Goal: Communication & Community: Answer question/provide support

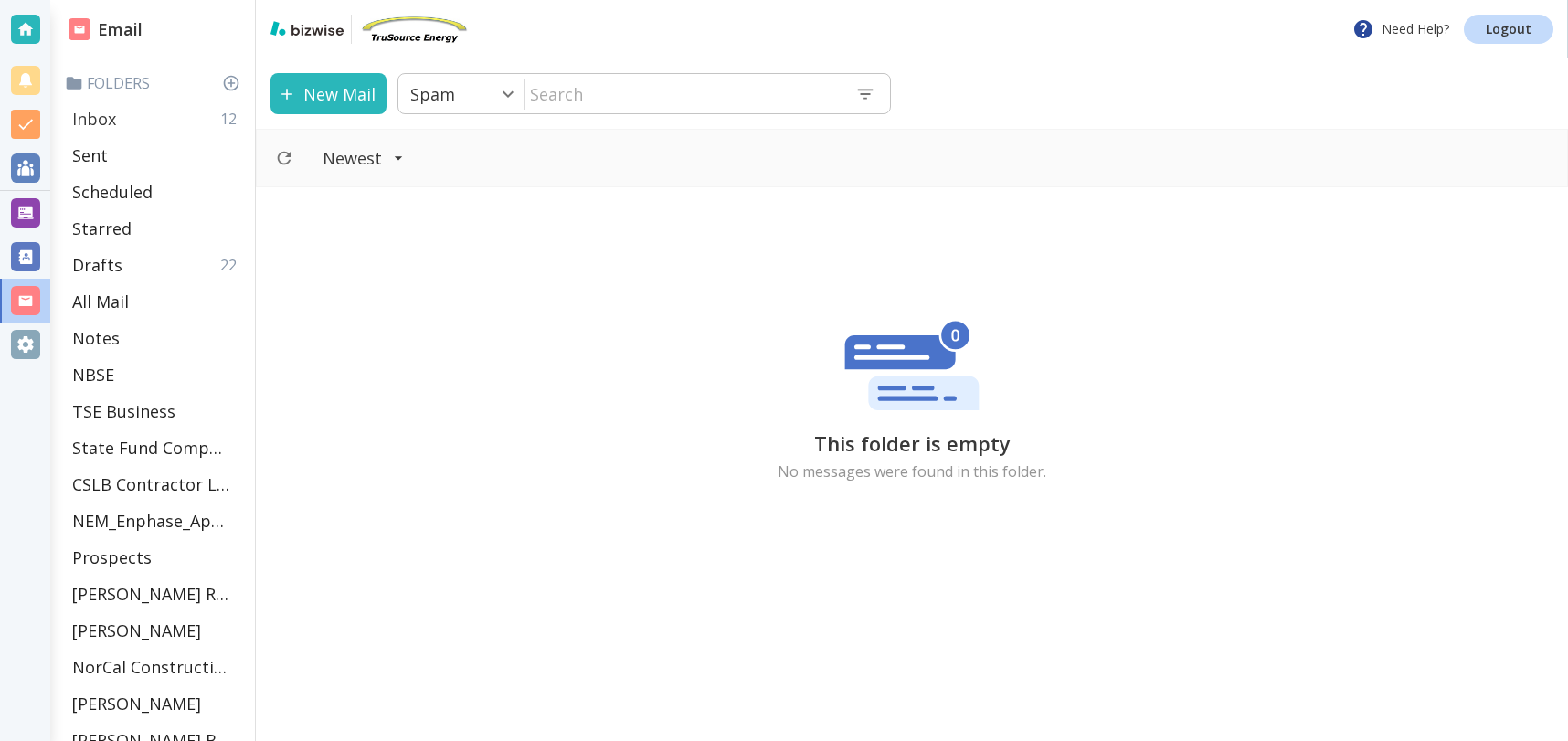
click at [123, 120] on div "Inbox 12" at bounding box center [156, 118] width 183 height 37
type input "0"
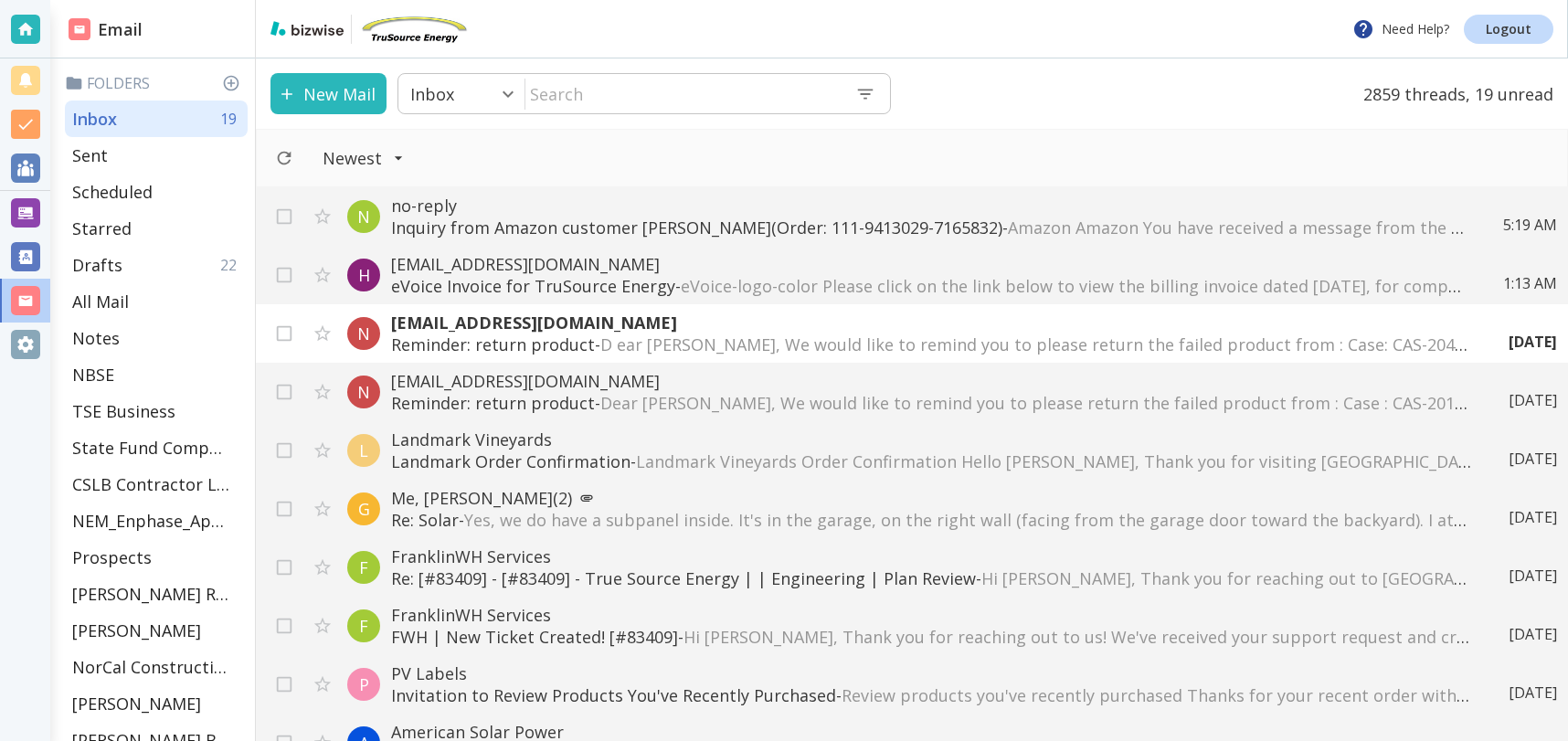
scroll to position [990, 0]
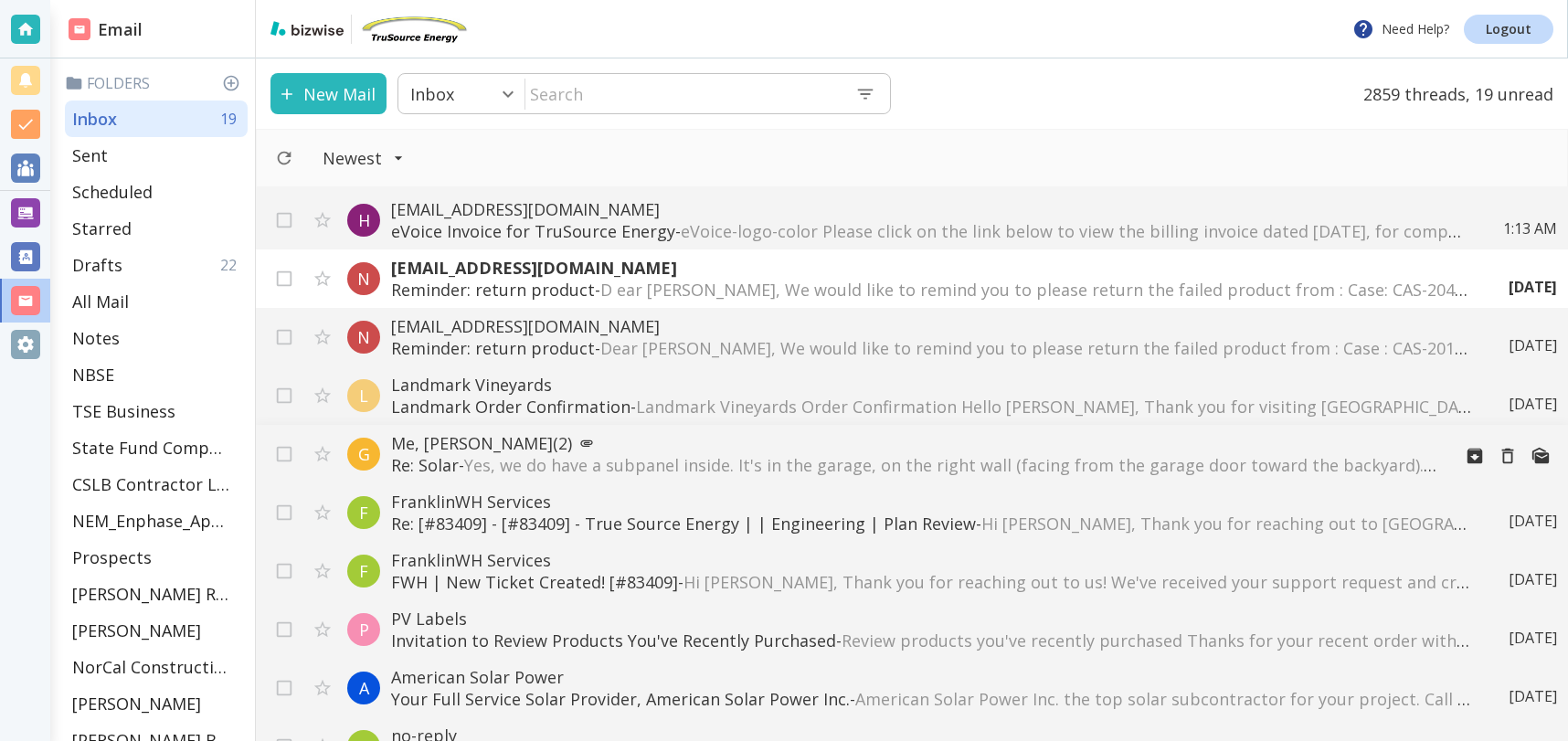
click at [557, 464] on span "Yes, we do have a subpanel inside. It's in the garage, on the right wall (facin…" at bounding box center [1240, 465] width 1552 height 22
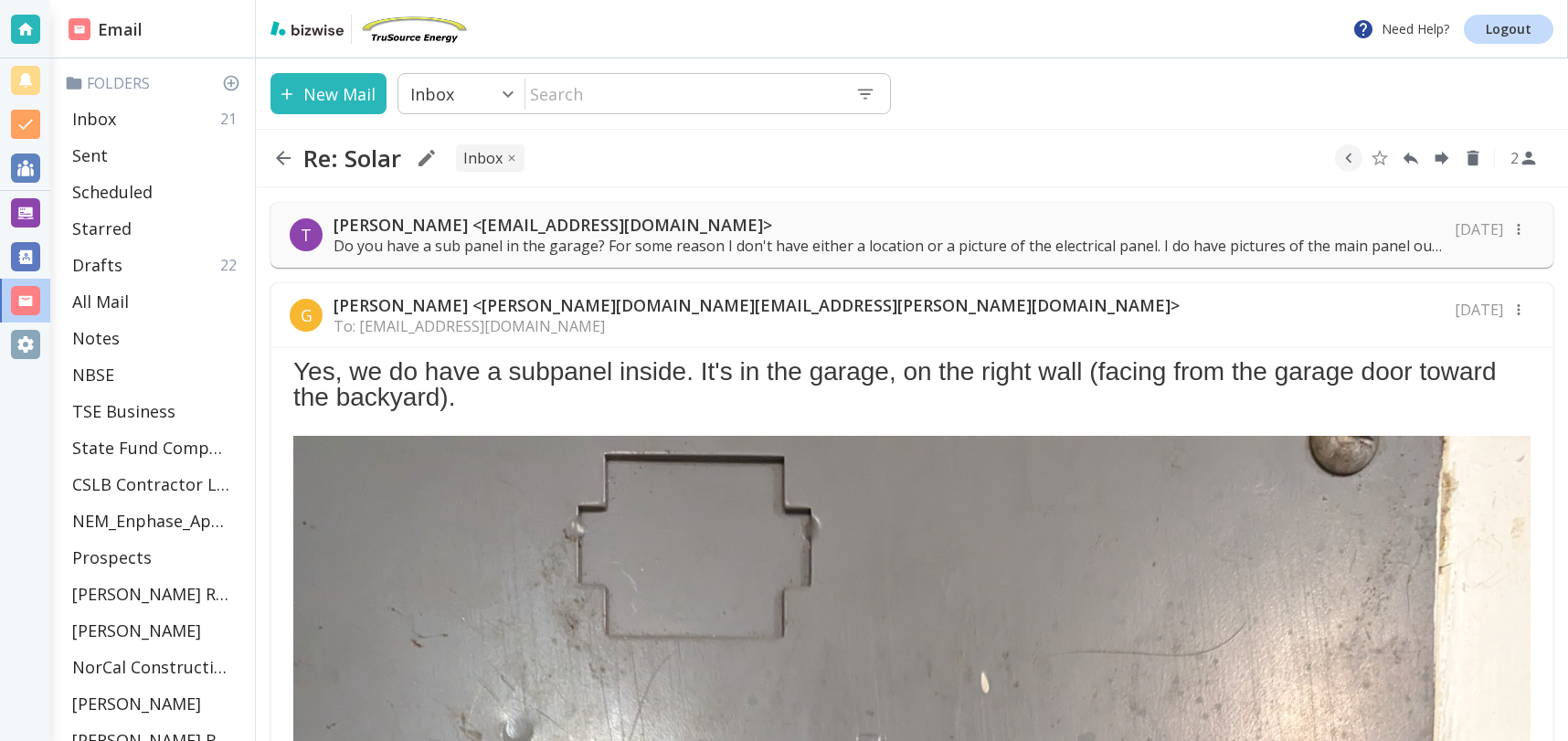
click at [737, 322] on div "G [PERSON_NAME] <[PERSON_NAME][DOMAIN_NAME][EMAIL_ADDRESS][PERSON_NAME][DOMAIN_…" at bounding box center [911, 315] width 1281 height 65
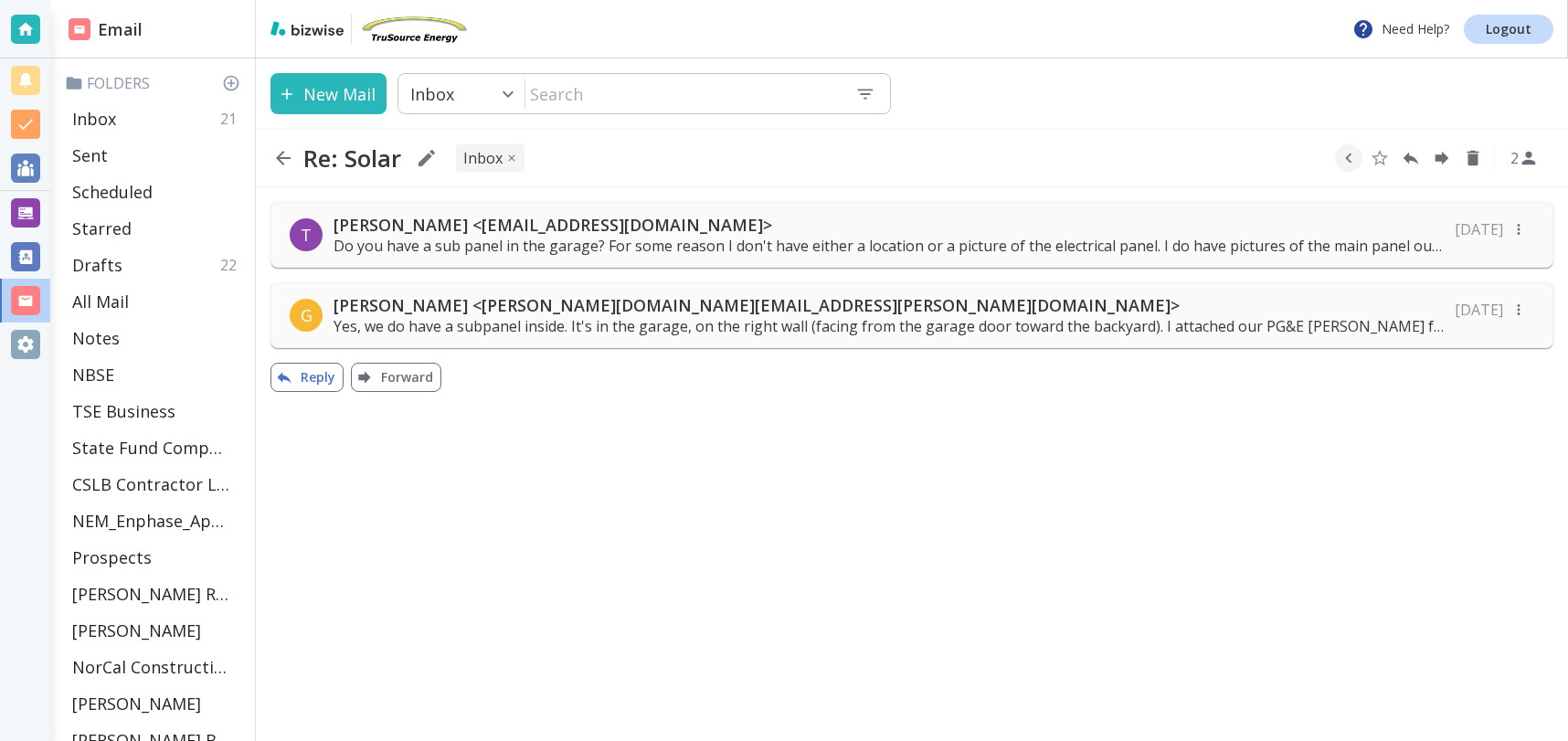
click at [298, 376] on button "Reply" at bounding box center [307, 377] width 73 height 29
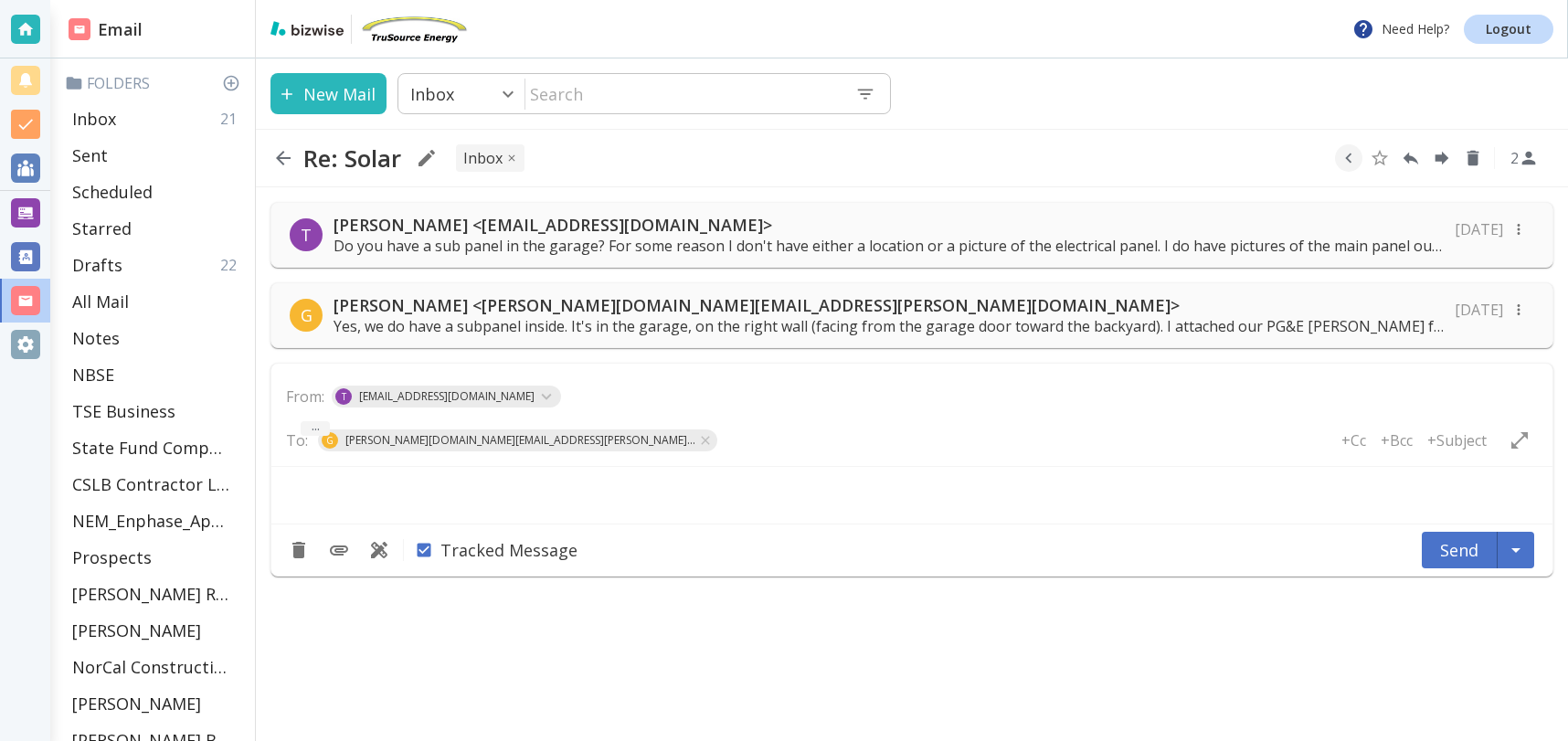
type textarea "<div class="bizwise_content"></div><div class="gmail_signature"><br>--<br><p>Th…"
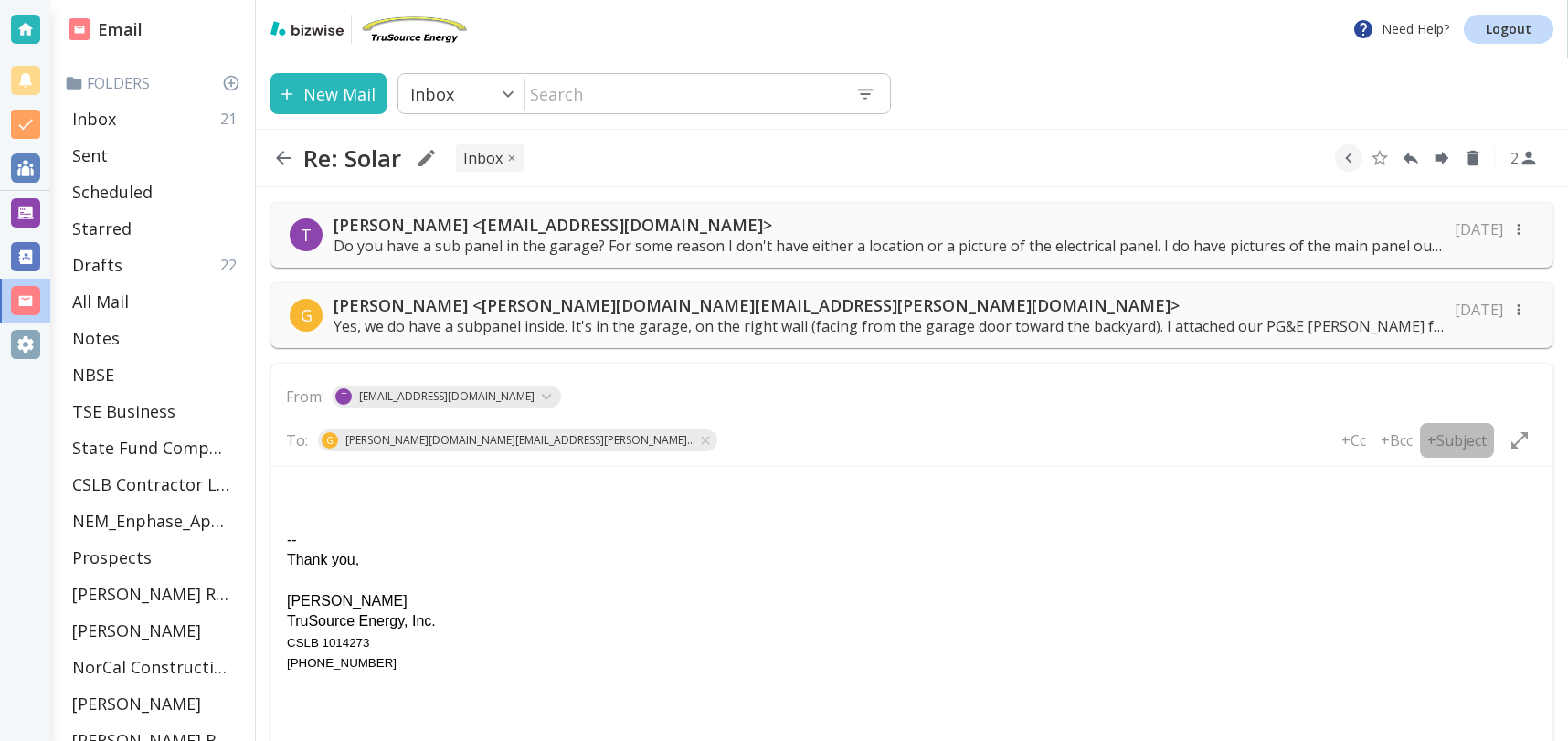
click at [1461, 441] on p "+Subject" at bounding box center [1457, 441] width 60 height 20
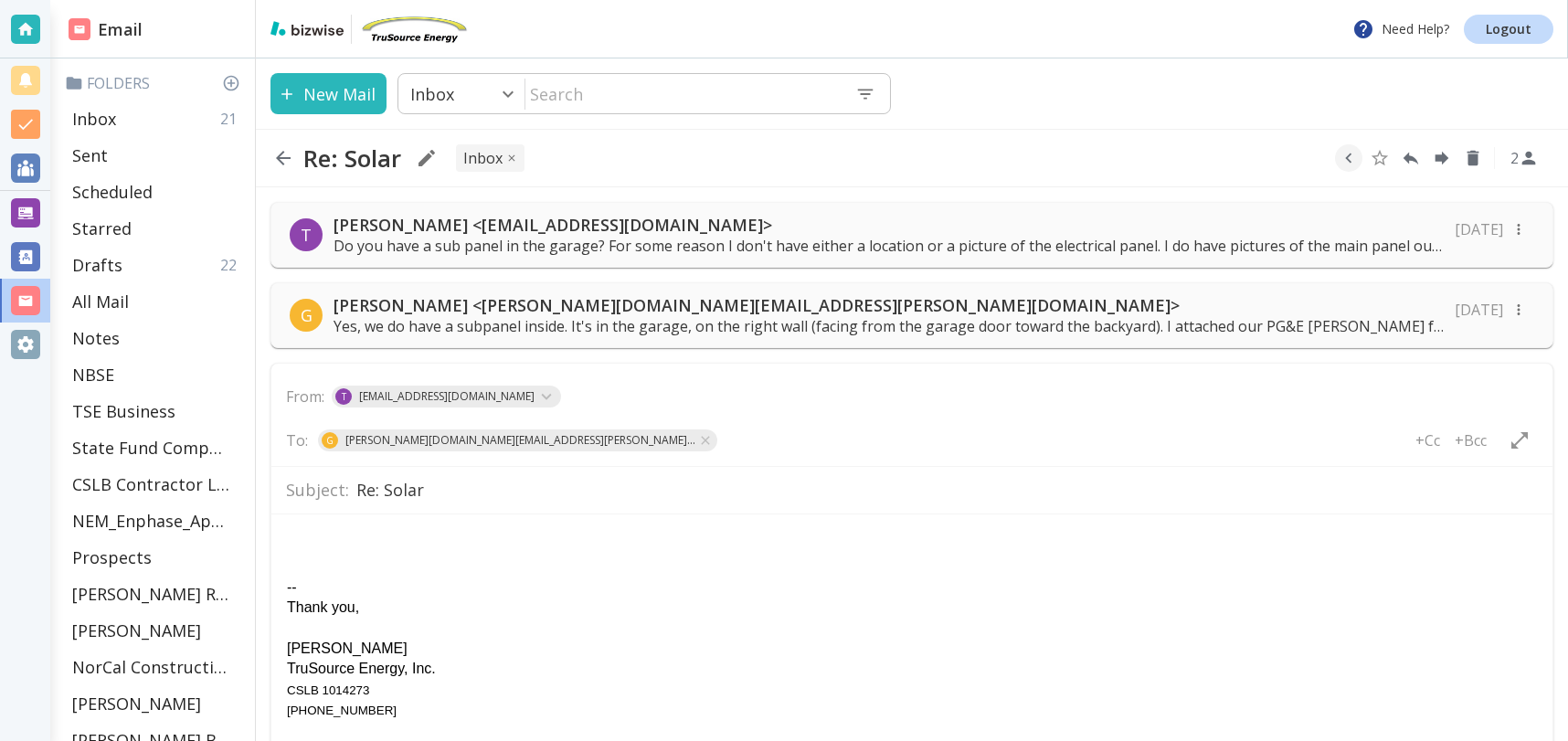
drag, startPoint x: 449, startPoint y: 493, endPoint x: 463, endPoint y: 491, distance: 14.1
click at [453, 492] on input "Re: Solar" at bounding box center [947, 489] width 1181 height 32
type input "Re: Solar Permit Submitted"
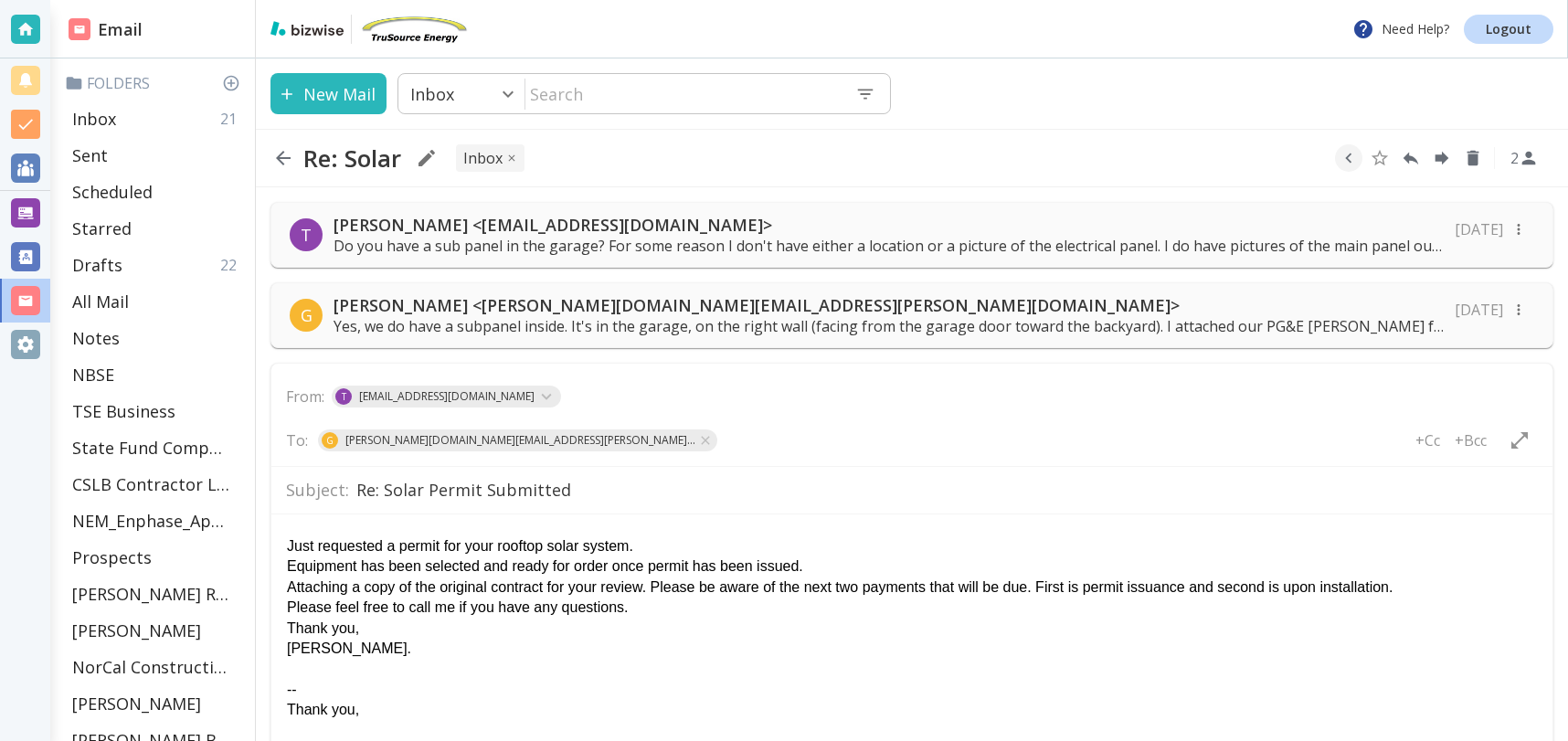
scroll to position [316, 0]
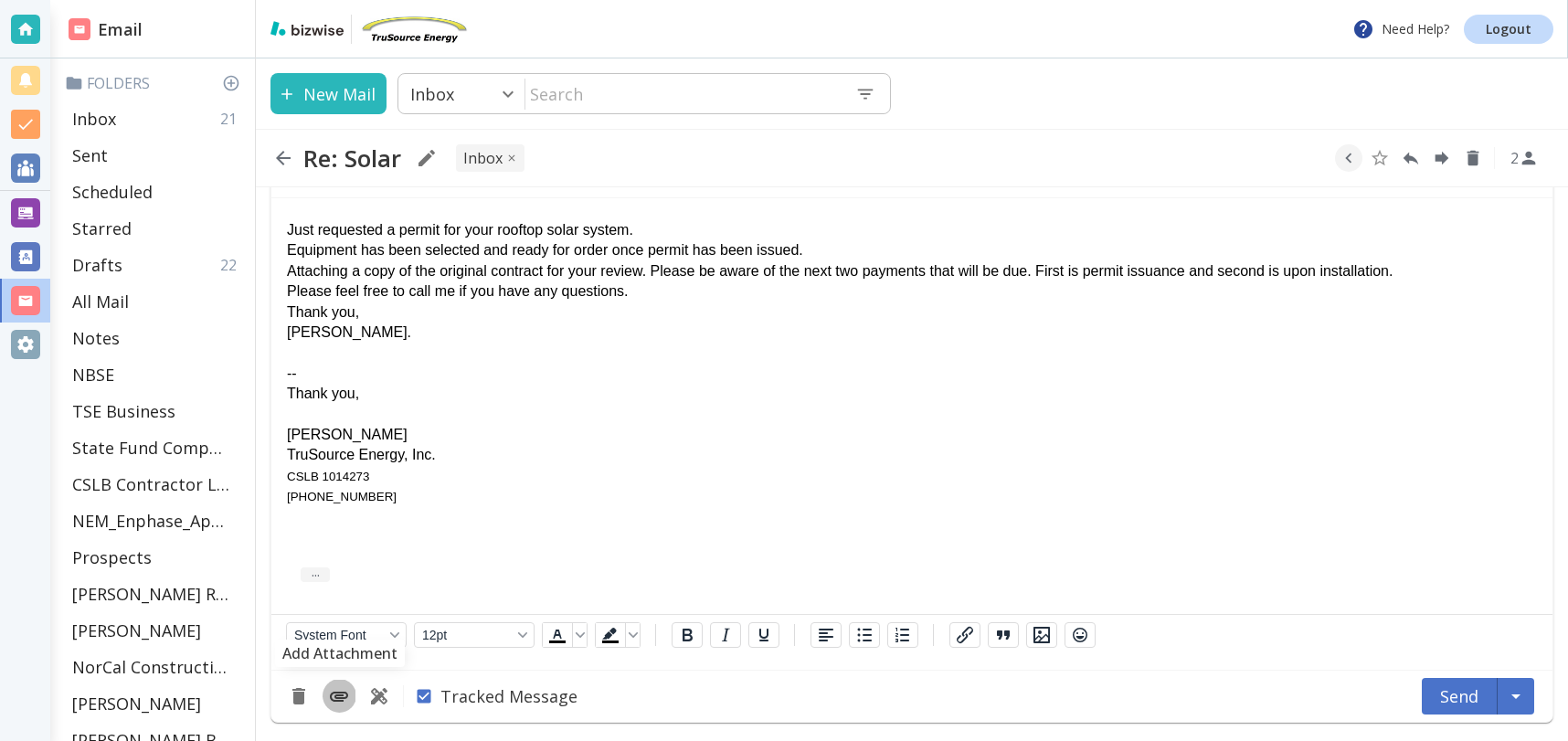
click at [336, 694] on icon "Add Attachment" at bounding box center [339, 696] width 18 height 10
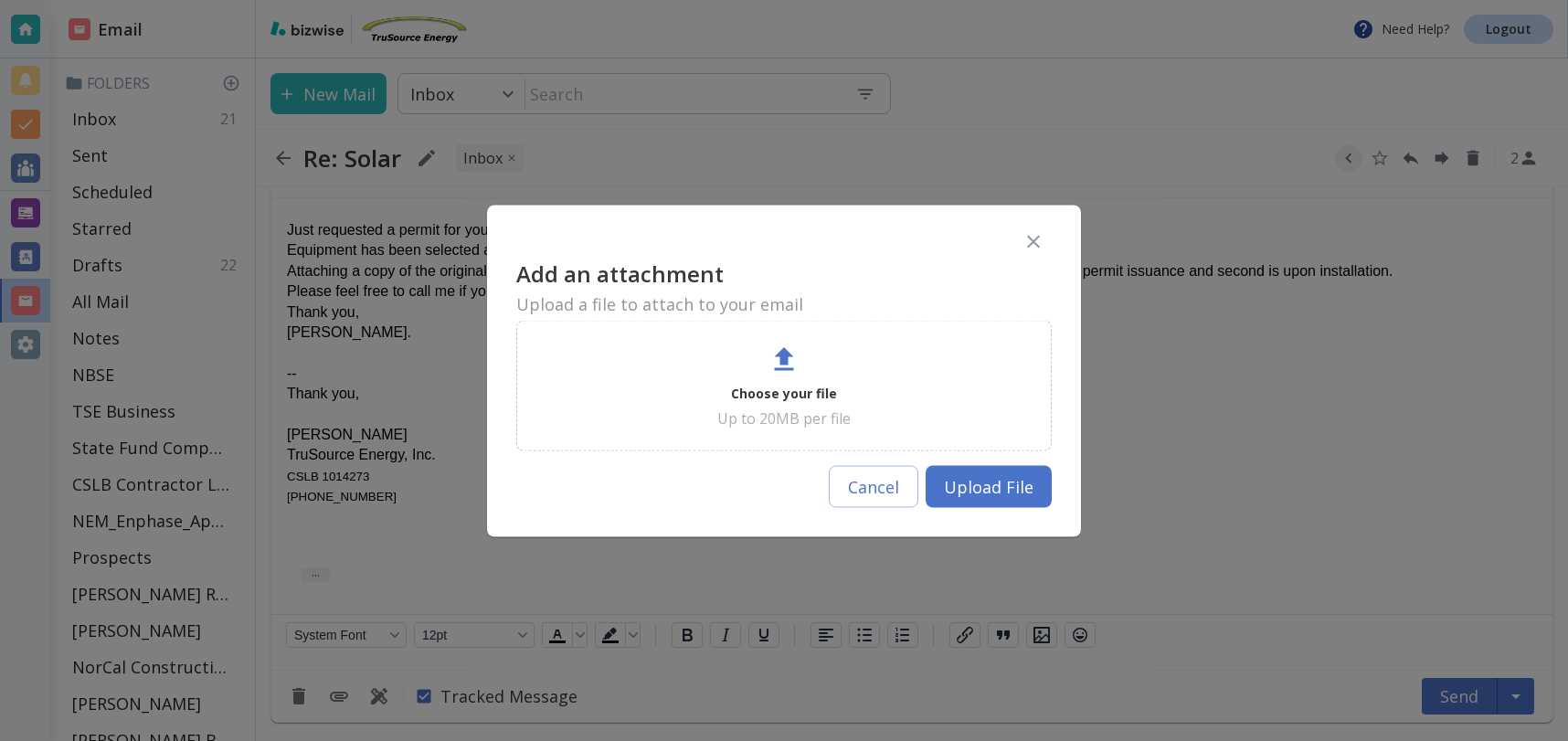
click at [798, 396] on p "Choose your file" at bounding box center [784, 393] width 106 height 22
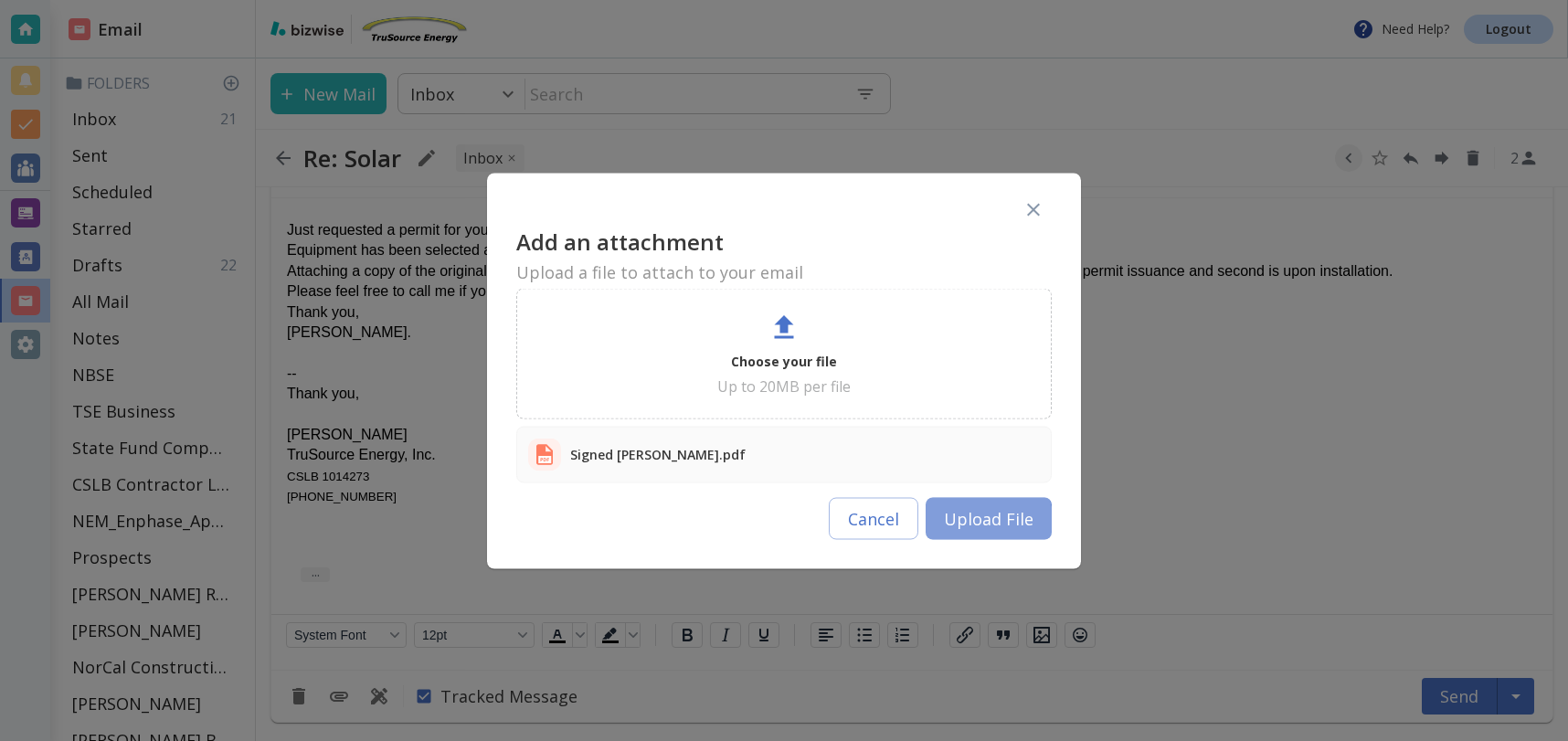
click at [966, 524] on button "Upload File" at bounding box center [988, 518] width 126 height 42
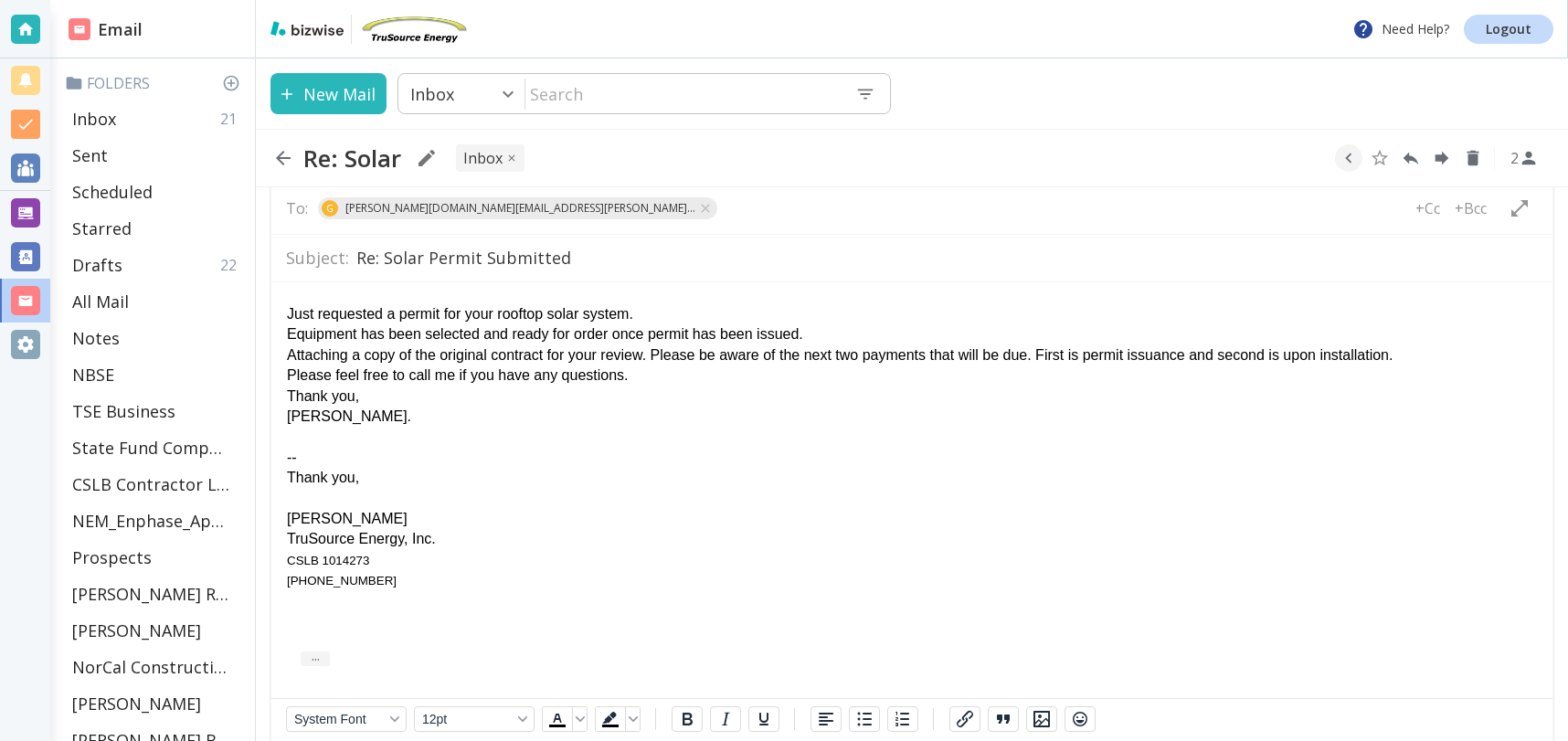
scroll to position [238, 0]
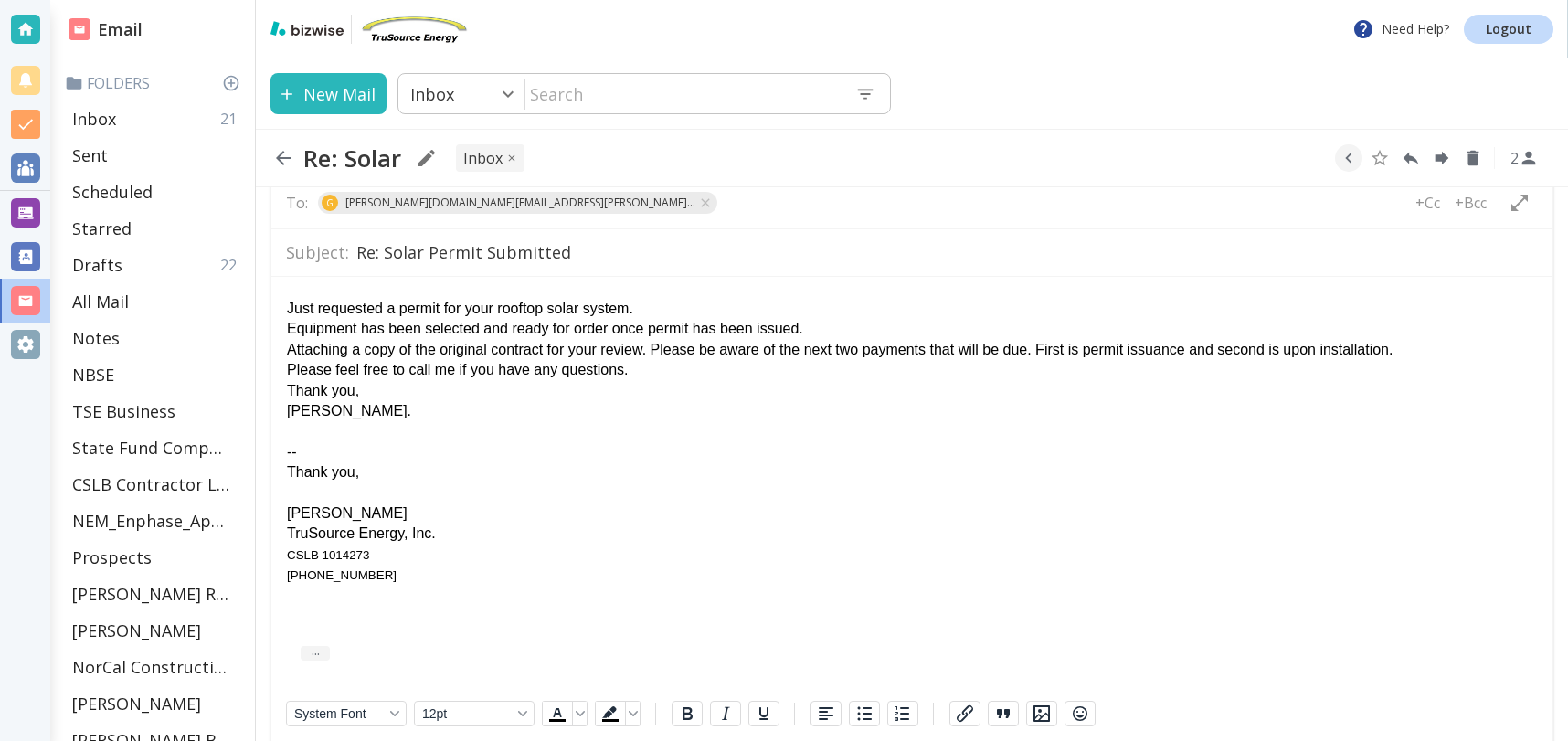
click at [647, 373] on div "Please feel free to call me if you have any questions." at bounding box center [911, 369] width 1250 height 20
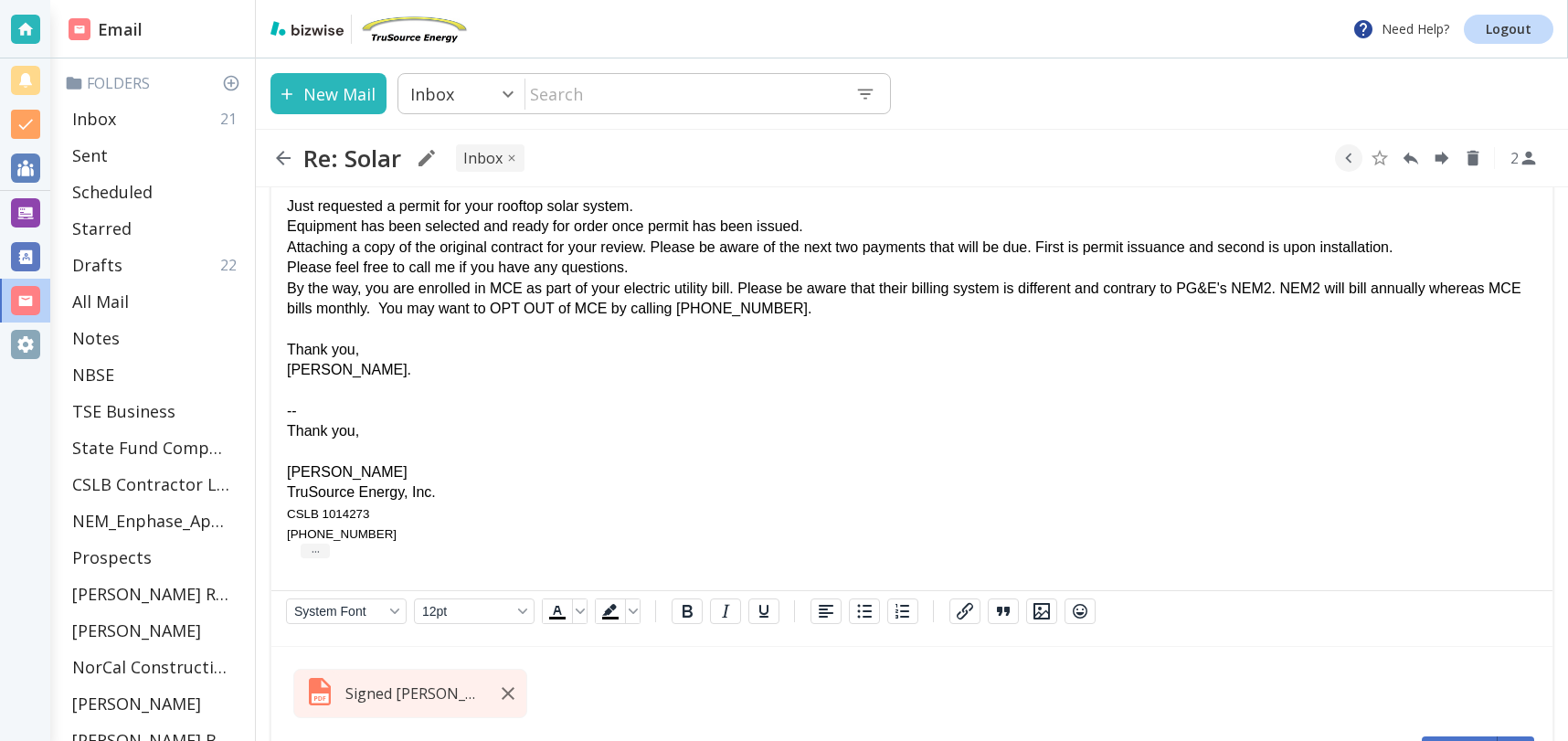
scroll to position [399, 0]
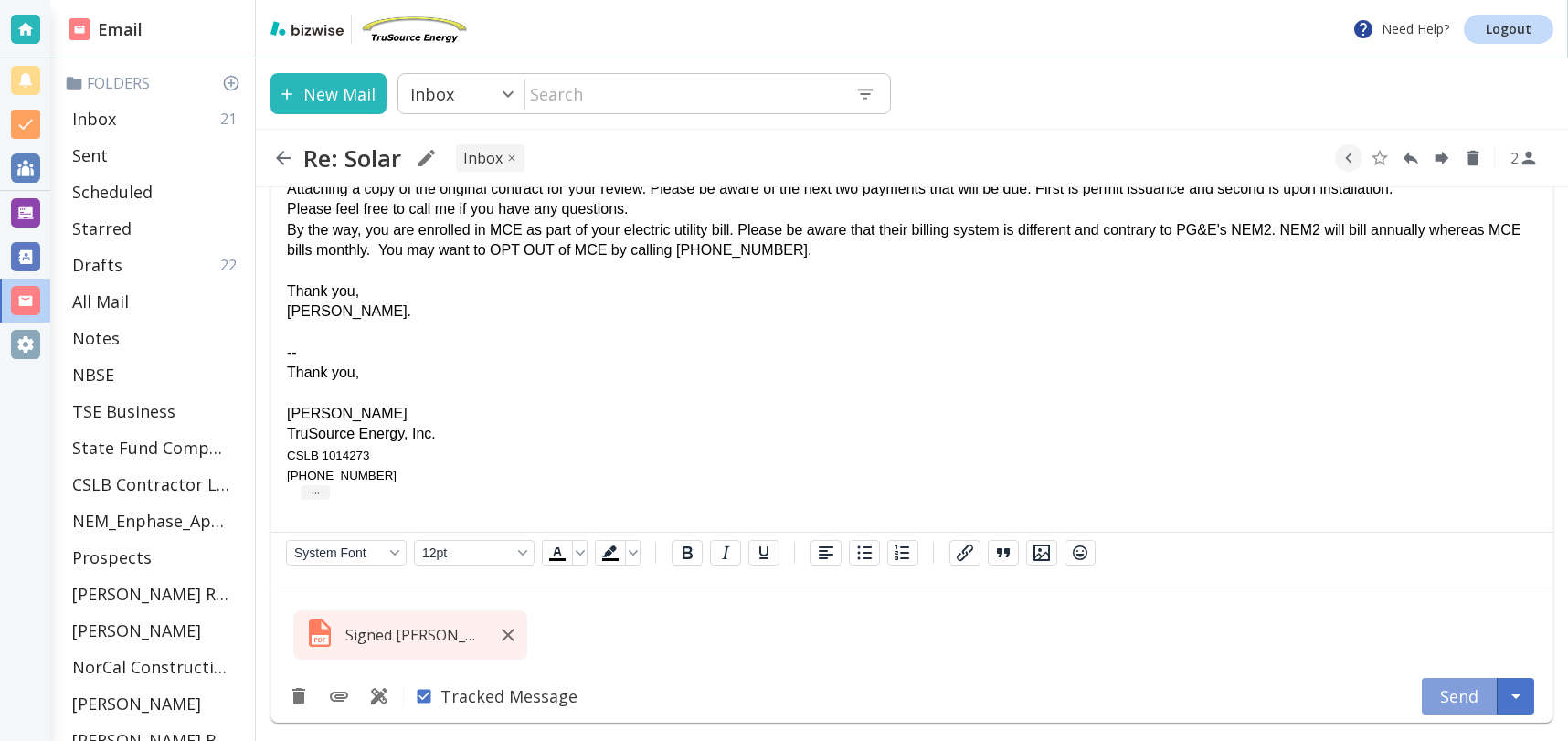
click at [1461, 691] on button "Send" at bounding box center [1460, 696] width 76 height 37
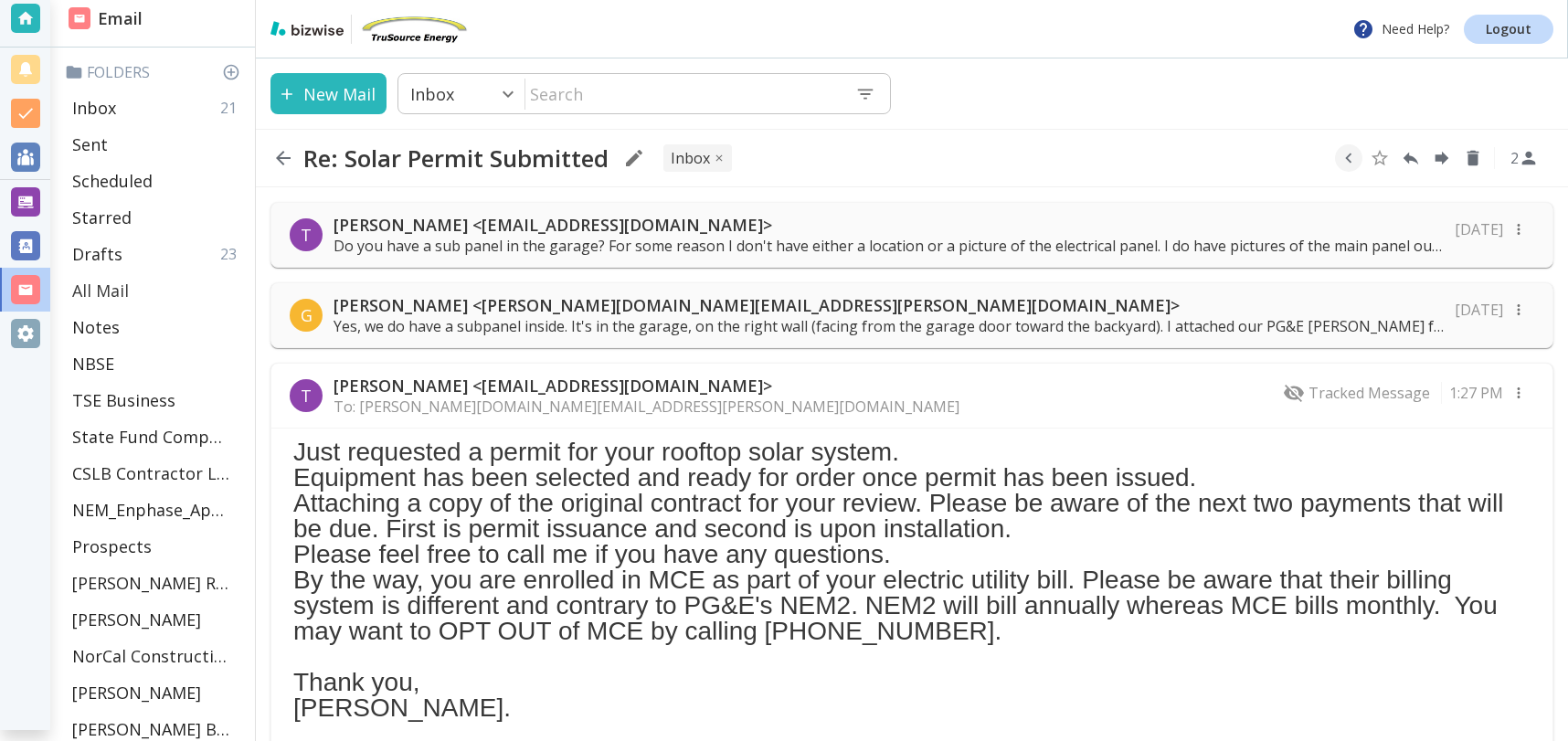
scroll to position [0, 0]
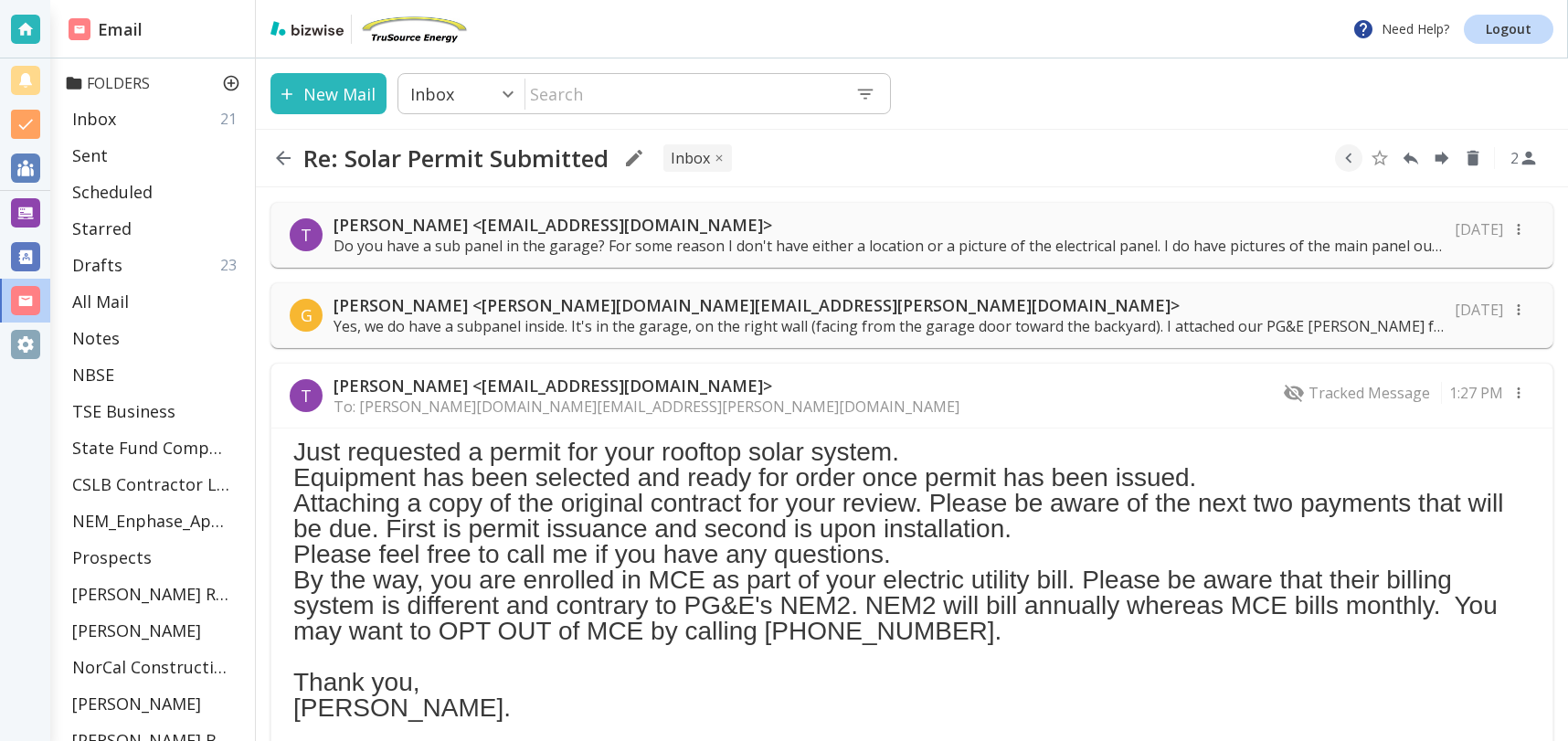
click at [233, 83] on icon at bounding box center [231, 84] width 16 height 16
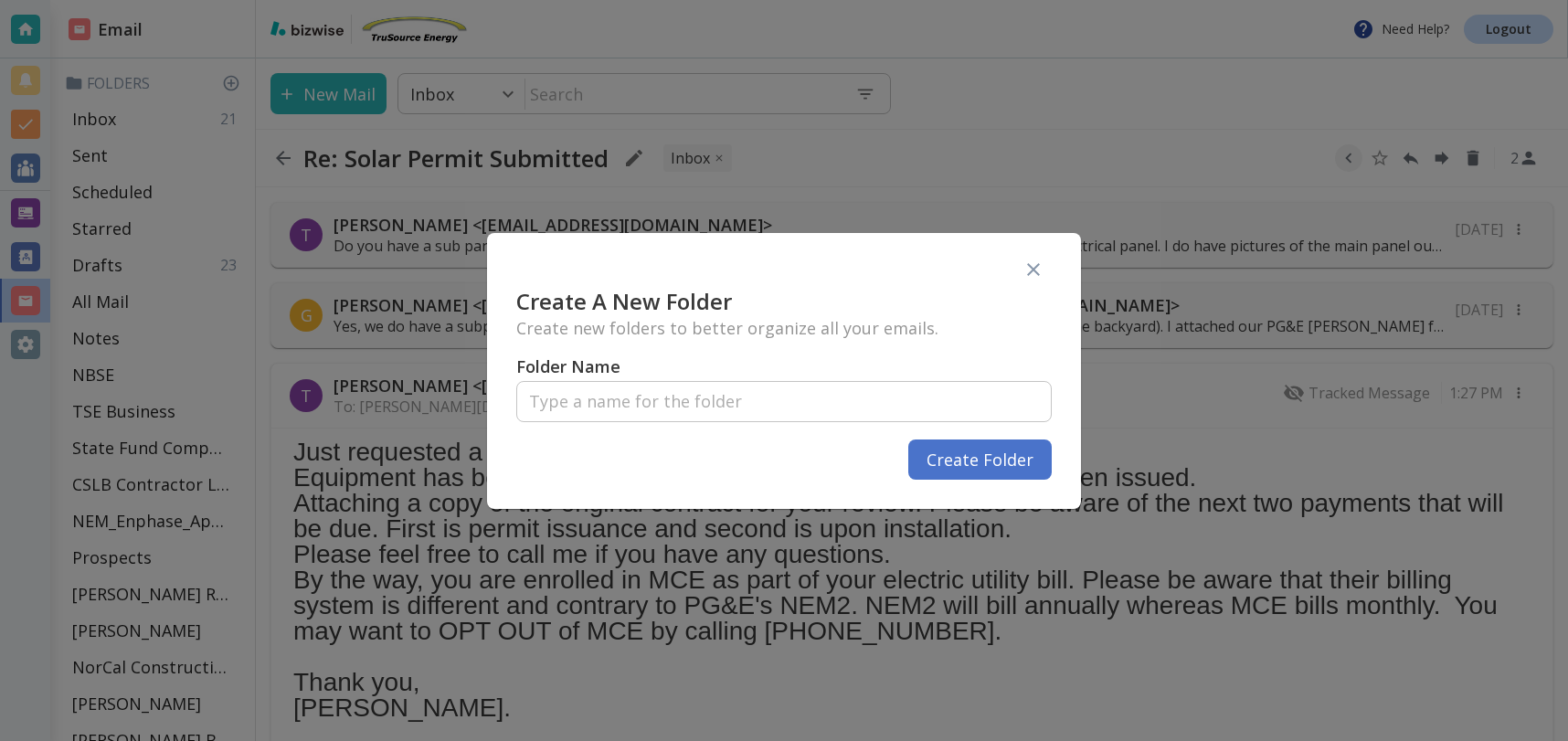
click at [849, 399] on input "text" at bounding box center [784, 401] width 536 height 54
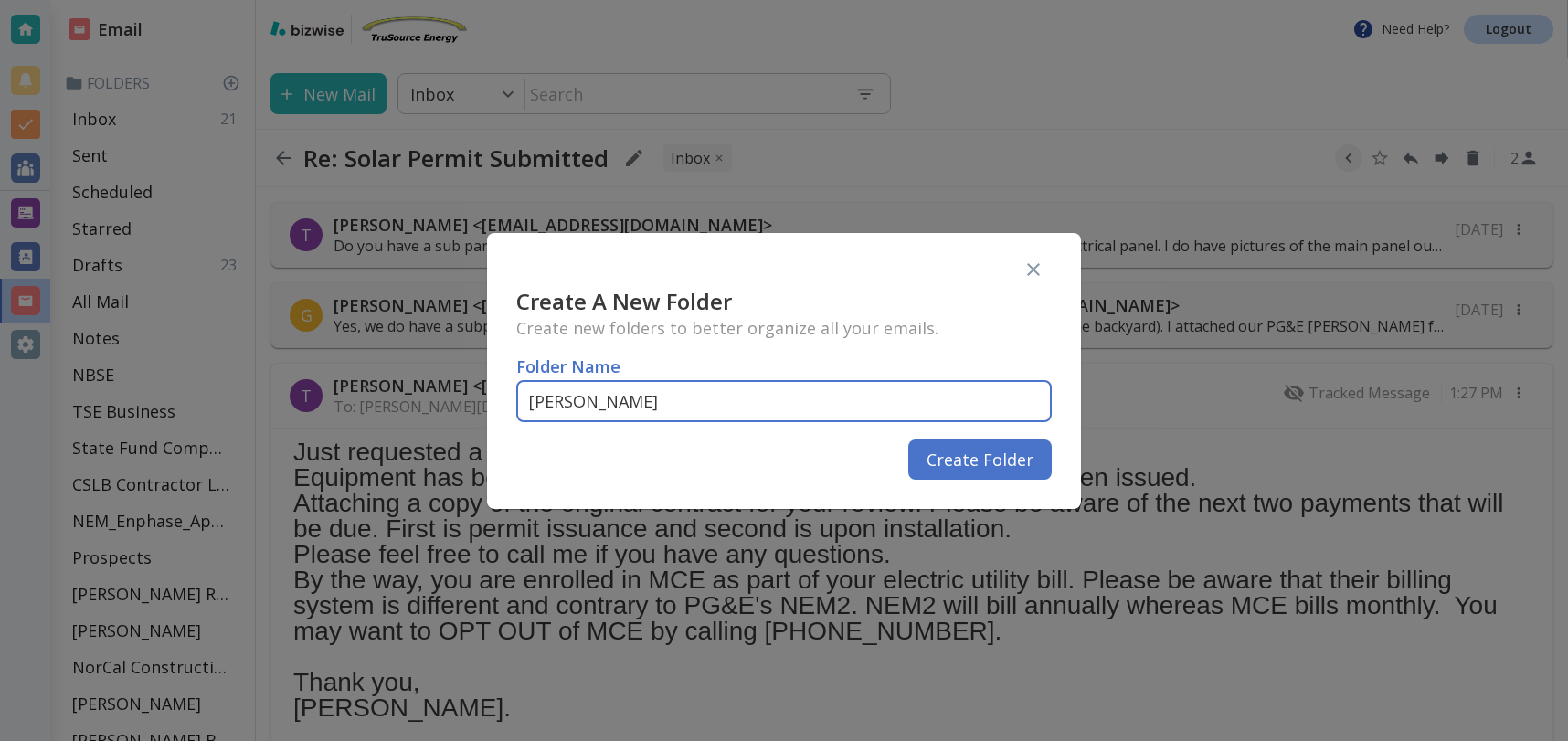
type input "[PERSON_NAME]"
click at [976, 458] on button "Create Folder" at bounding box center [980, 460] width 143 height 40
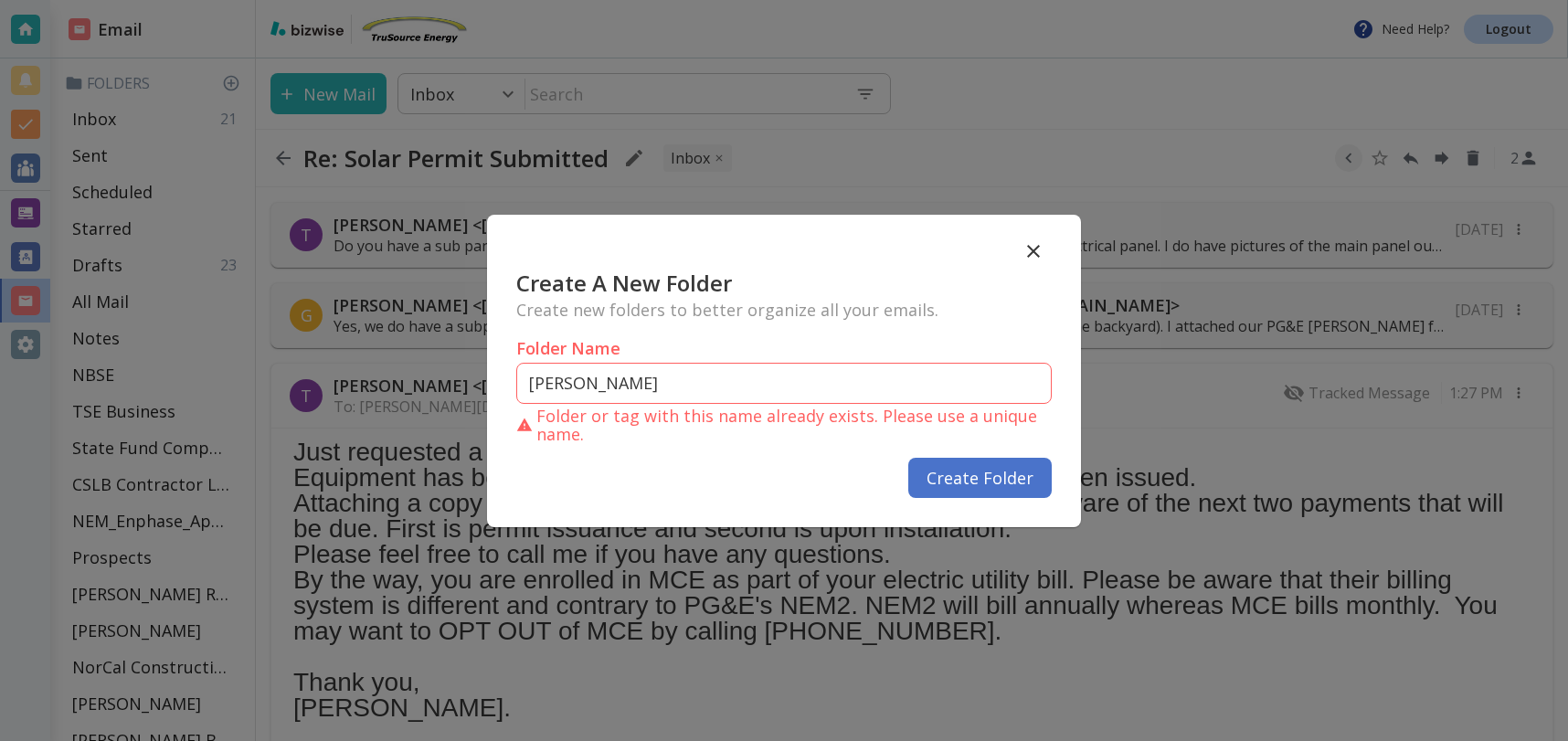
click at [1038, 245] on icon "button" at bounding box center [1033, 252] width 13 height 13
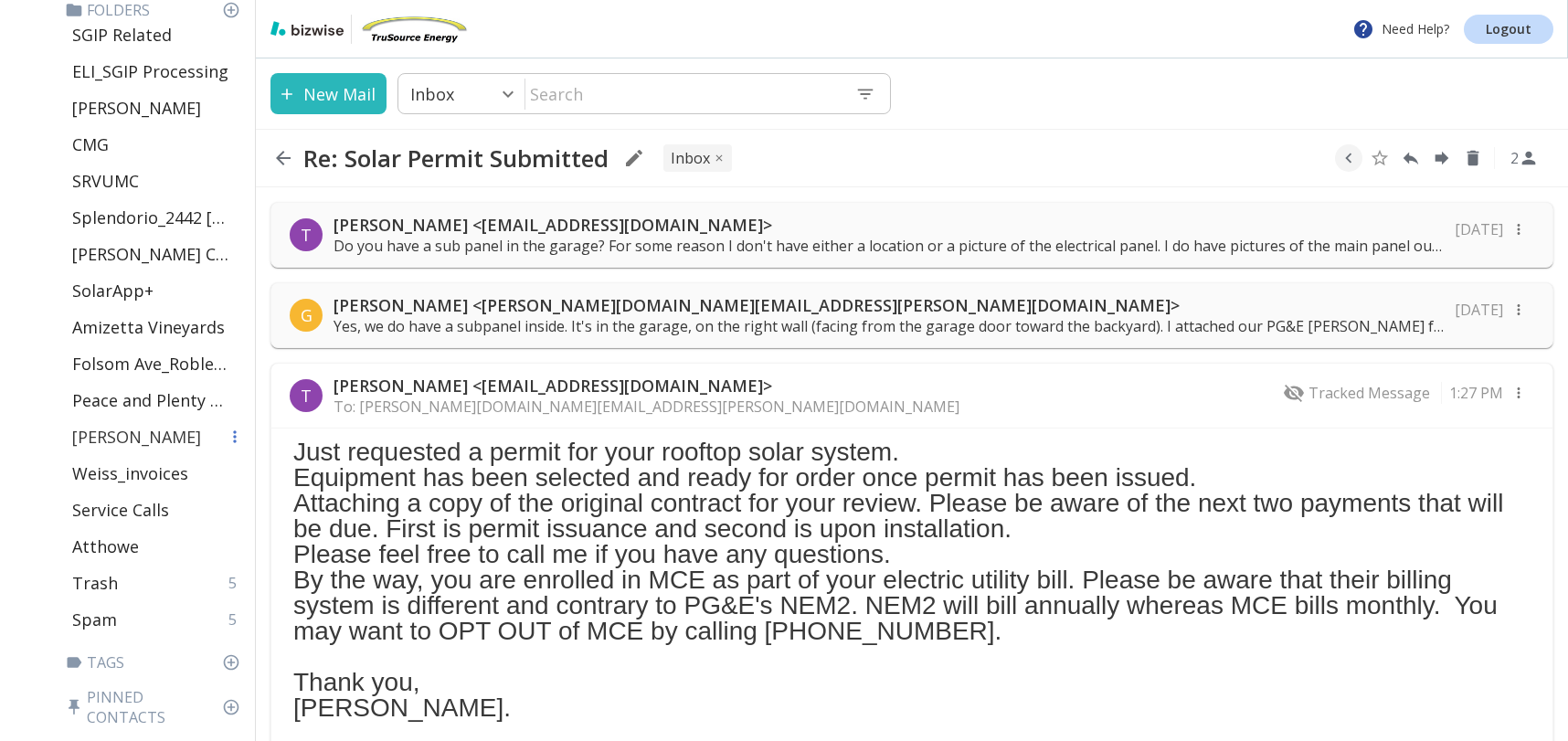
scroll to position [794, 0]
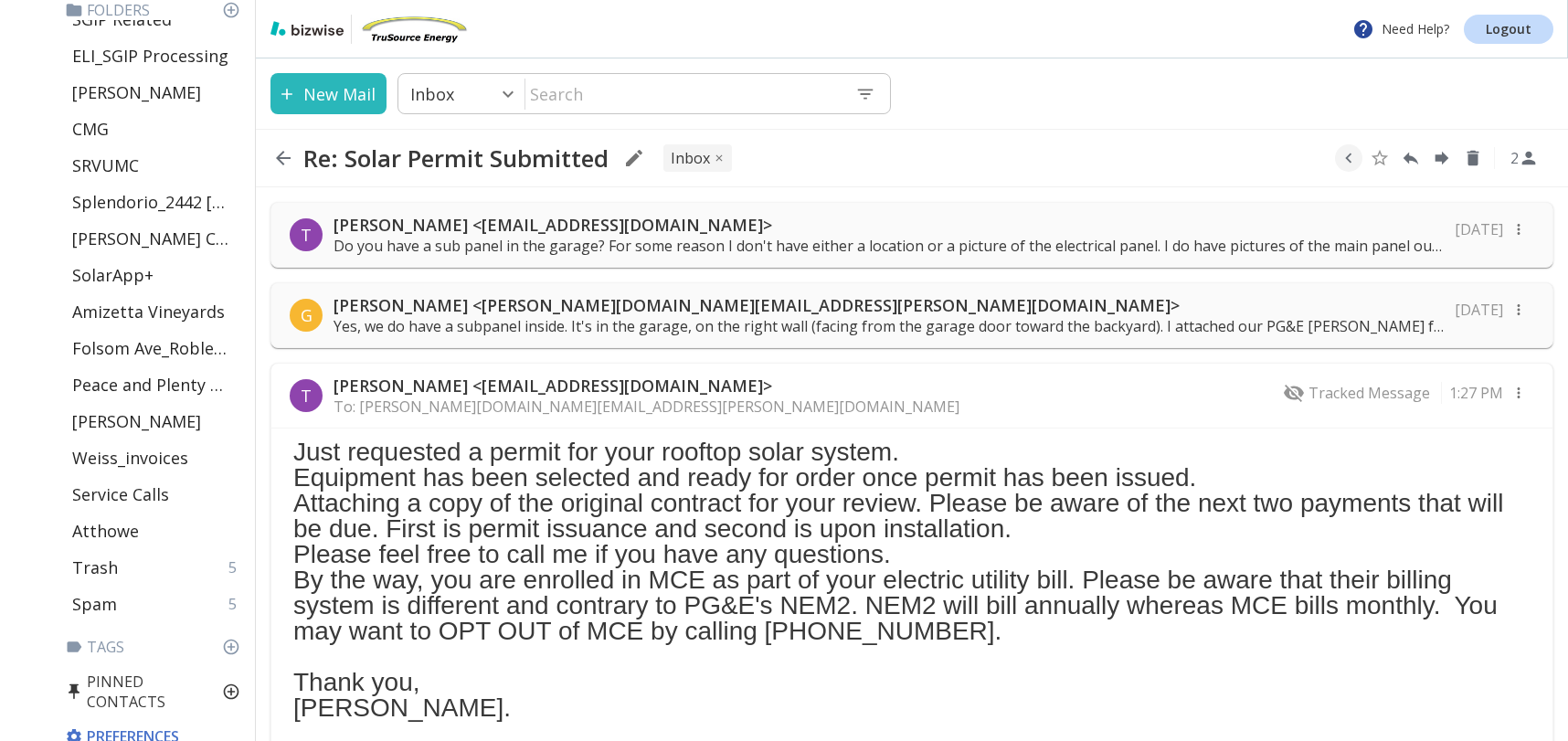
click at [231, 684] on icon at bounding box center [231, 691] width 16 height 16
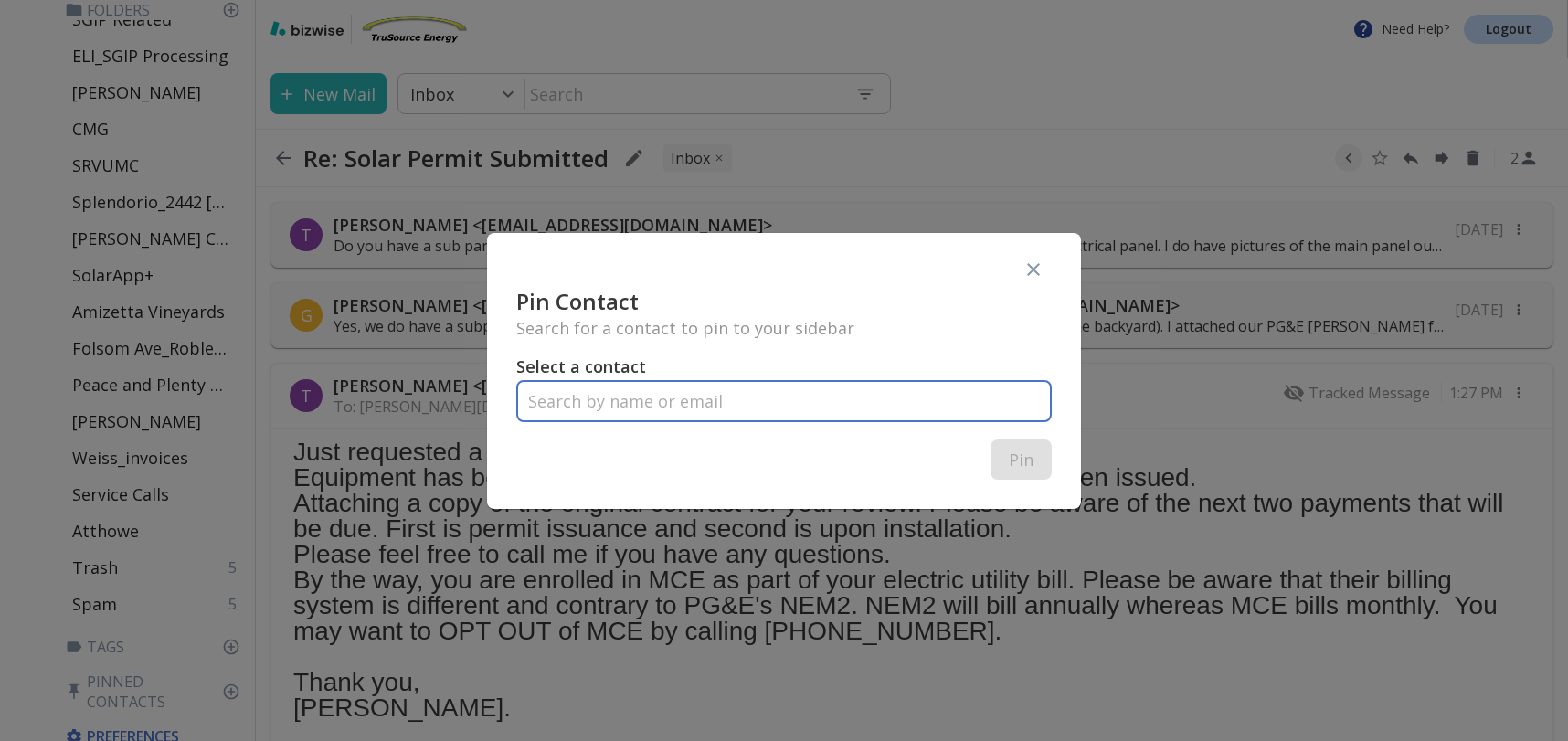
click at [576, 401] on input "text" at bounding box center [784, 401] width 520 height 38
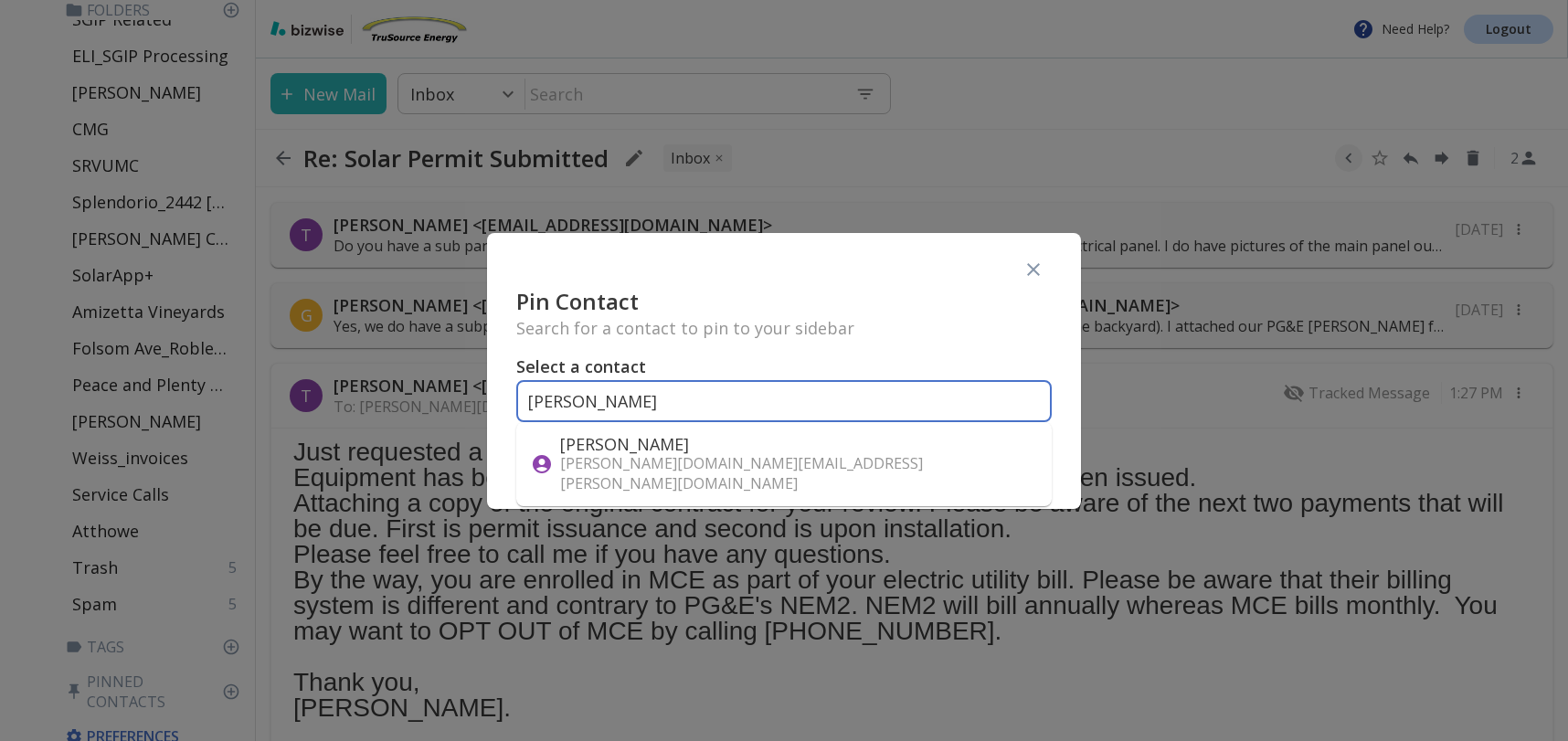
type input "[PERSON_NAME]"
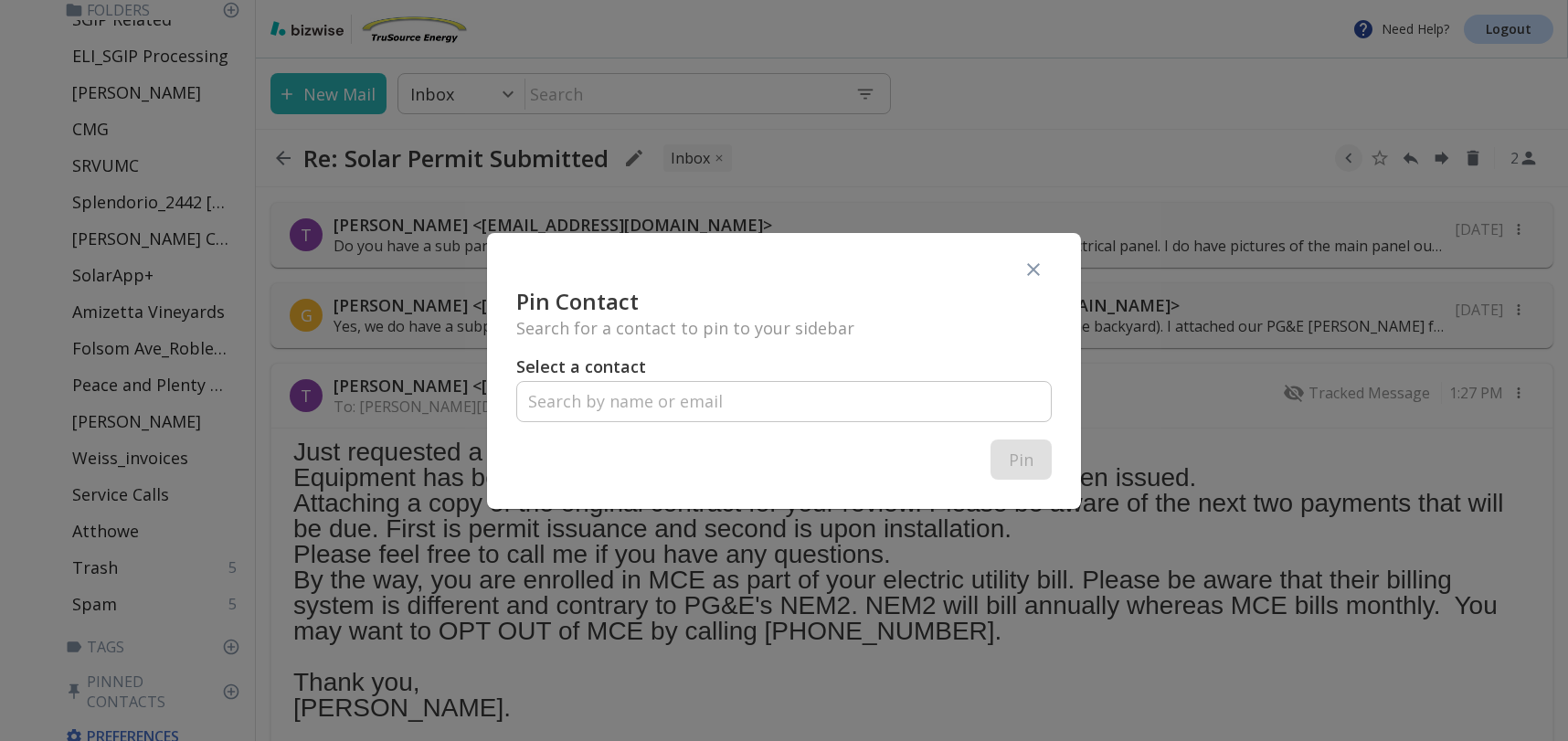
click at [74, 718] on div at bounding box center [784, 370] width 1568 height 741
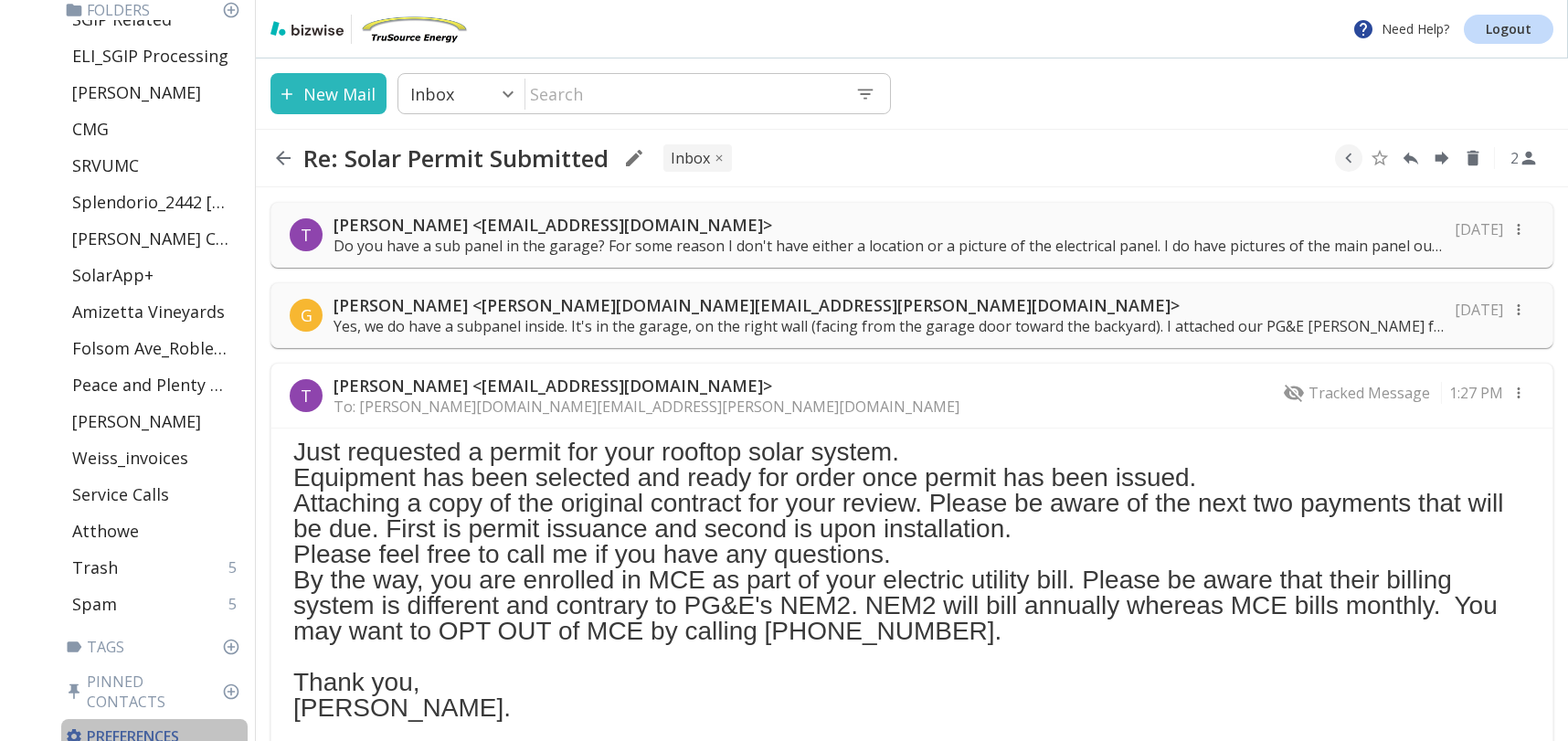
click at [133, 726] on p "Preferences" at bounding box center [154, 736] width 179 height 20
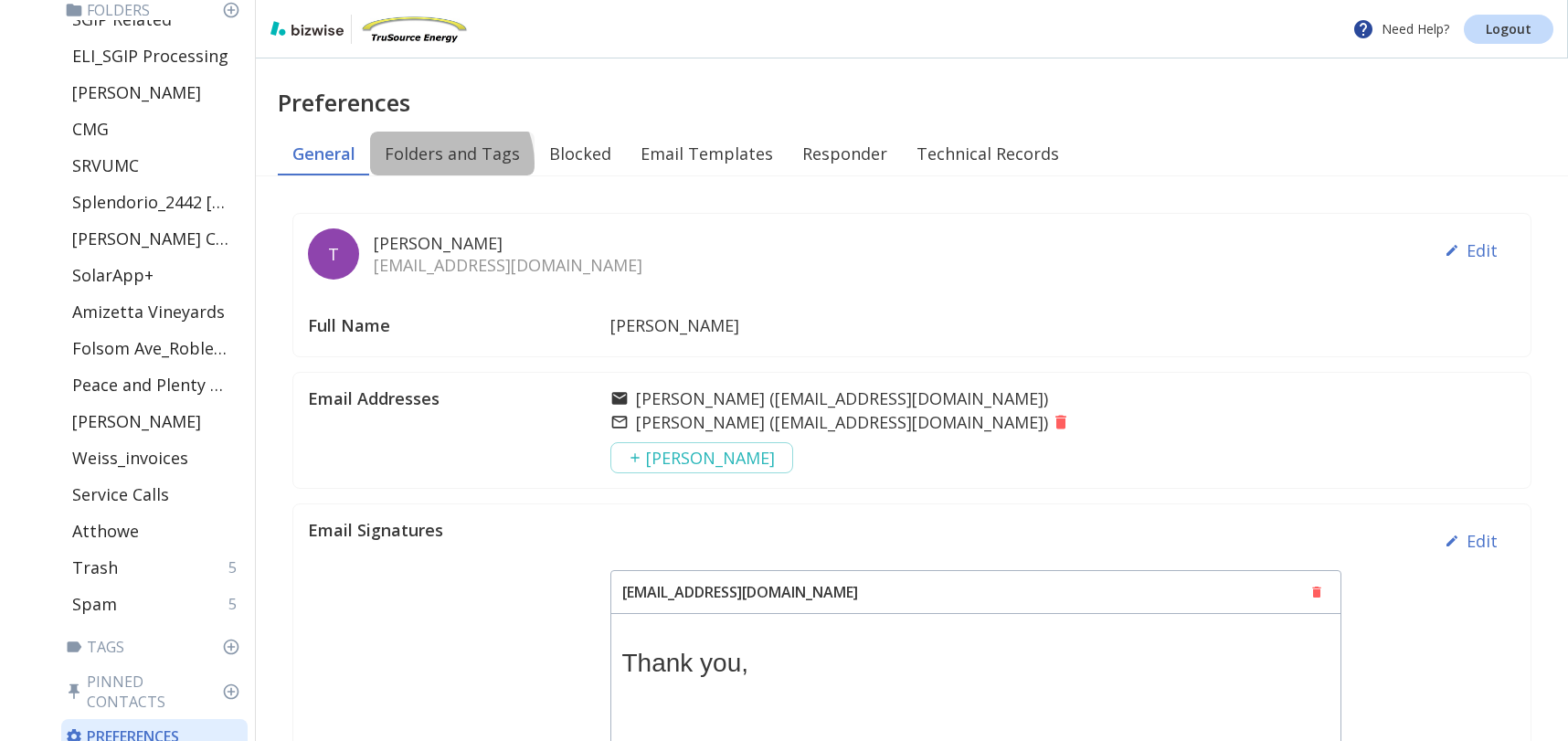
click at [439, 163] on button "Folders and Tags" at bounding box center [452, 153] width 164 height 44
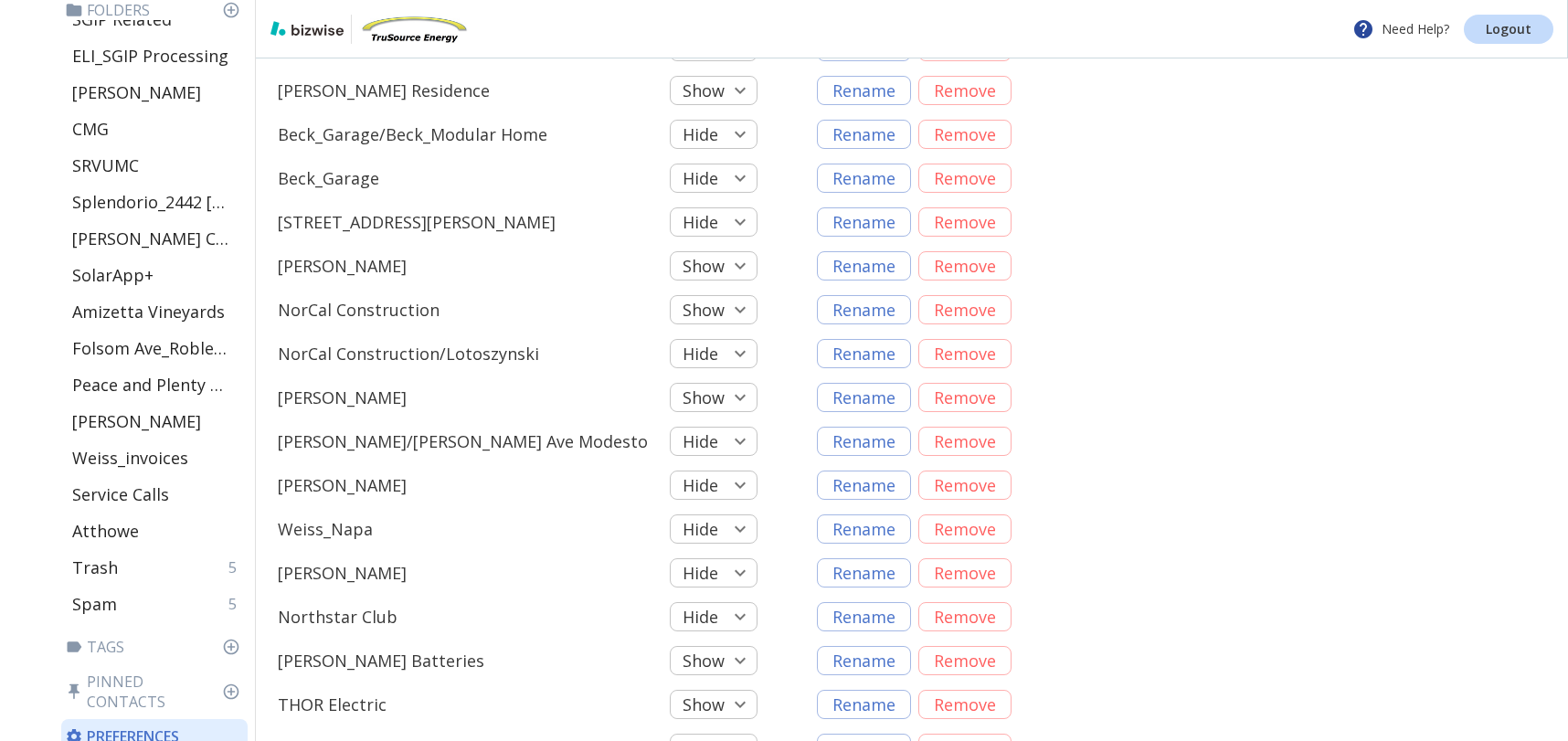
scroll to position [832, 0]
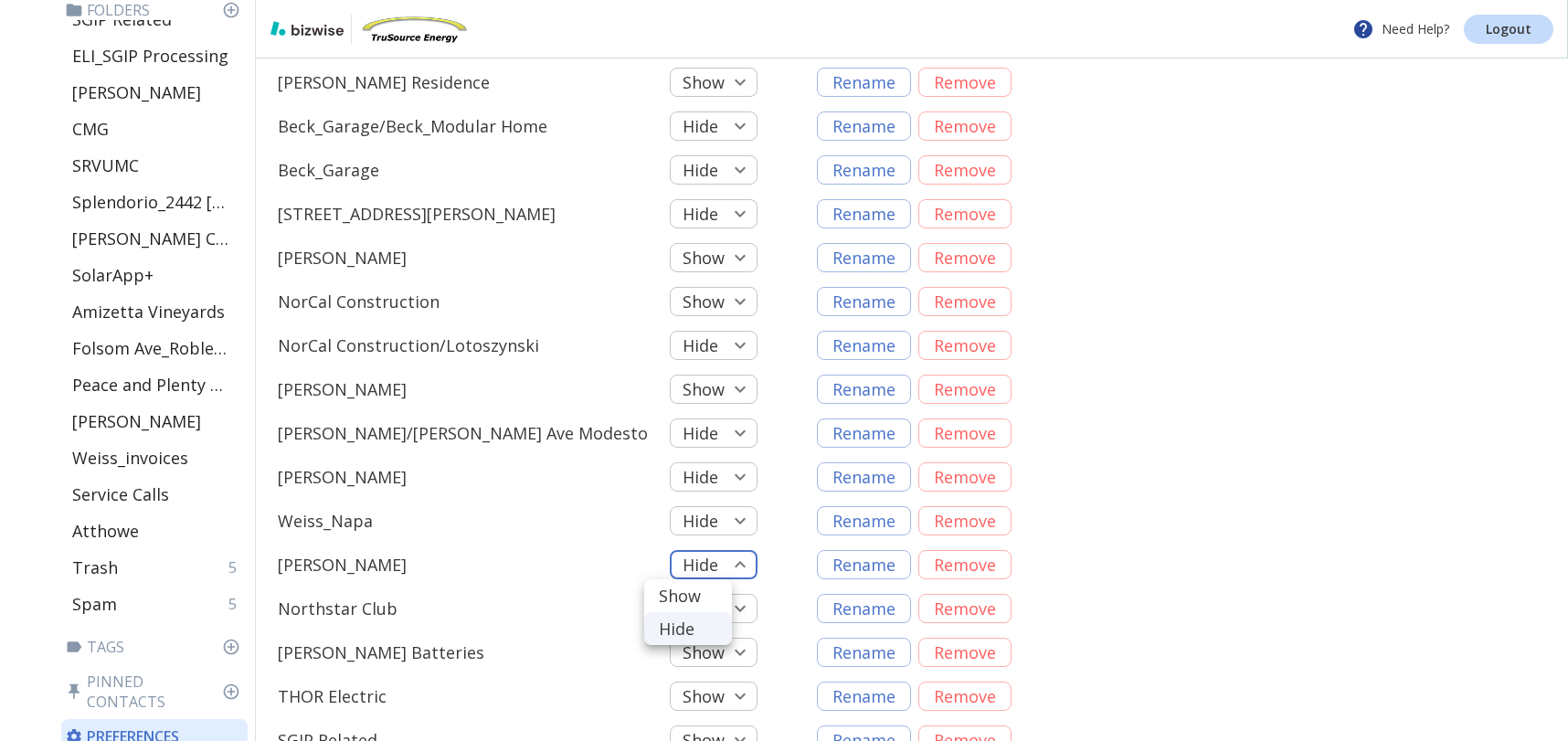
click at [717, 0] on body "Need Help? Logout Email Folders Inbox 21 Sent Scheduled Starred Drafts 23 All M…" at bounding box center [784, 0] width 1568 height 0
click at [689, 588] on li "Show" at bounding box center [688, 596] width 88 height 33
type input "true"
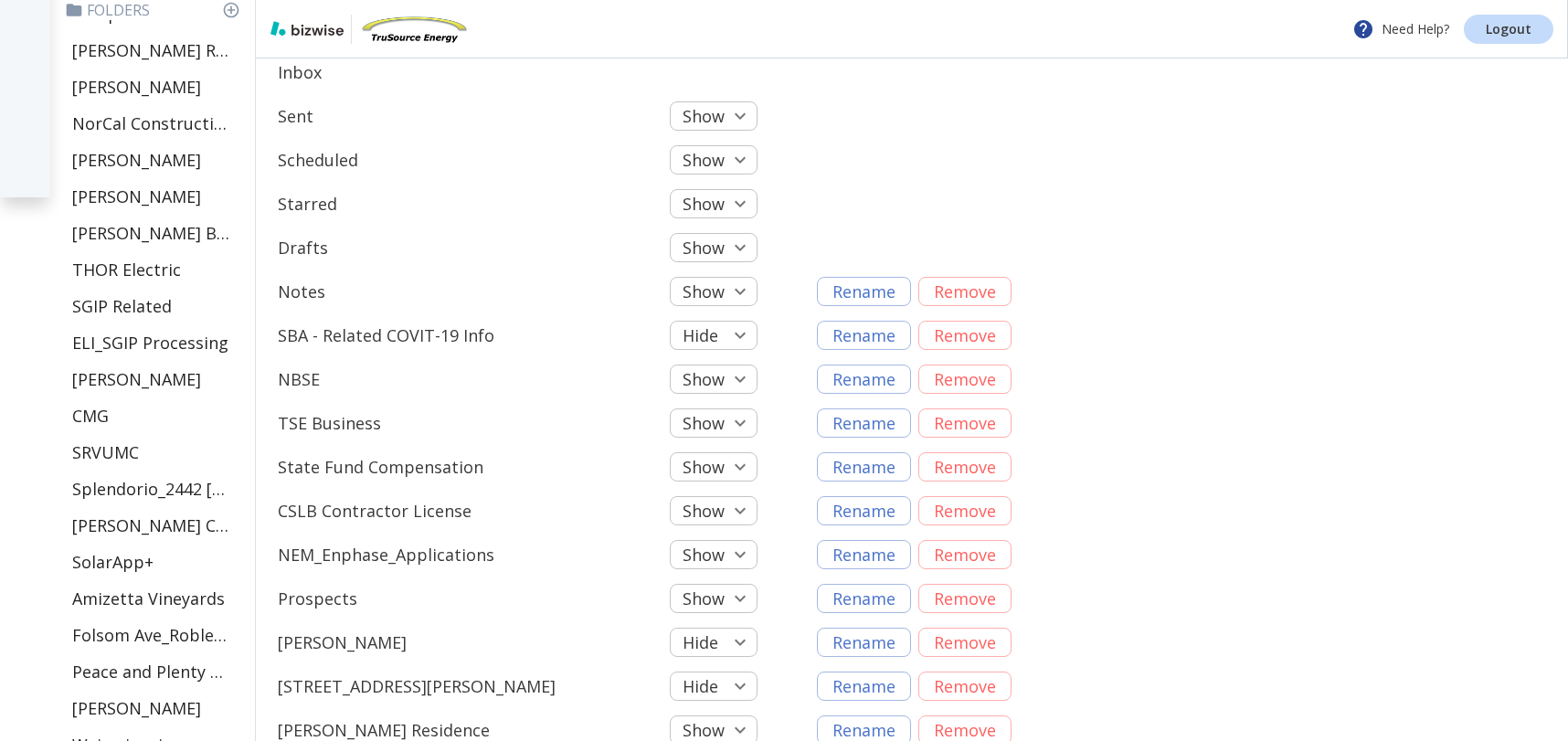
scroll to position [0, 0]
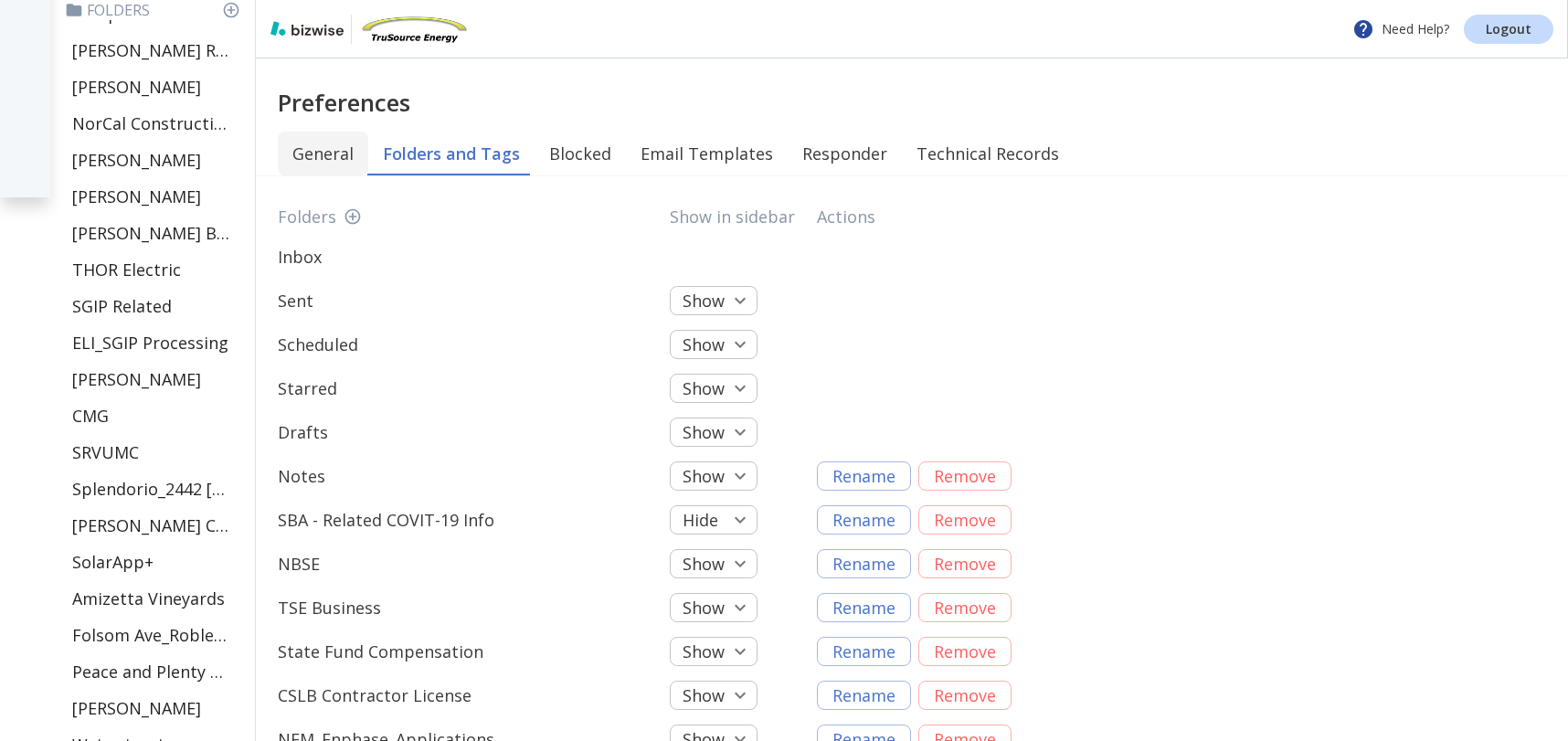
click at [303, 150] on button "General" at bounding box center [322, 153] width 90 height 44
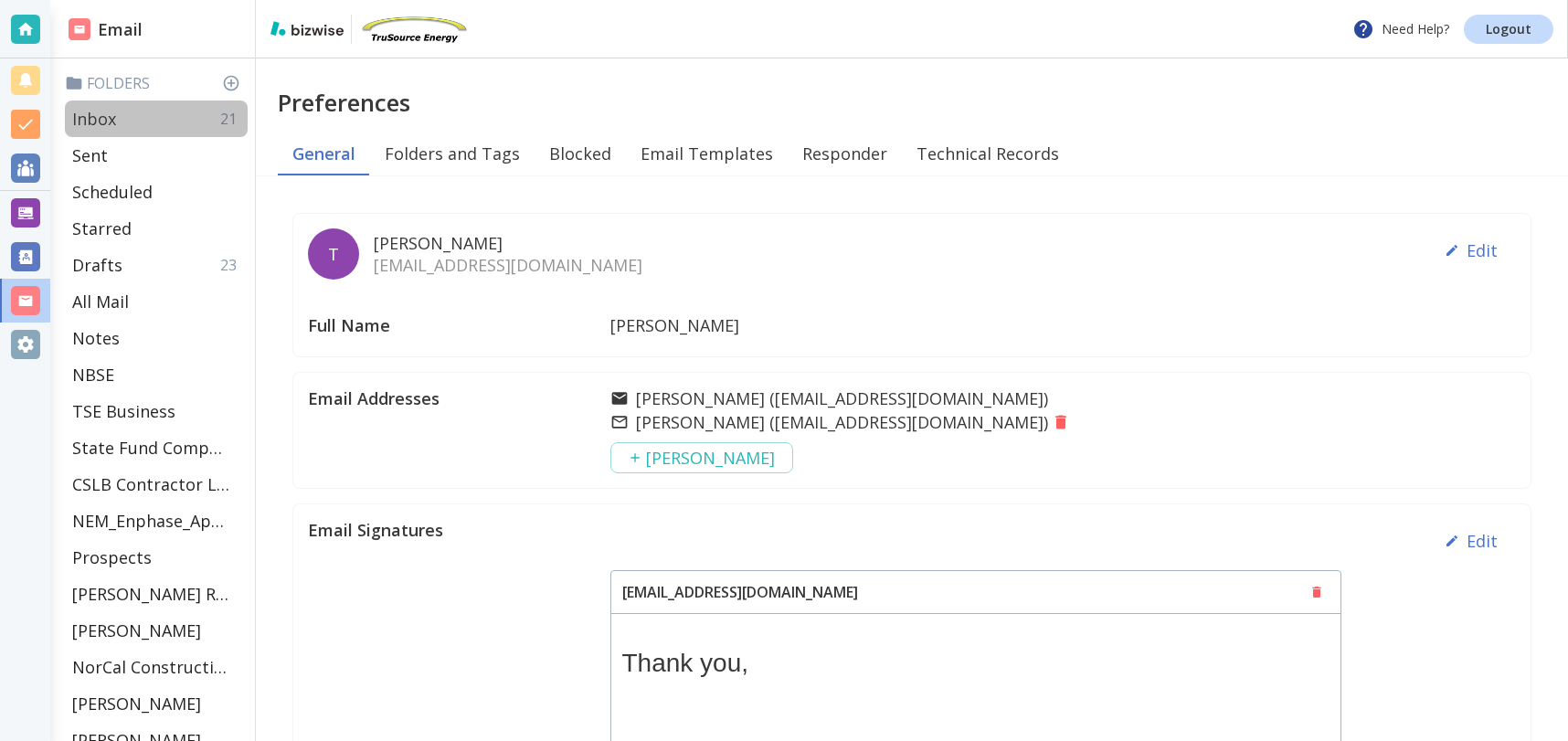
click at [124, 115] on div "Inbox 21" at bounding box center [156, 118] width 183 height 37
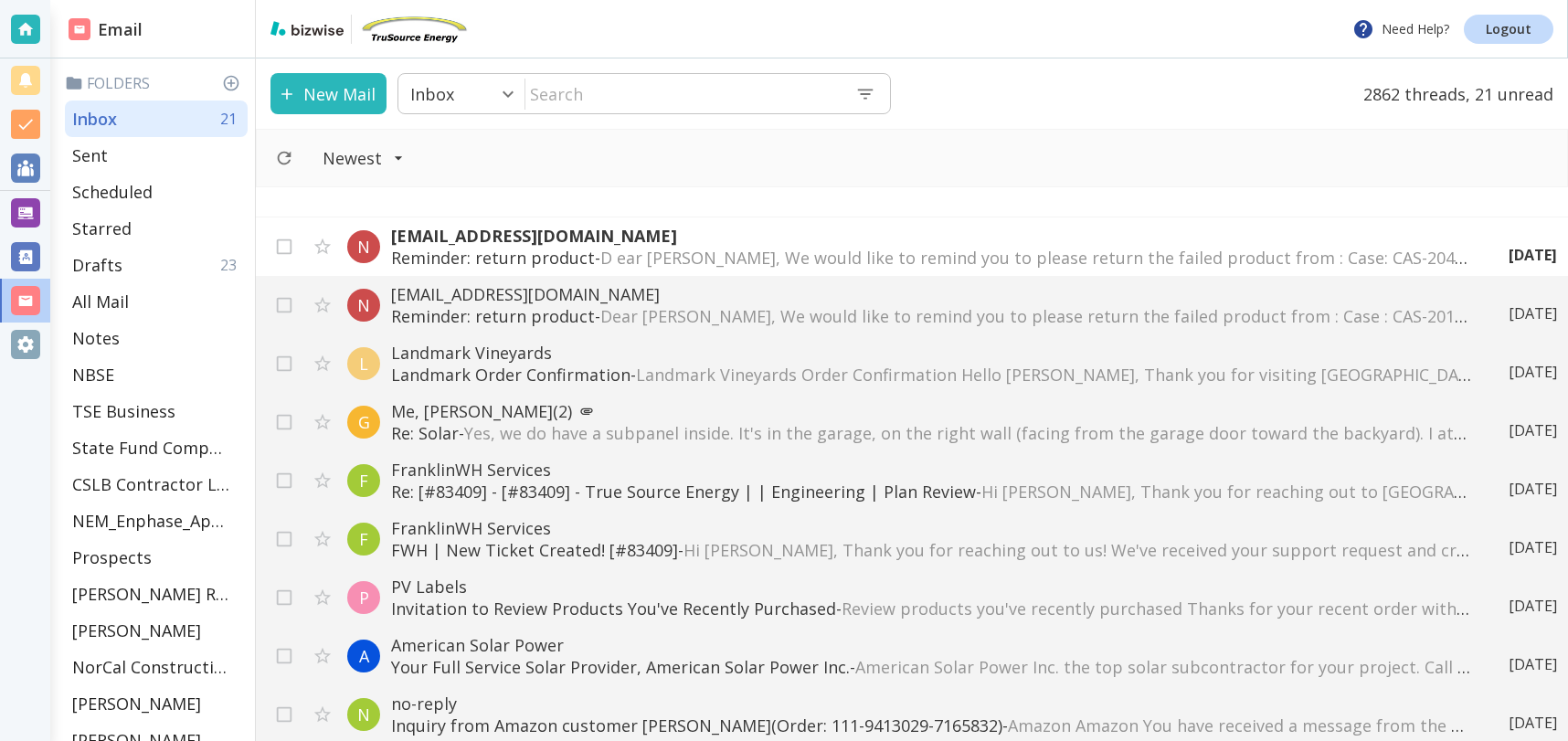
scroll to position [1078, 0]
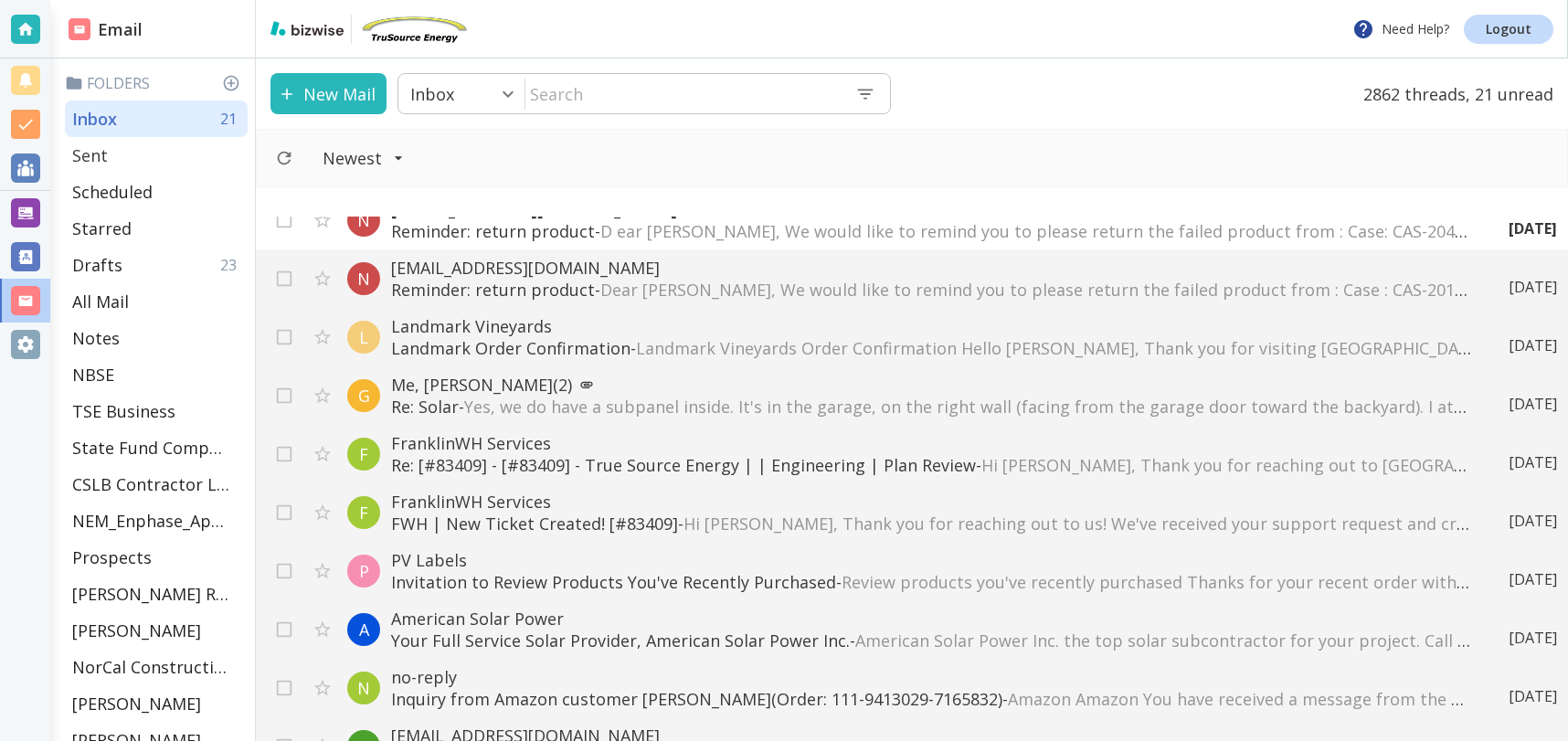
click at [79, 155] on p "Sent" at bounding box center [90, 155] width 36 height 22
type input "1"
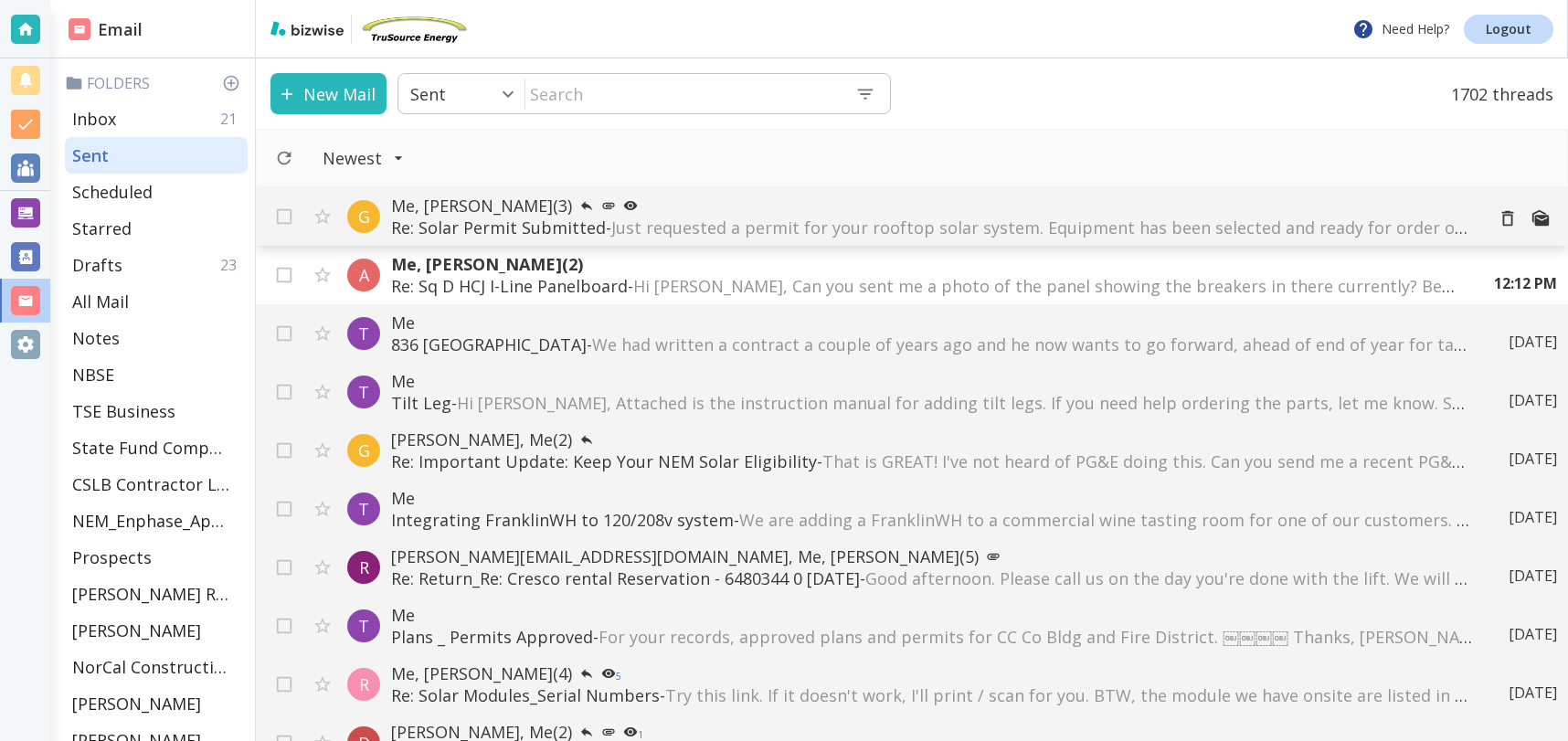
click at [1224, 215] on p "Me, [PERSON_NAME] (3)" at bounding box center [931, 206] width 1078 height 22
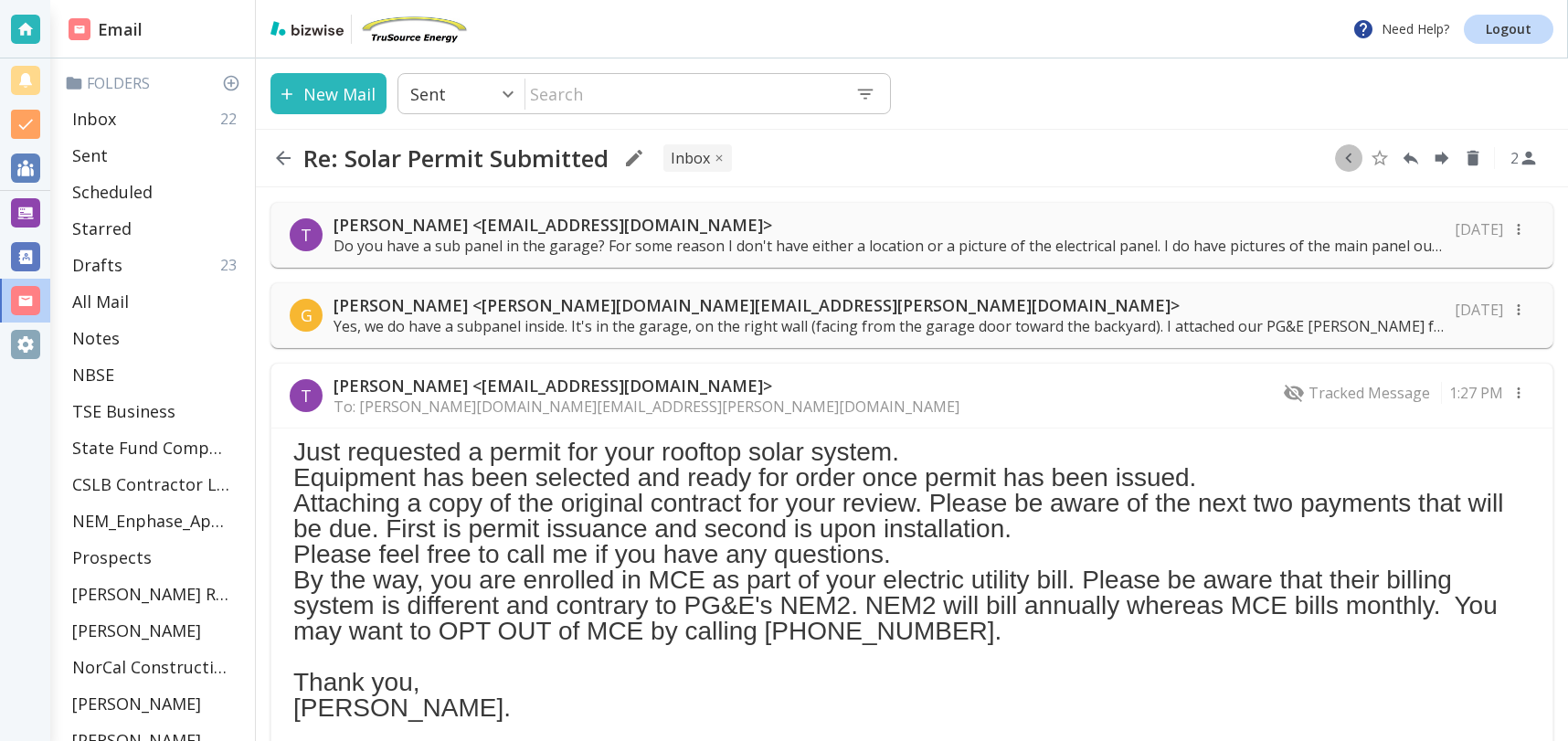
click at [1347, 158] on icon "button" at bounding box center [1348, 158] width 6 height 10
click at [1312, 160] on icon "Move to Folder" at bounding box center [1310, 158] width 17 height 14
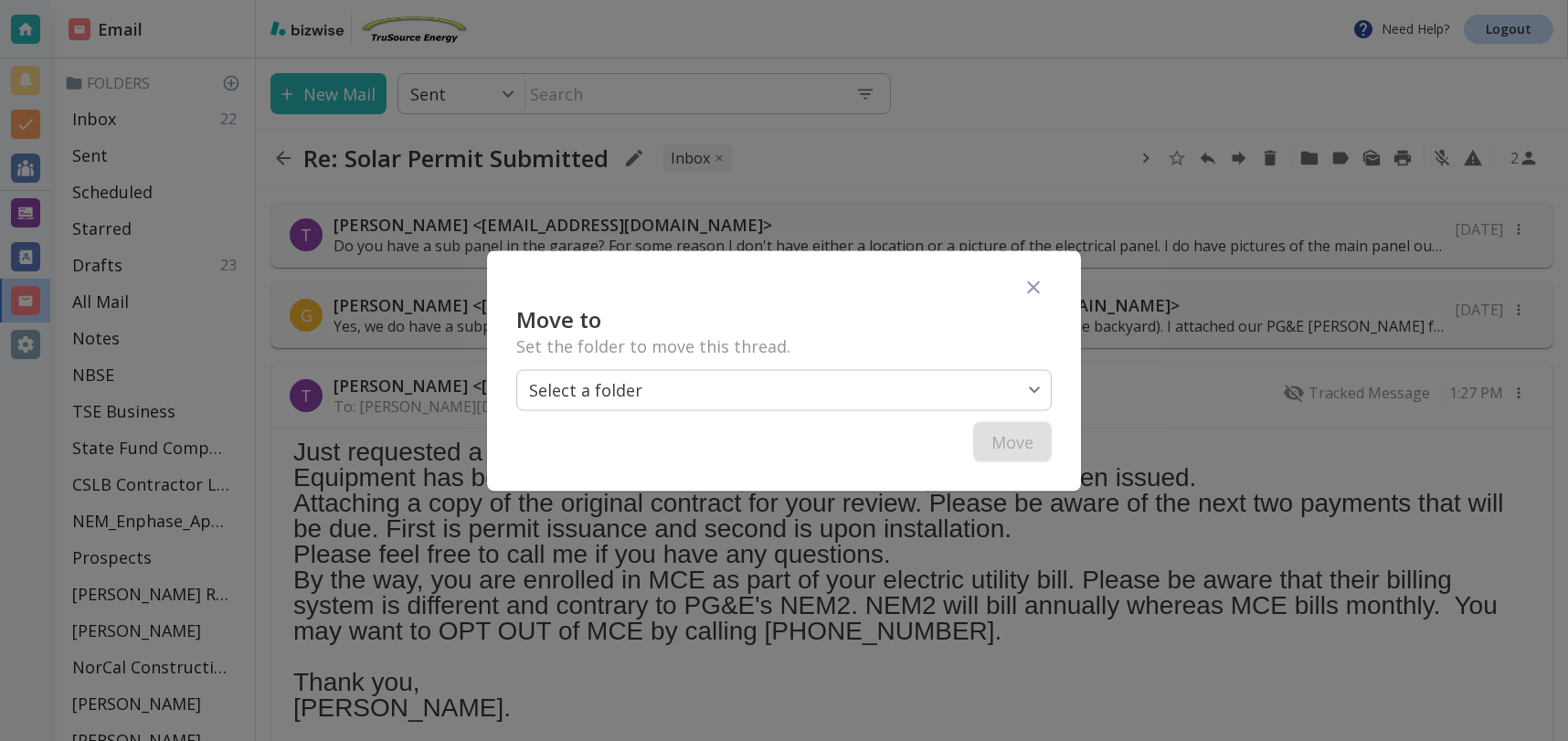
click at [1022, 0] on body "Need Help? Logout Email Folders Inbox 22 Sent Scheduled Starred Drafts 23 All M…" at bounding box center [784, 0] width 1568 height 0
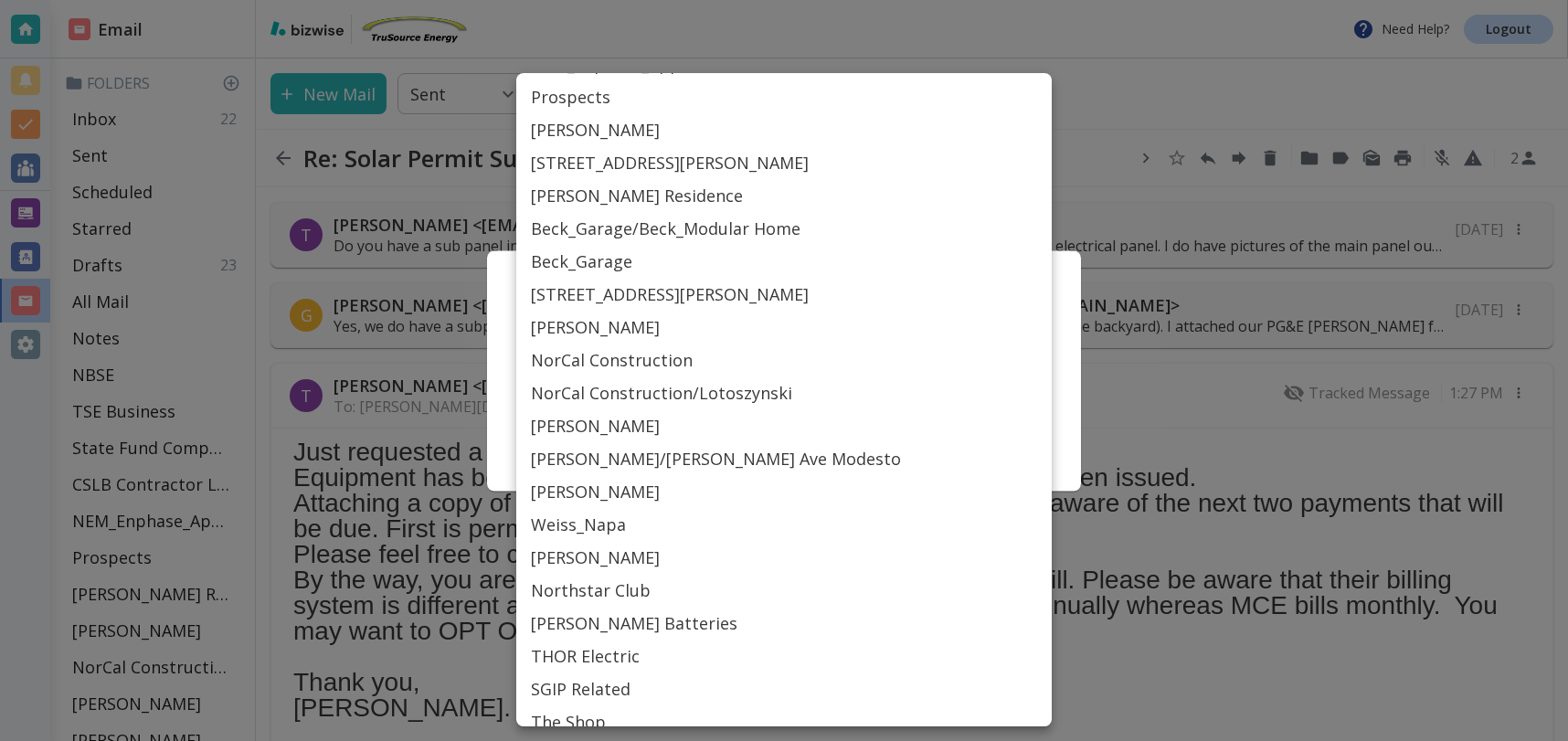
scroll to position [269, 0]
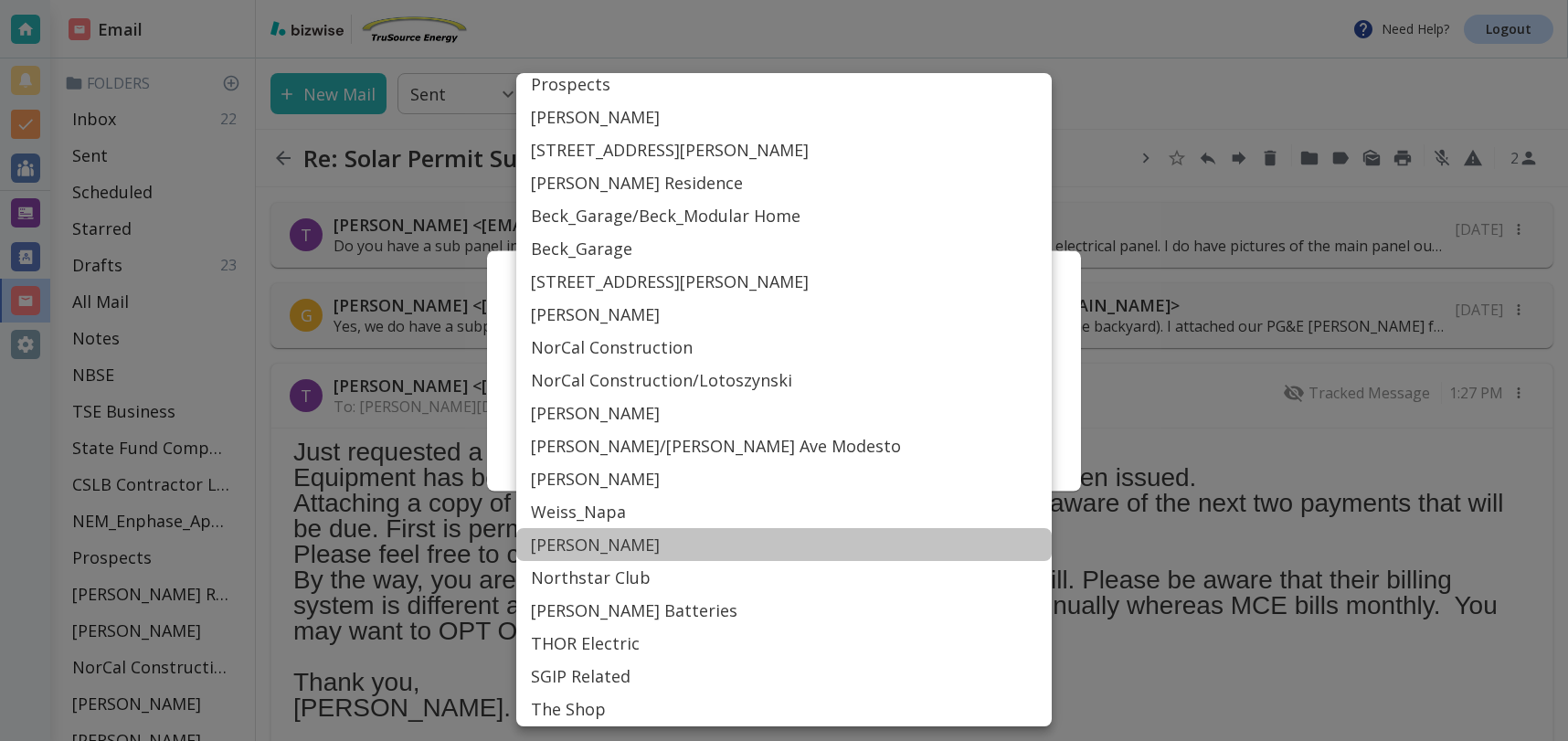
click at [581, 540] on li "[PERSON_NAME]" at bounding box center [784, 545] width 536 height 33
type input "Label_54"
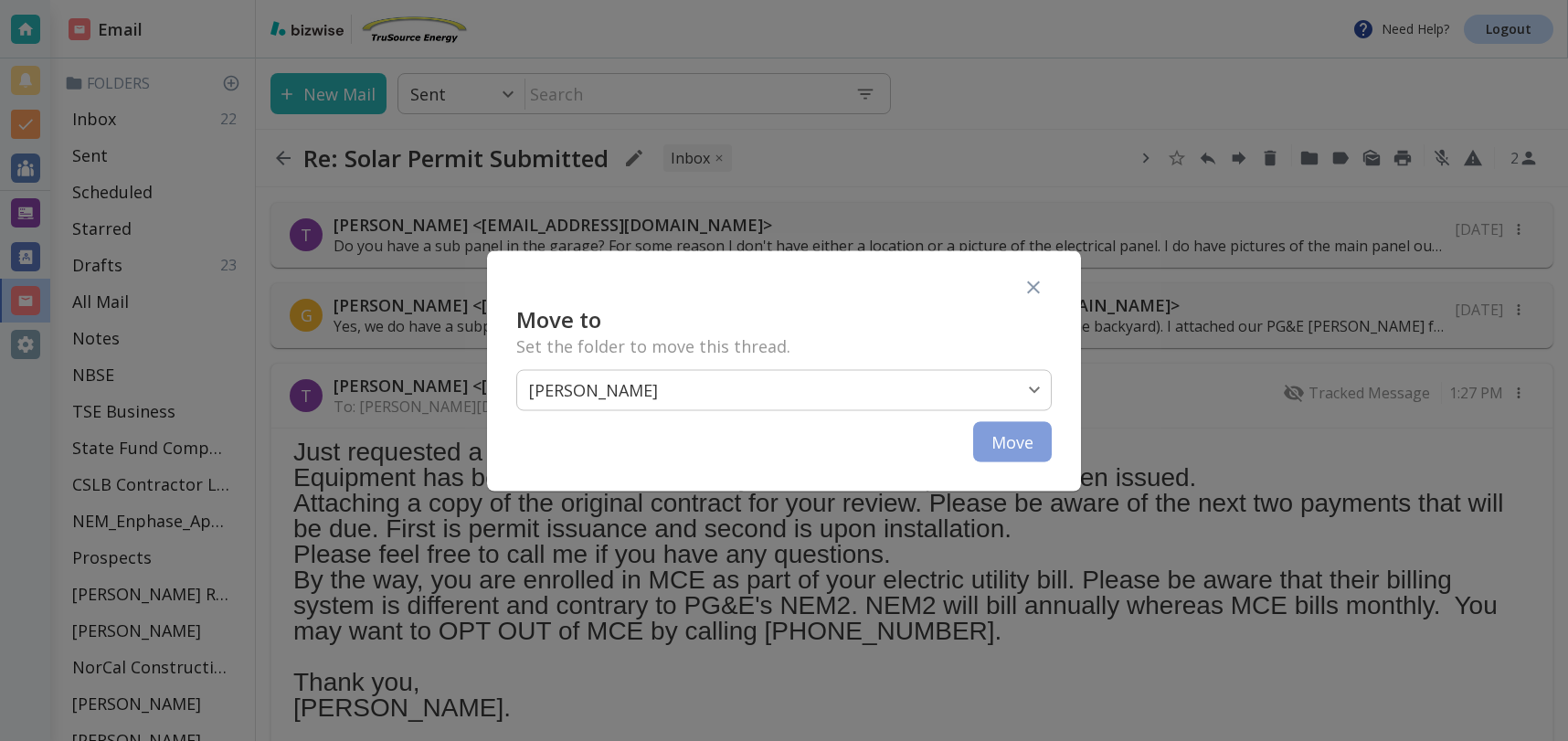
click at [1032, 447] on button "Move" at bounding box center [1013, 442] width 79 height 40
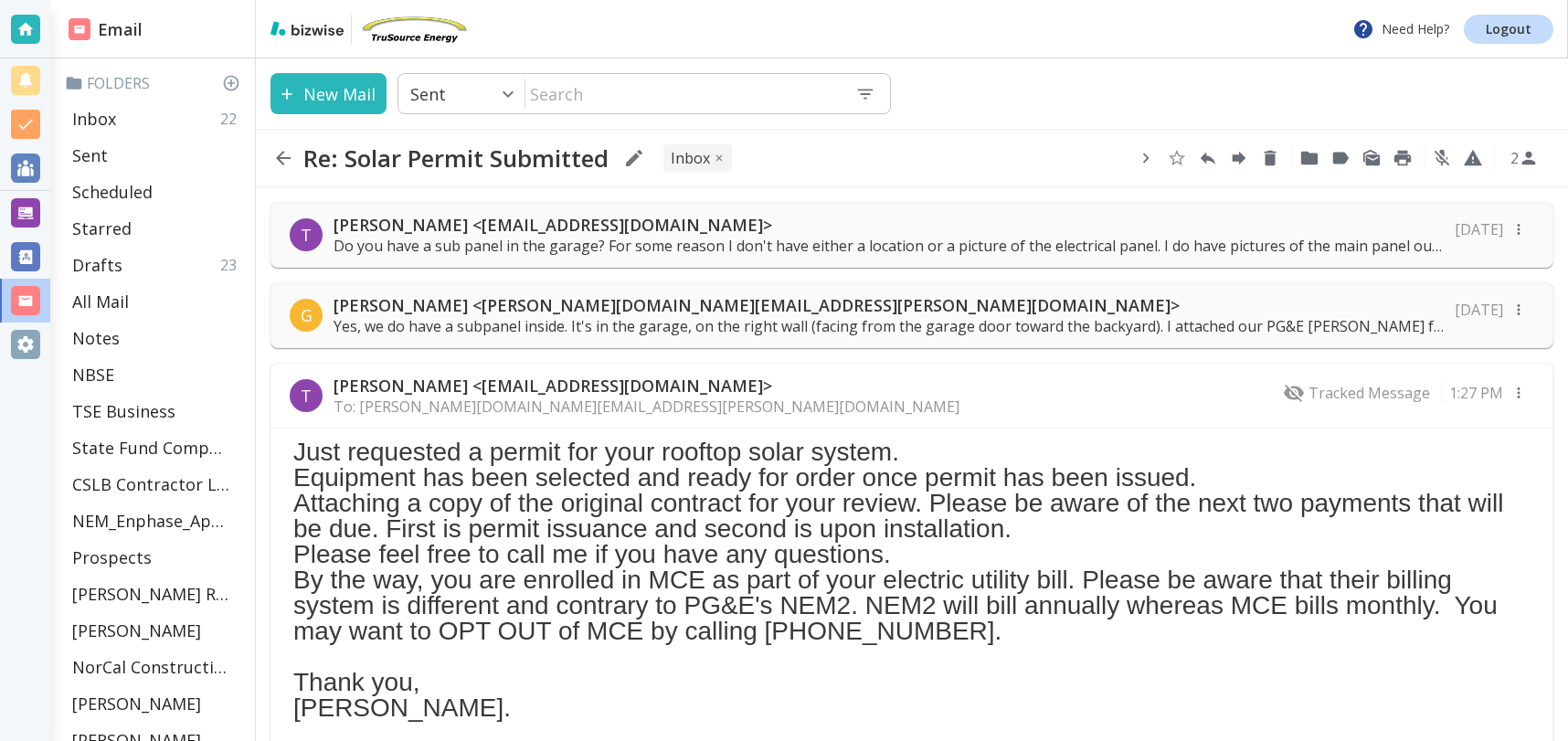
click at [1020, 394] on div "T [PERSON_NAME] <[EMAIL_ADDRESS][DOMAIN_NAME]> To: [PERSON_NAME][DOMAIN_NAME][E…" at bounding box center [911, 396] width 1281 height 65
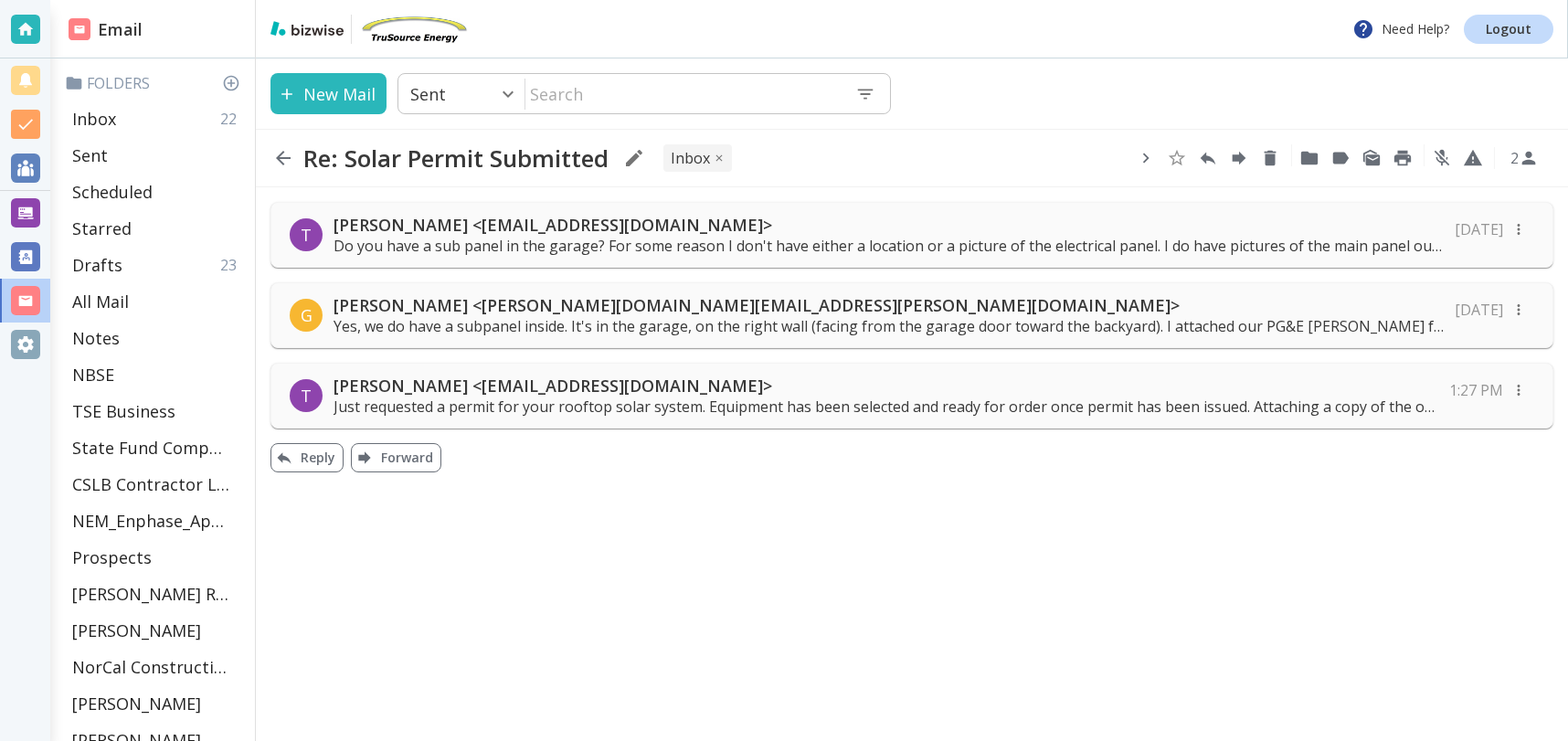
click at [1059, 382] on p "[PERSON_NAME] <[EMAIL_ADDRESS][DOMAIN_NAME]>" at bounding box center [886, 386] width 1105 height 22
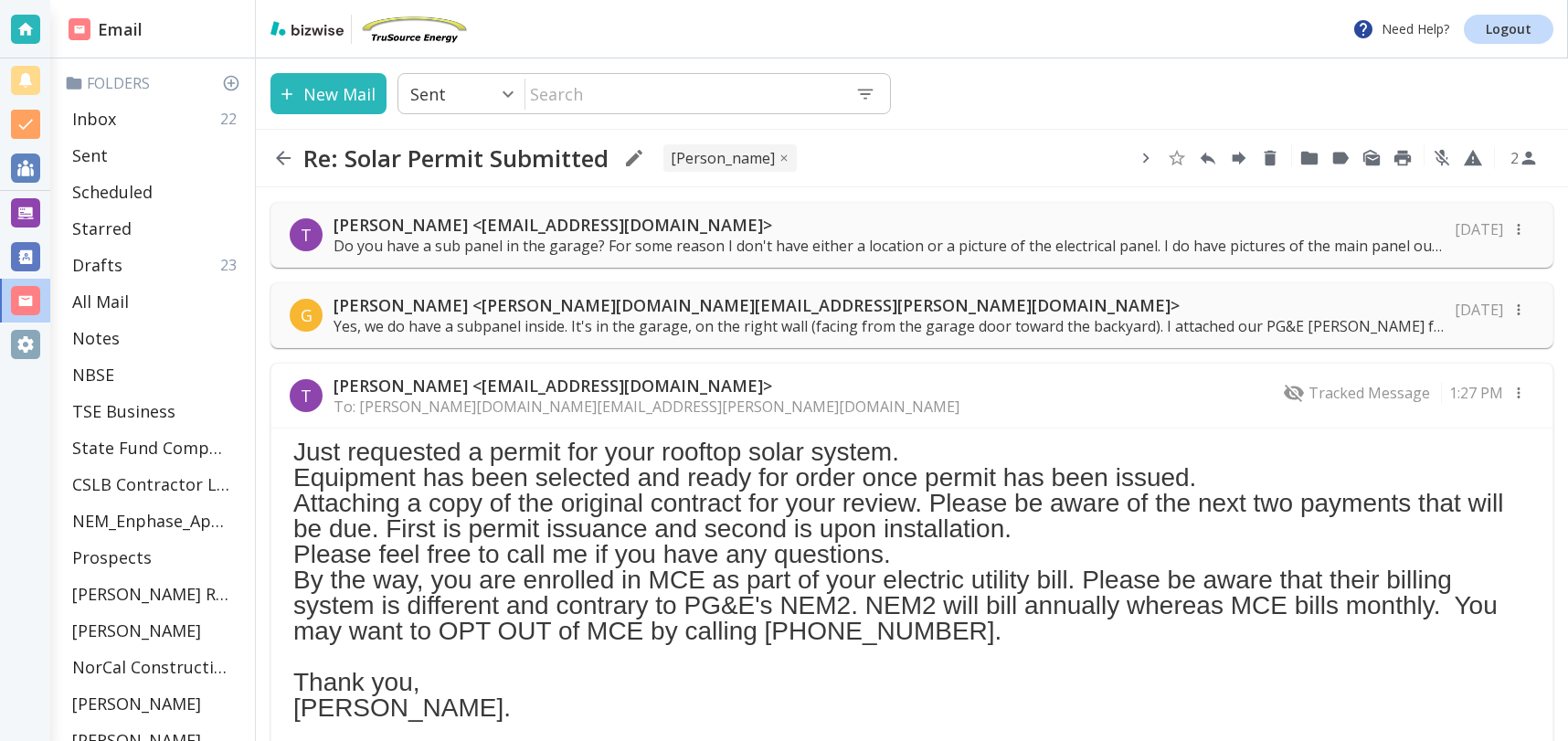
click at [1109, 397] on div "T [PERSON_NAME] <[EMAIL_ADDRESS][DOMAIN_NAME]> To: [PERSON_NAME][DOMAIN_NAME][E…" at bounding box center [911, 396] width 1281 height 65
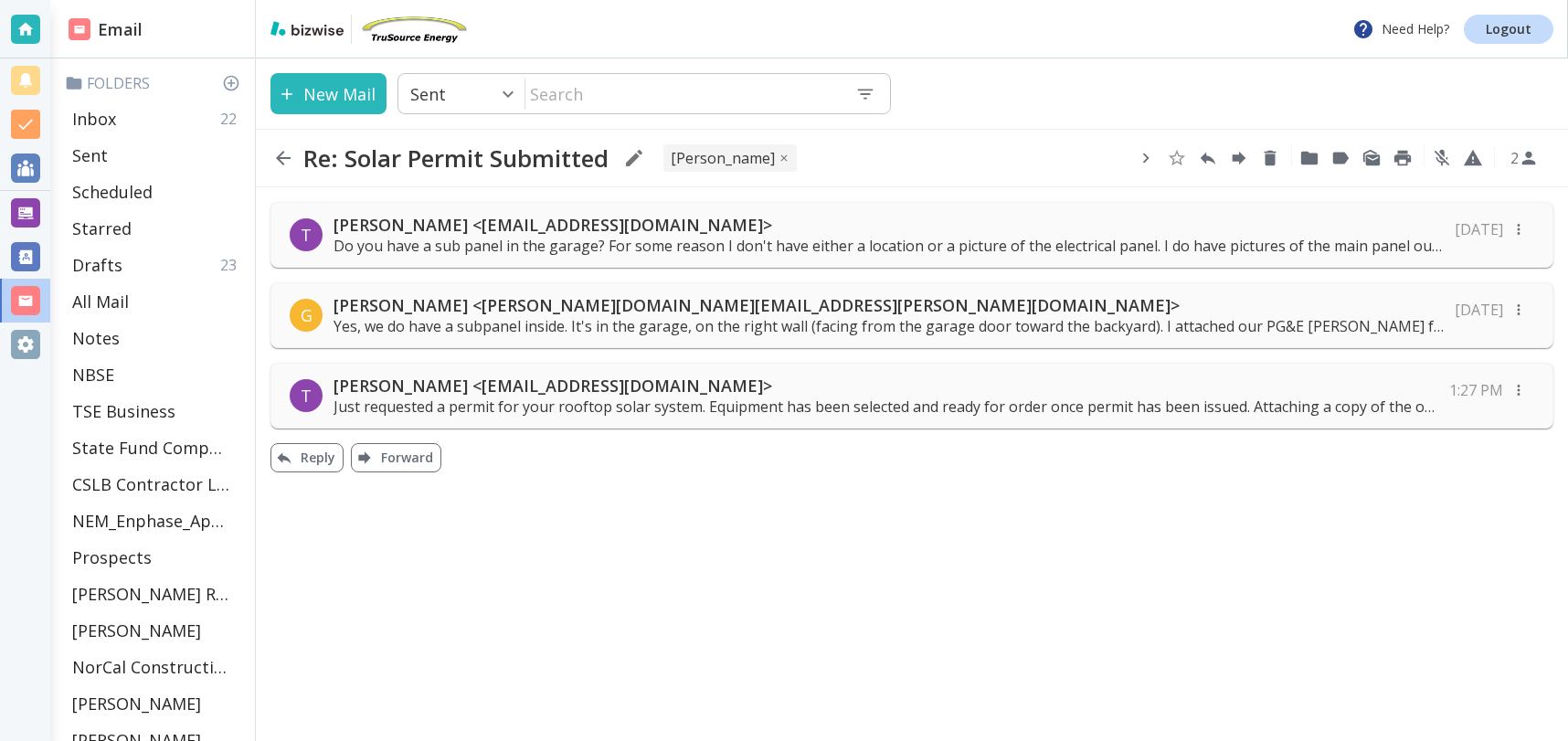
click at [1109, 397] on p "Just requested a permit for your rooftop solar system. Equipment has been selec…" at bounding box center [886, 407] width 1105 height 20
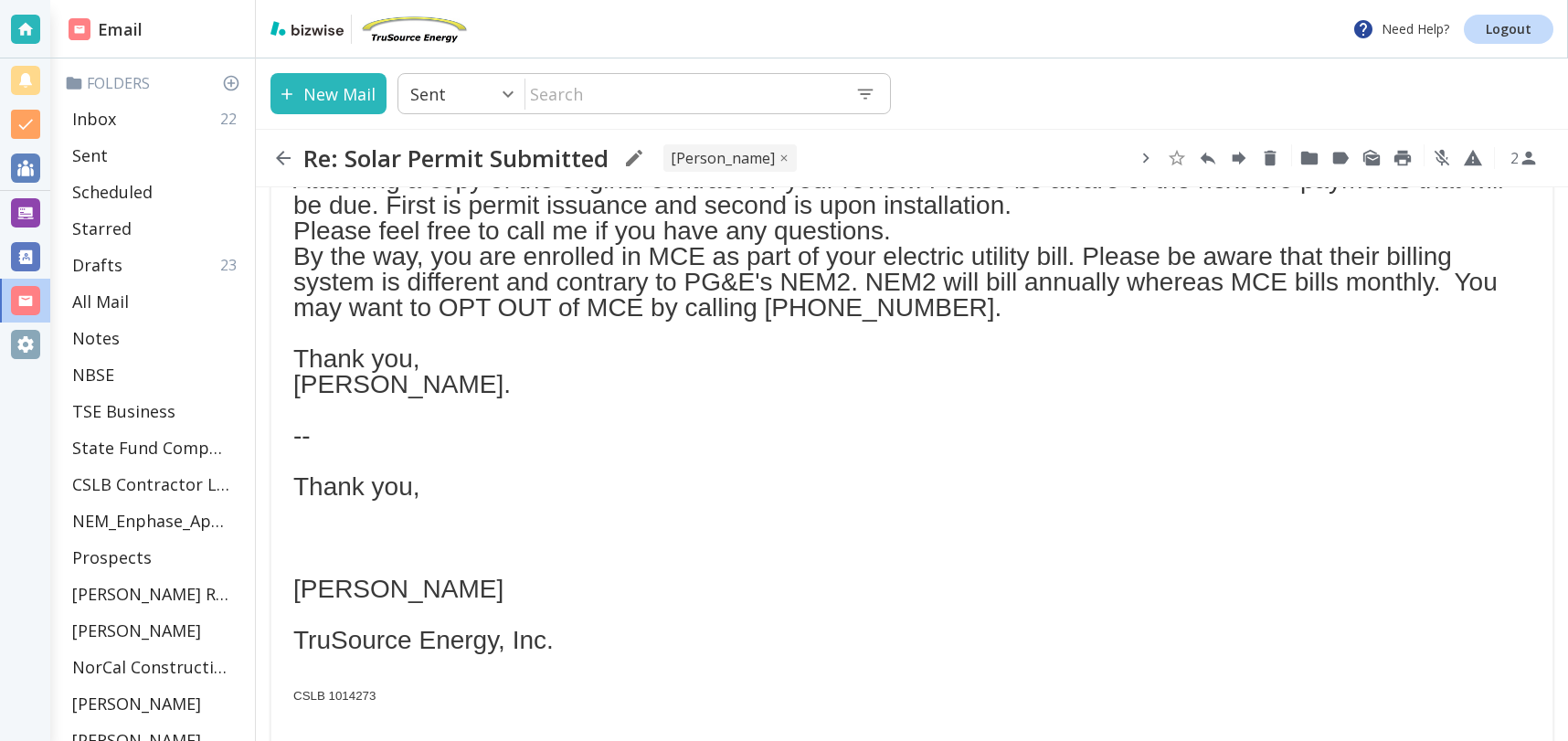
scroll to position [0, 0]
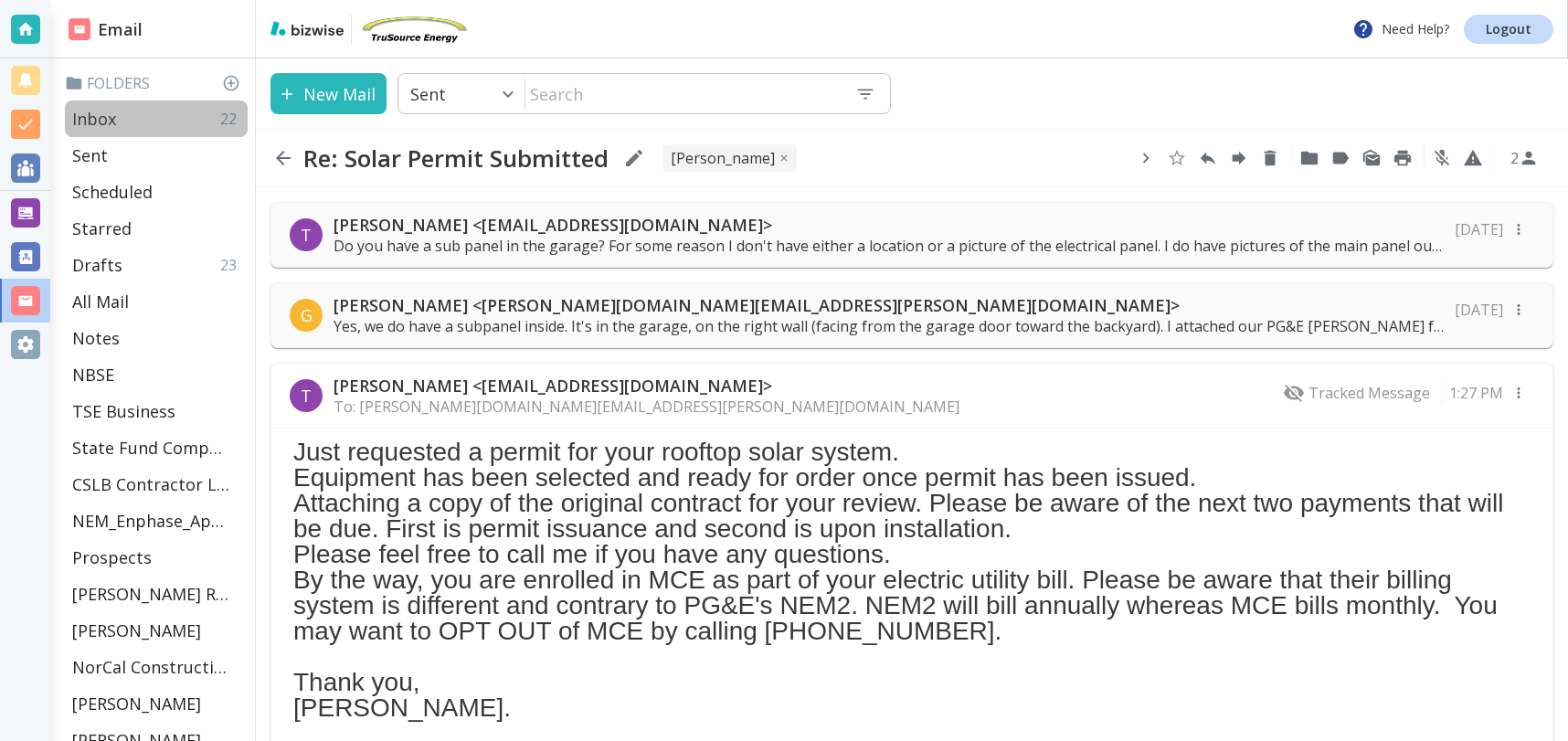
click at [133, 118] on div "Inbox 22" at bounding box center [156, 118] width 183 height 37
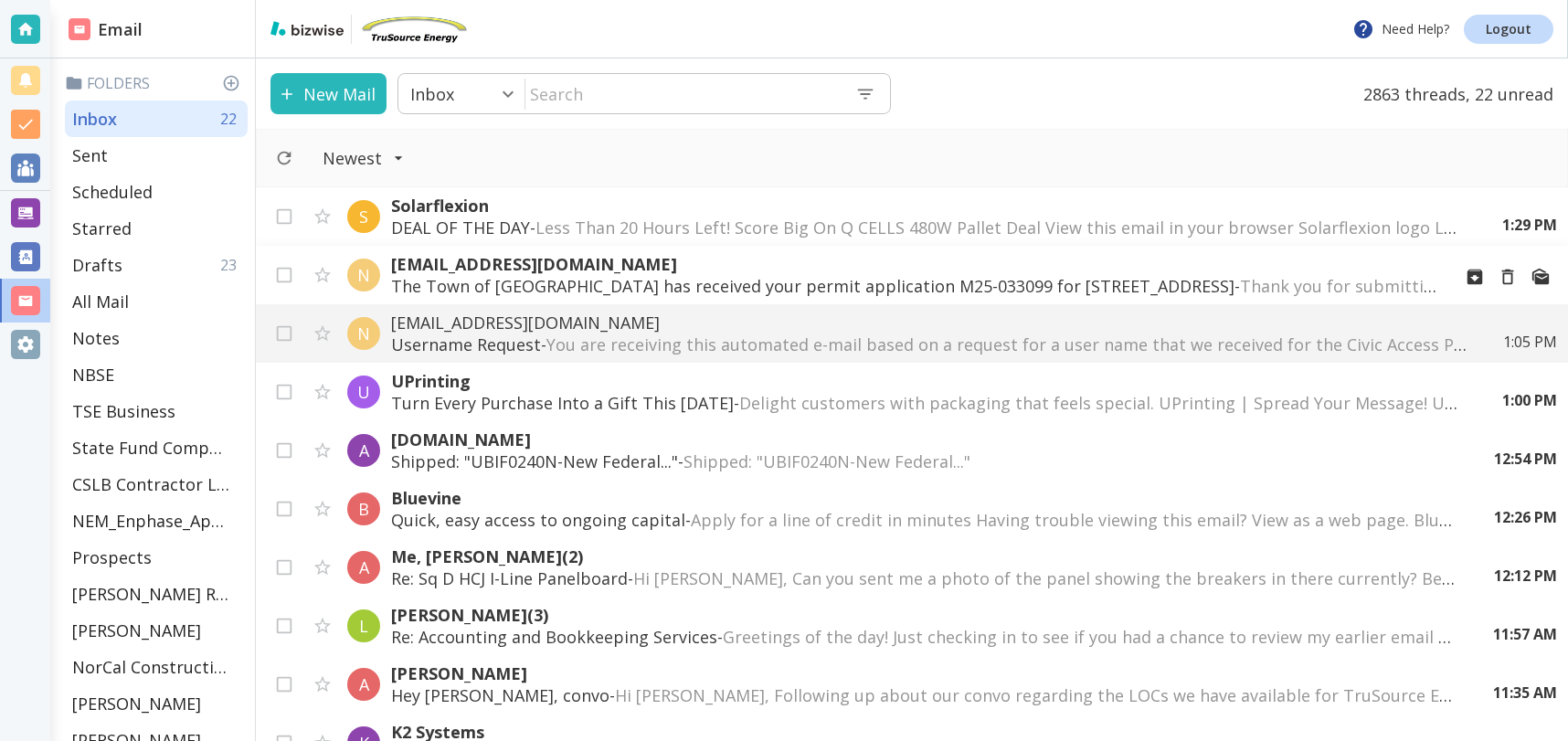
click at [838, 279] on p "The Town of [GEOGRAPHIC_DATA] has received your permit application M25-033099 f…" at bounding box center [914, 286] width 1045 height 22
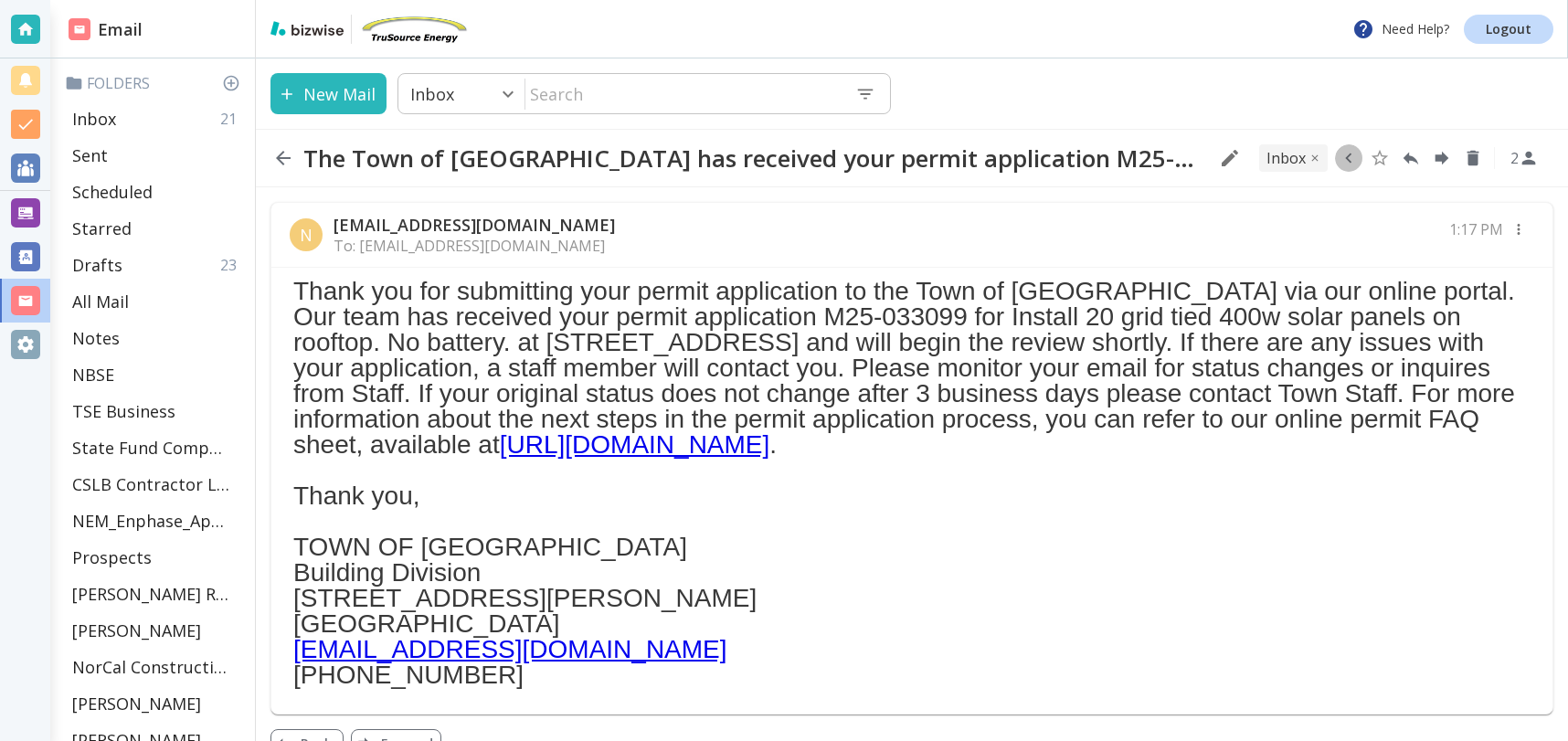
click at [1349, 158] on icon "button" at bounding box center [1349, 158] width 20 height 20
click at [1279, 155] on icon "Move to Folder" at bounding box center [1279, 158] width 17 height 14
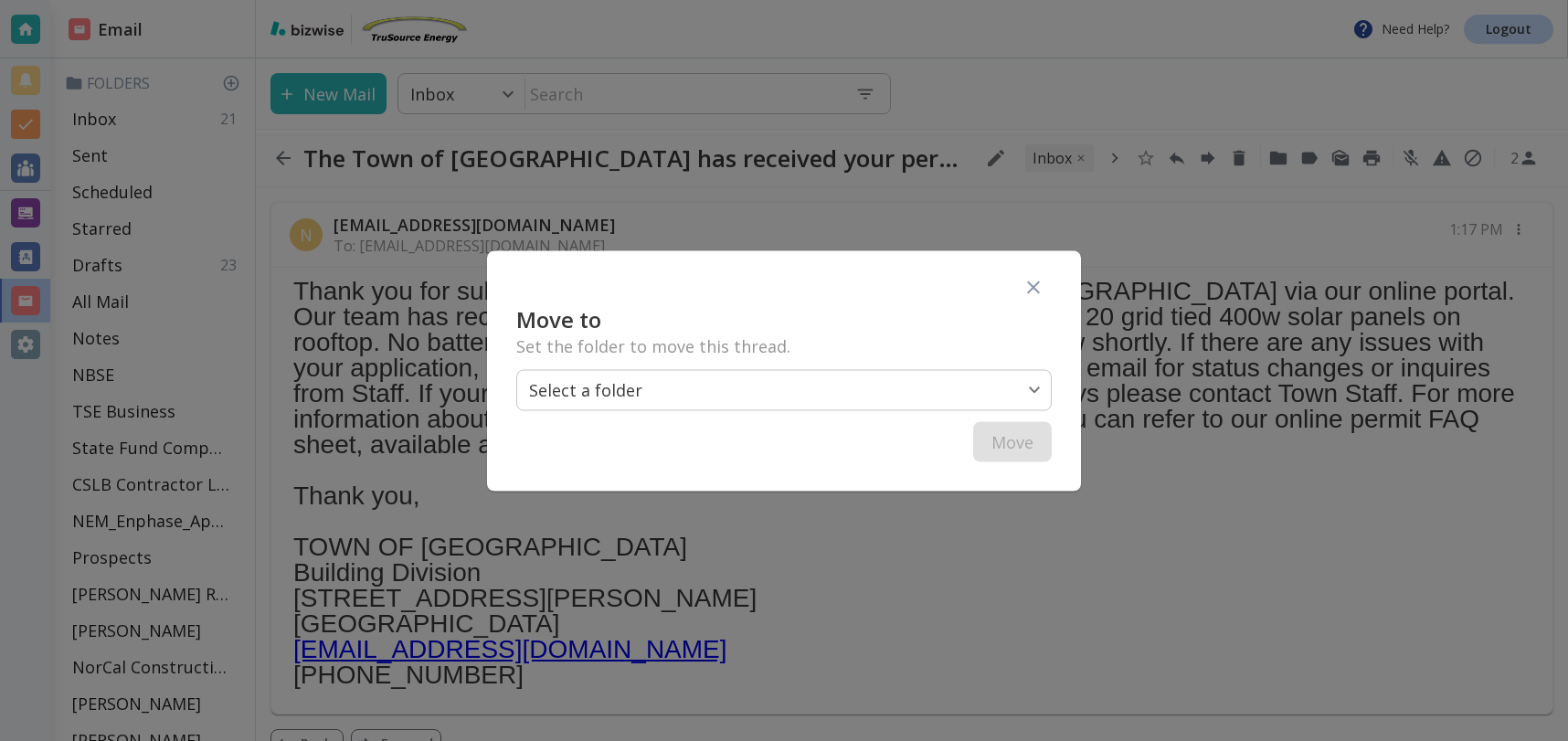
click at [871, 0] on body "Need Help? Logout Email Folders Inbox 21 Sent Scheduled Starred Drafts 23 All M…" at bounding box center [784, 0] width 1568 height 0
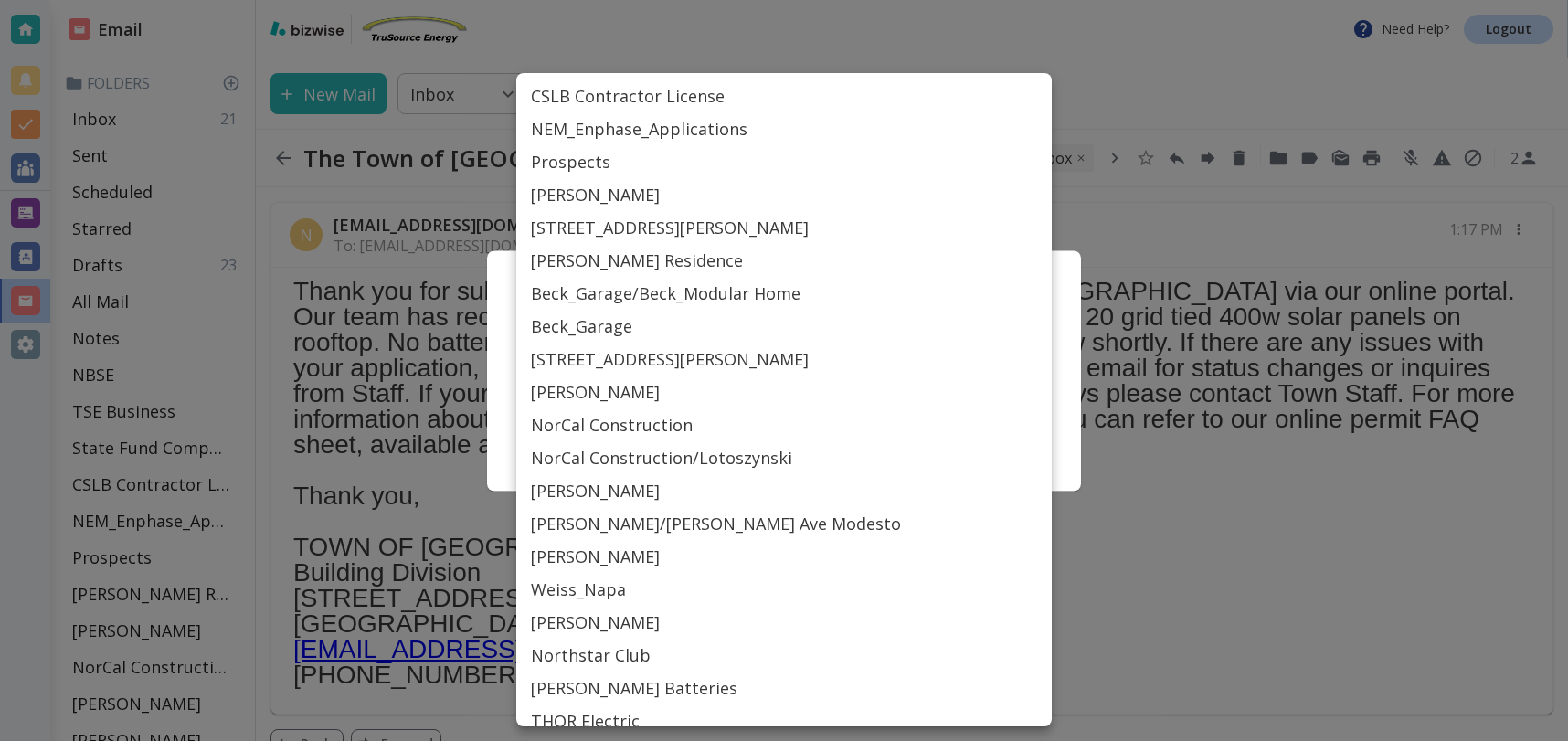
scroll to position [199, 0]
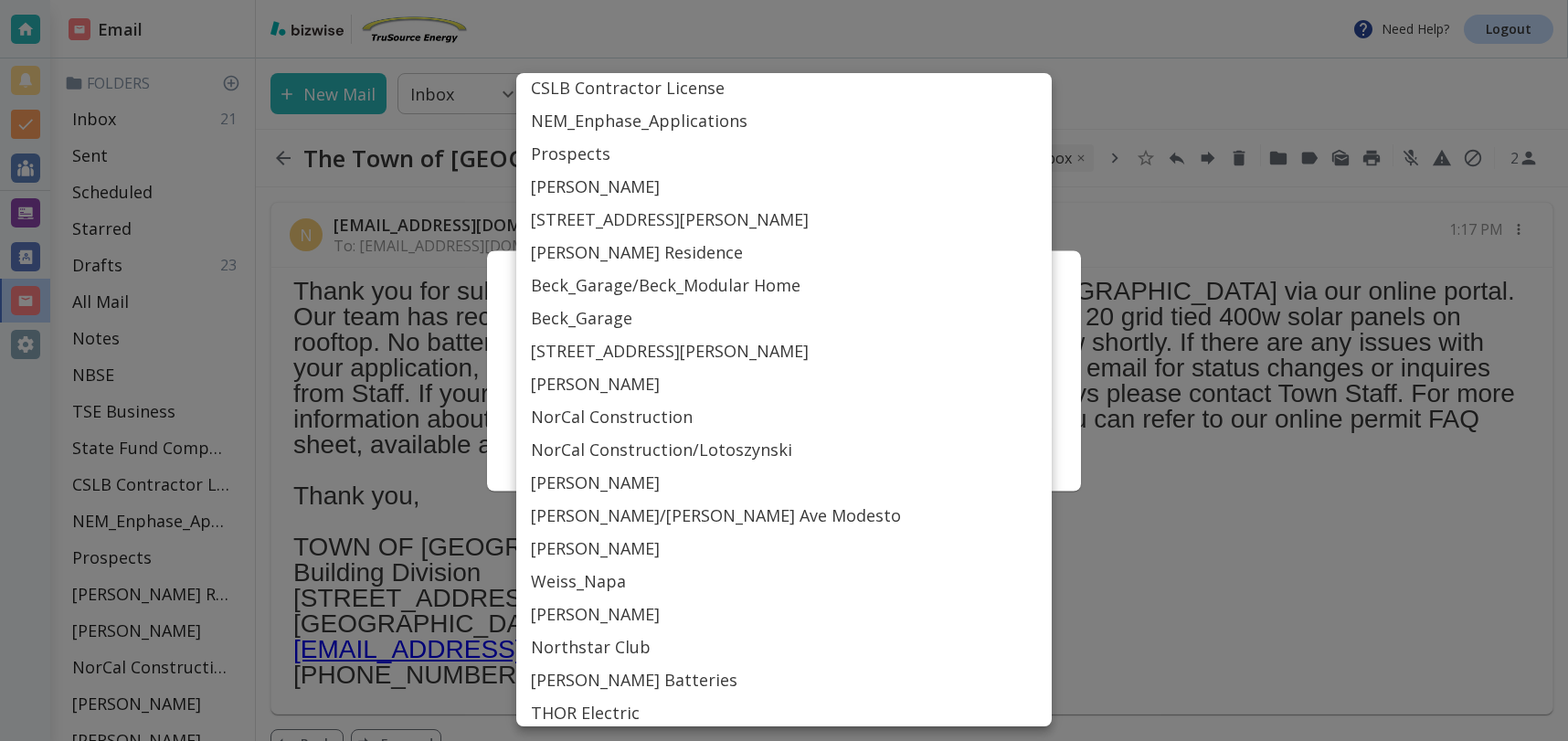
click at [622, 613] on li "[PERSON_NAME]" at bounding box center [784, 614] width 536 height 33
type input "Label_54"
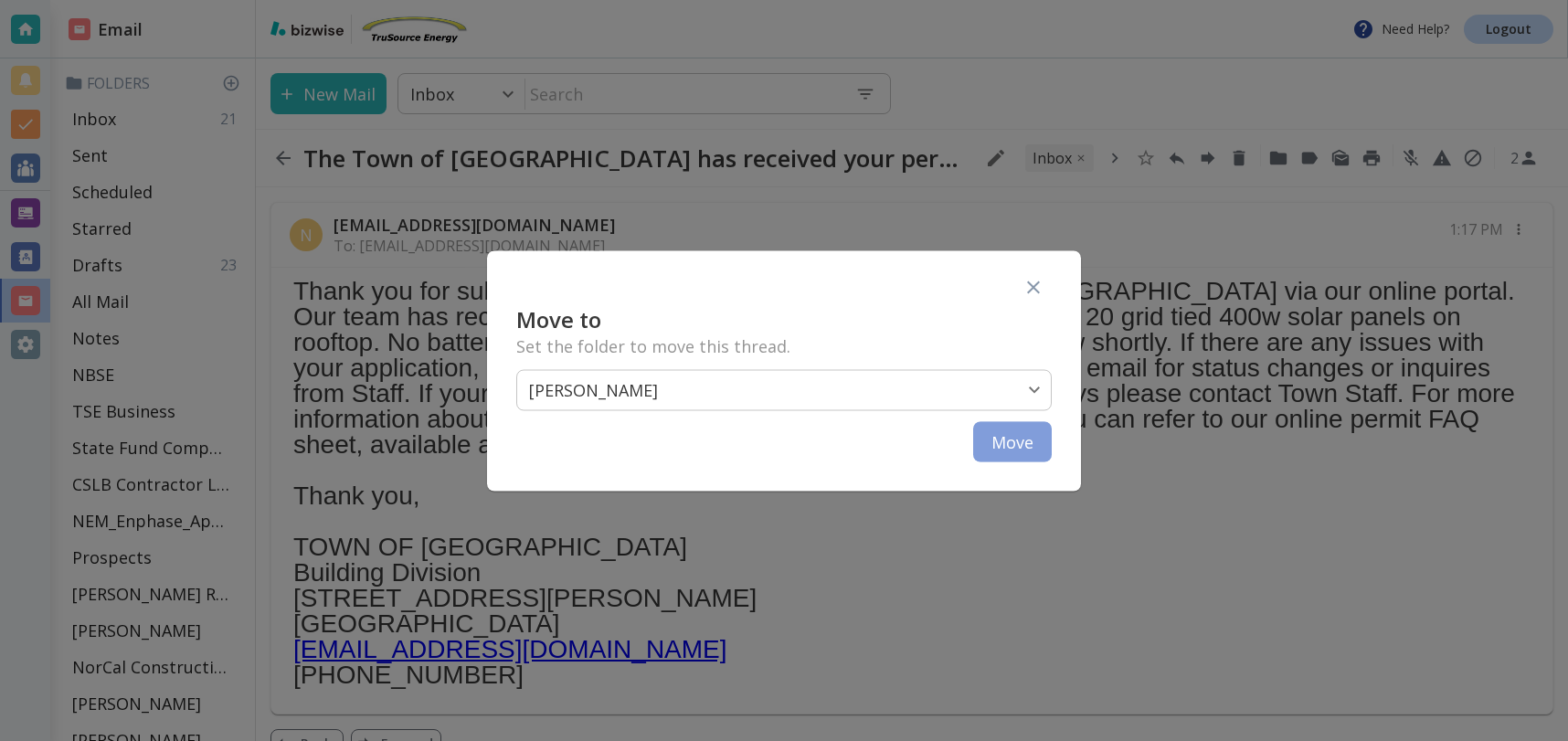
click at [1026, 443] on button "Move" at bounding box center [1013, 442] width 79 height 40
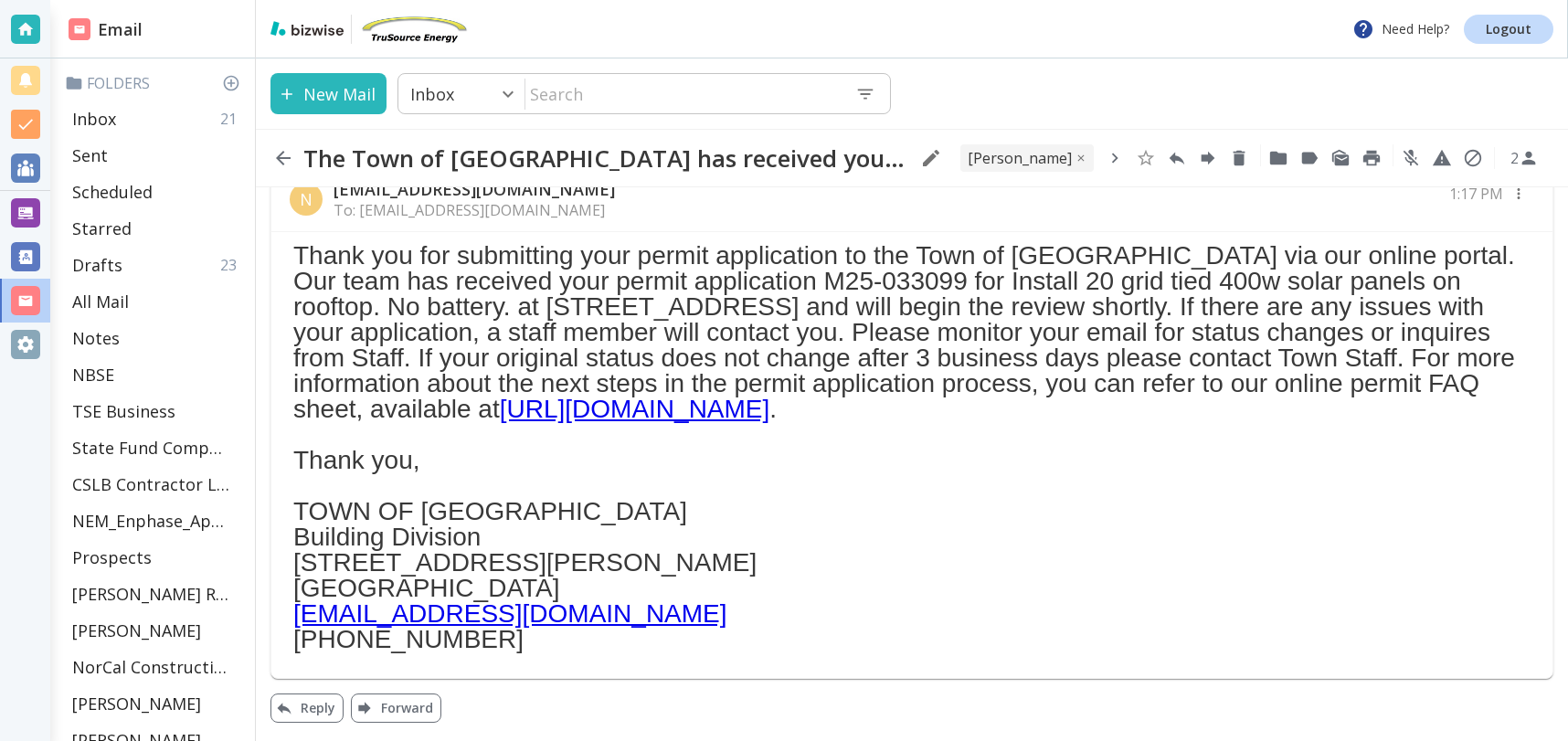
scroll to position [0, 0]
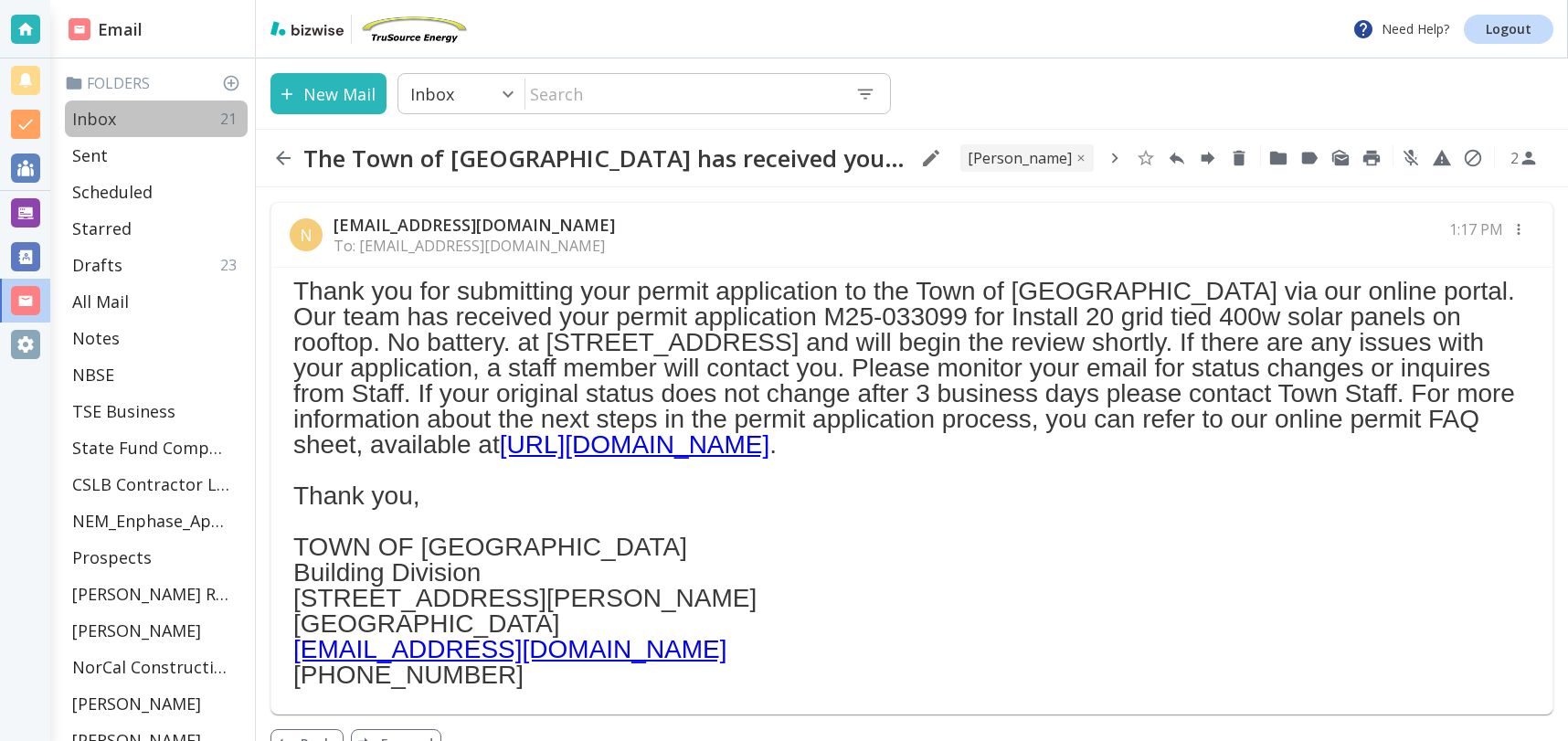
click at [128, 120] on div "Inbox 21" at bounding box center [156, 118] width 183 height 37
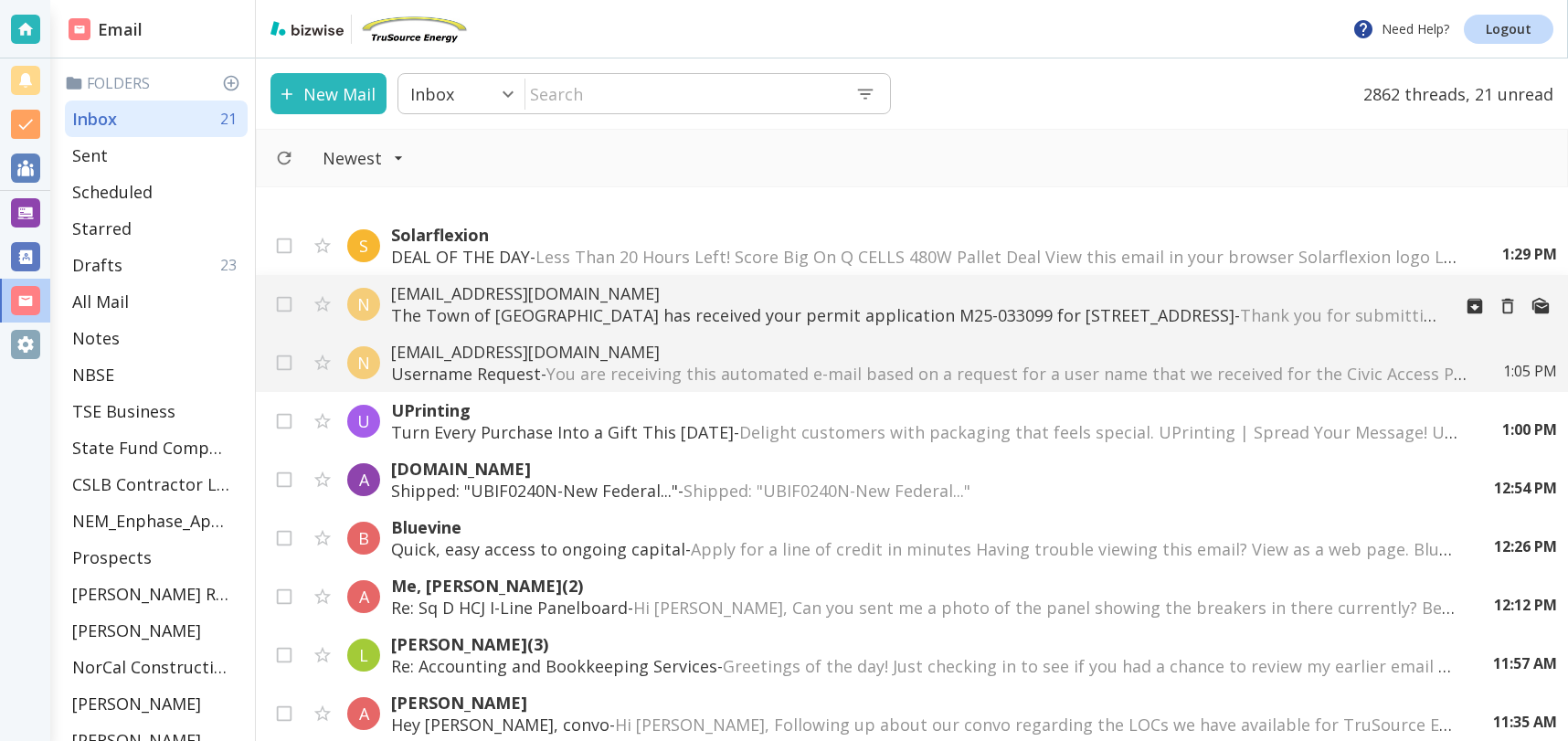
click at [1055, 308] on p "The Town of [GEOGRAPHIC_DATA] has received your permit application M25-033099 f…" at bounding box center [914, 315] width 1045 height 22
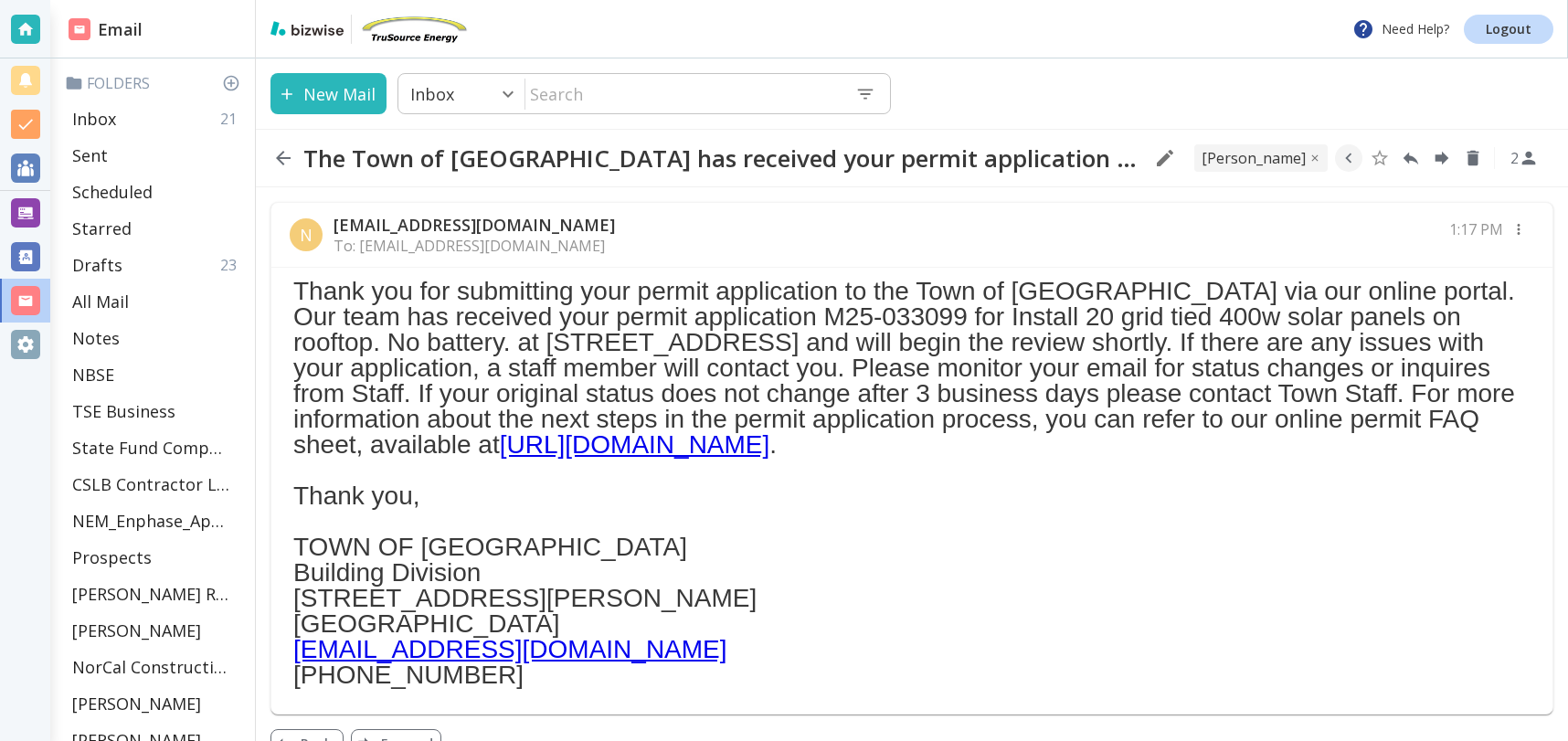
click at [1110, 215] on div "N [EMAIL_ADDRESS][DOMAIN_NAME] To: [EMAIL_ADDRESS][DOMAIN_NAME] 1:17 PM" at bounding box center [911, 235] width 1281 height 65
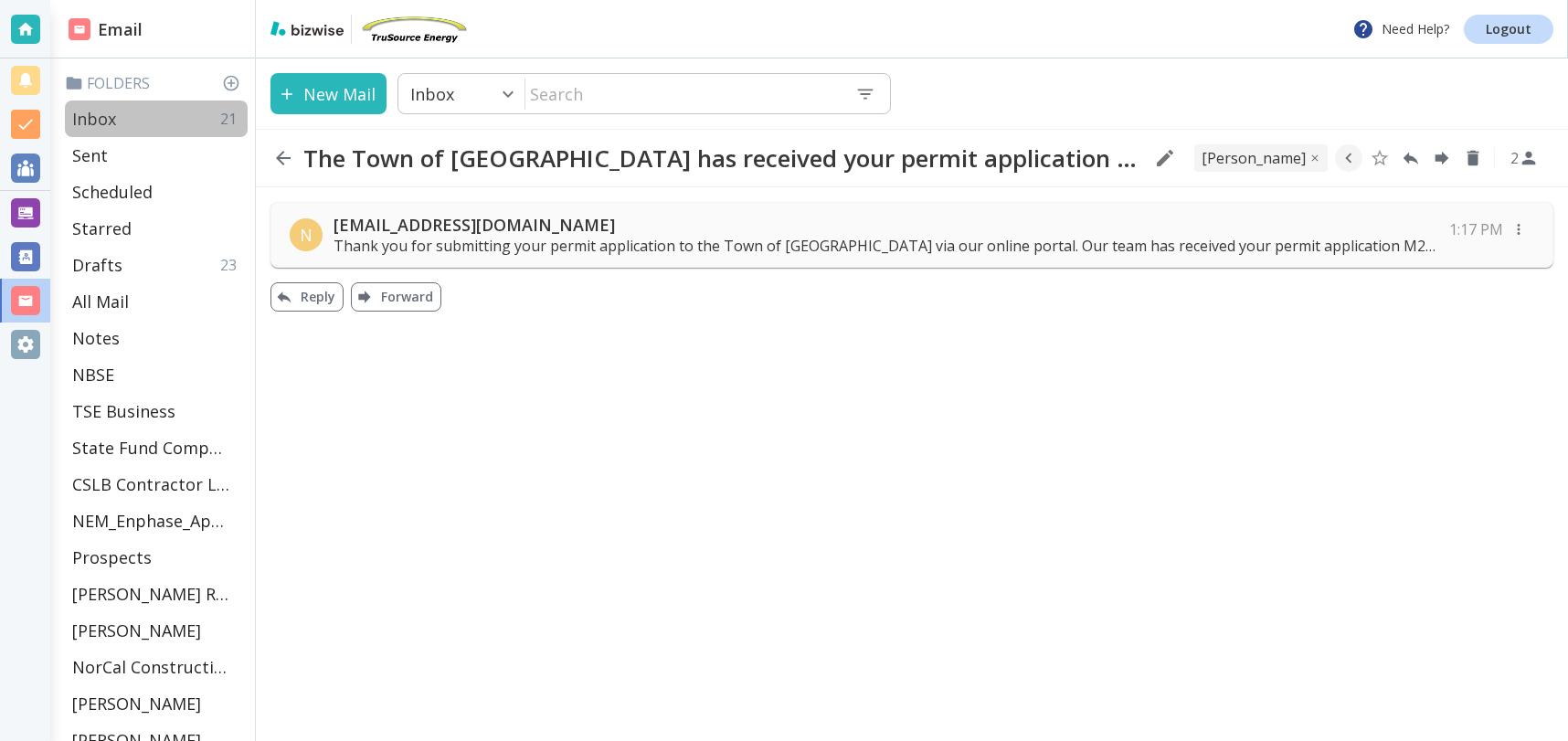
click at [135, 118] on div "Inbox 21" at bounding box center [156, 118] width 183 height 37
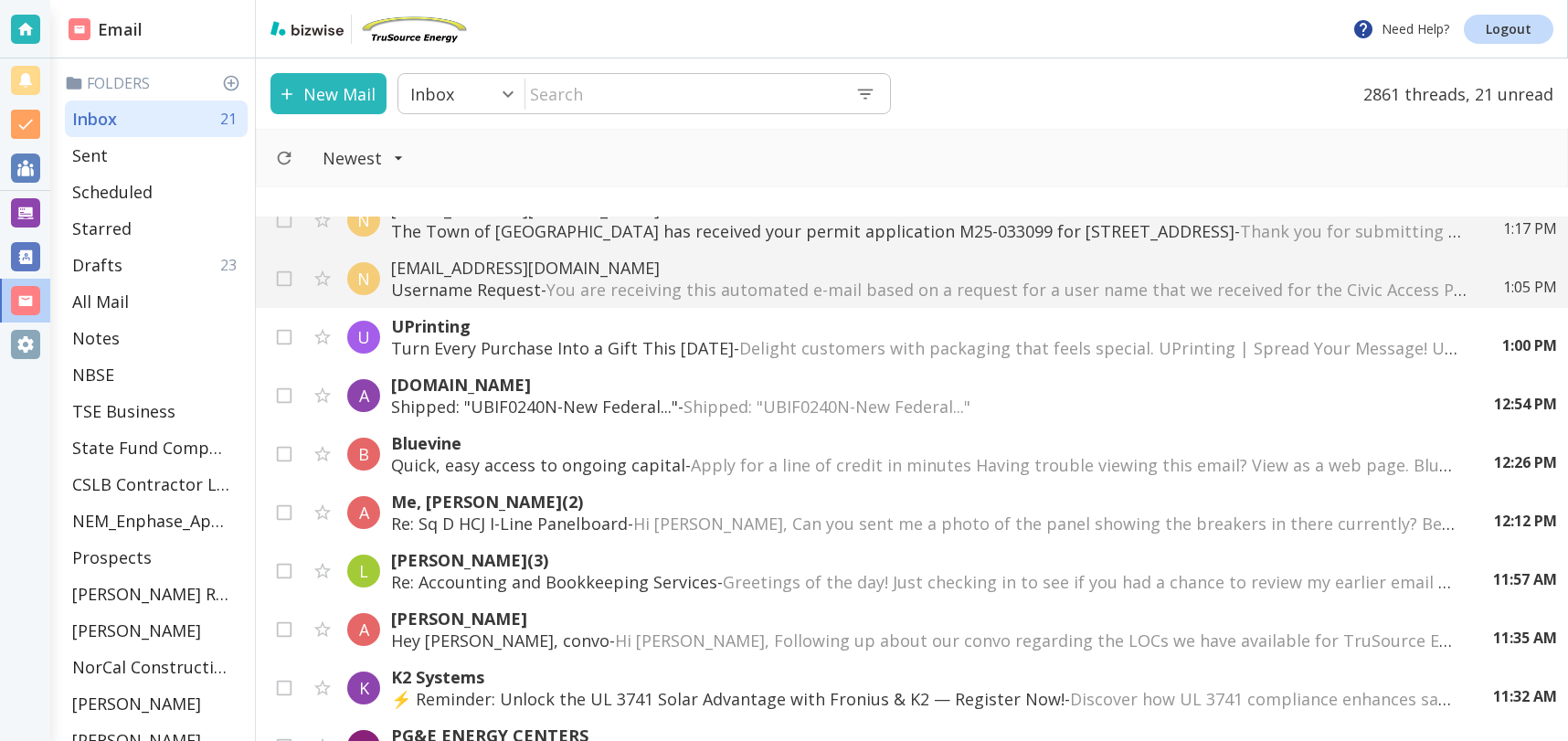
scroll to position [133, 0]
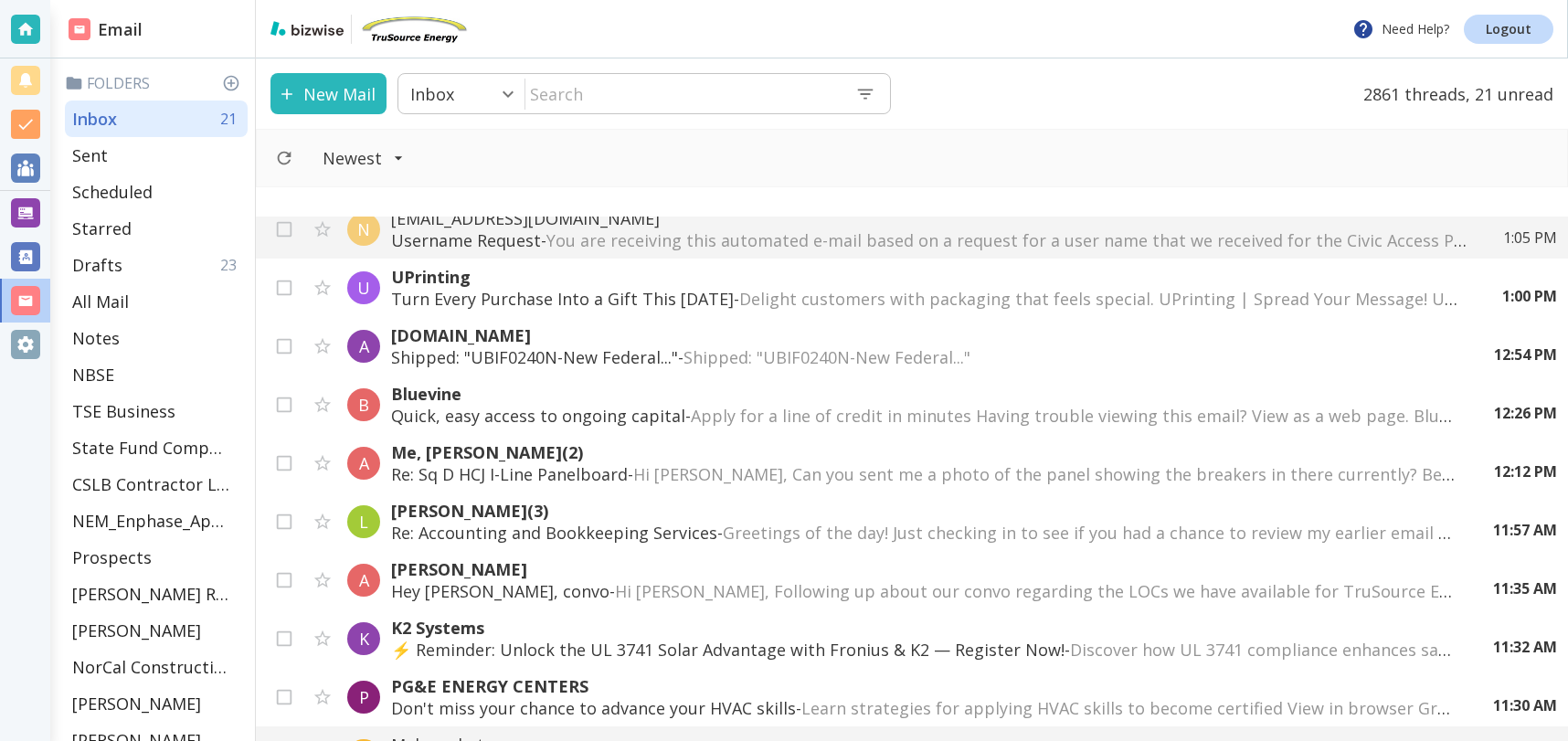
click at [423, 410] on p "Quick, easy access to ongoing capital - Apply for a line of credit in minutes H…" at bounding box center [924, 416] width 1066 height 22
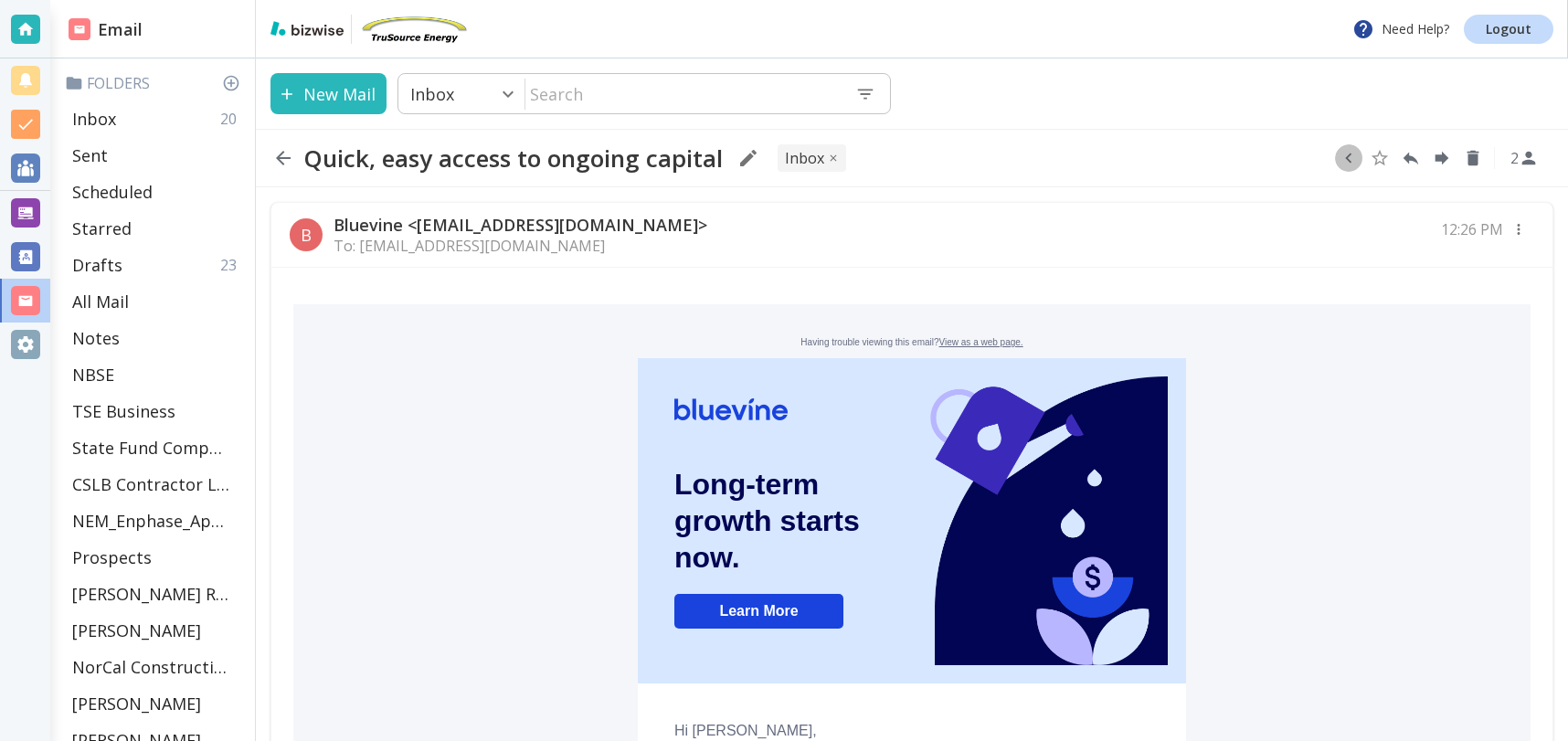
click at [1355, 157] on icon "button" at bounding box center [1349, 158] width 20 height 20
click at [890, 160] on div "Quick, easy access to ongoing capital INBOX 2" at bounding box center [912, 158] width 1313 height 59
click at [1239, 158] on icon "Delete" at bounding box center [1239, 158] width 12 height 16
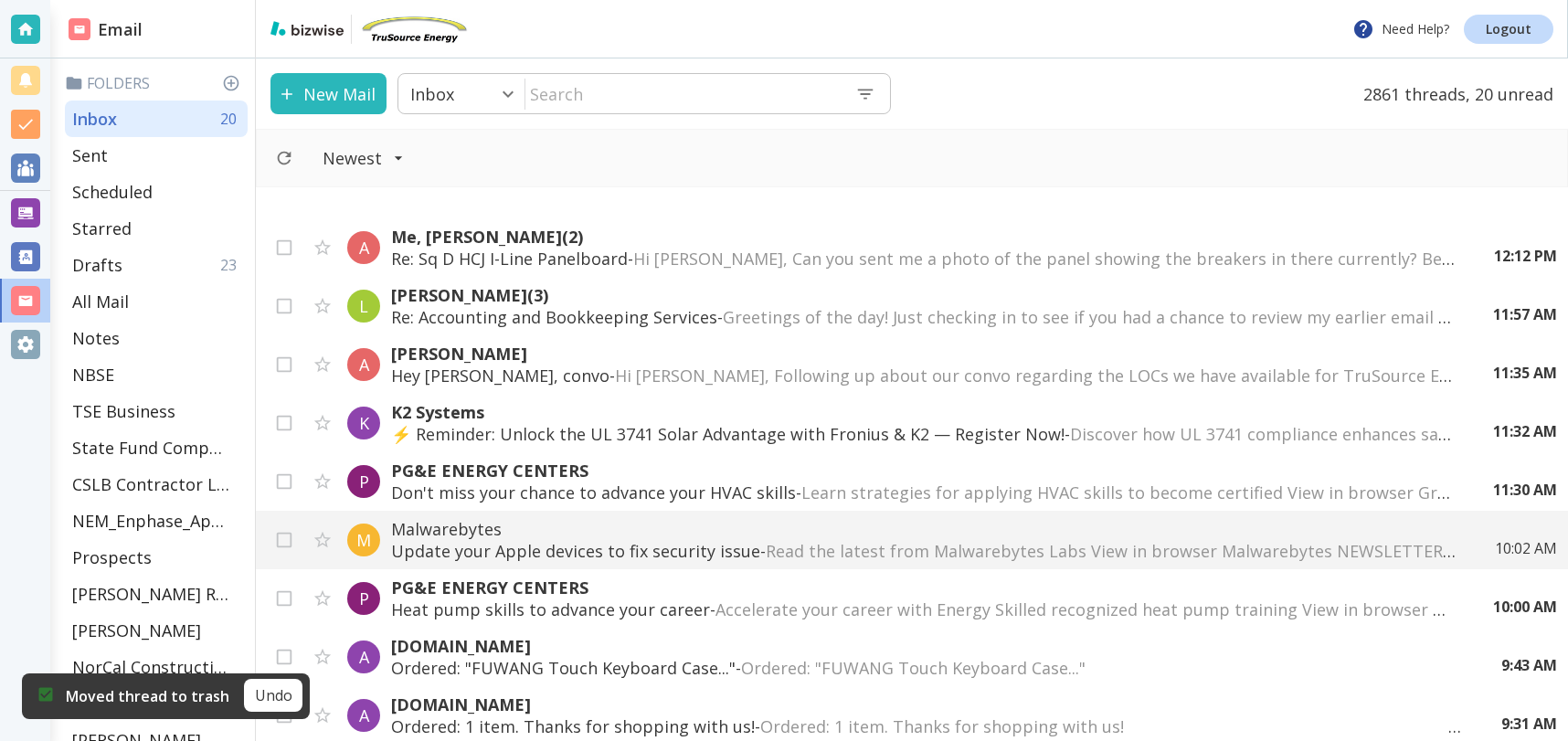
scroll to position [291, 0]
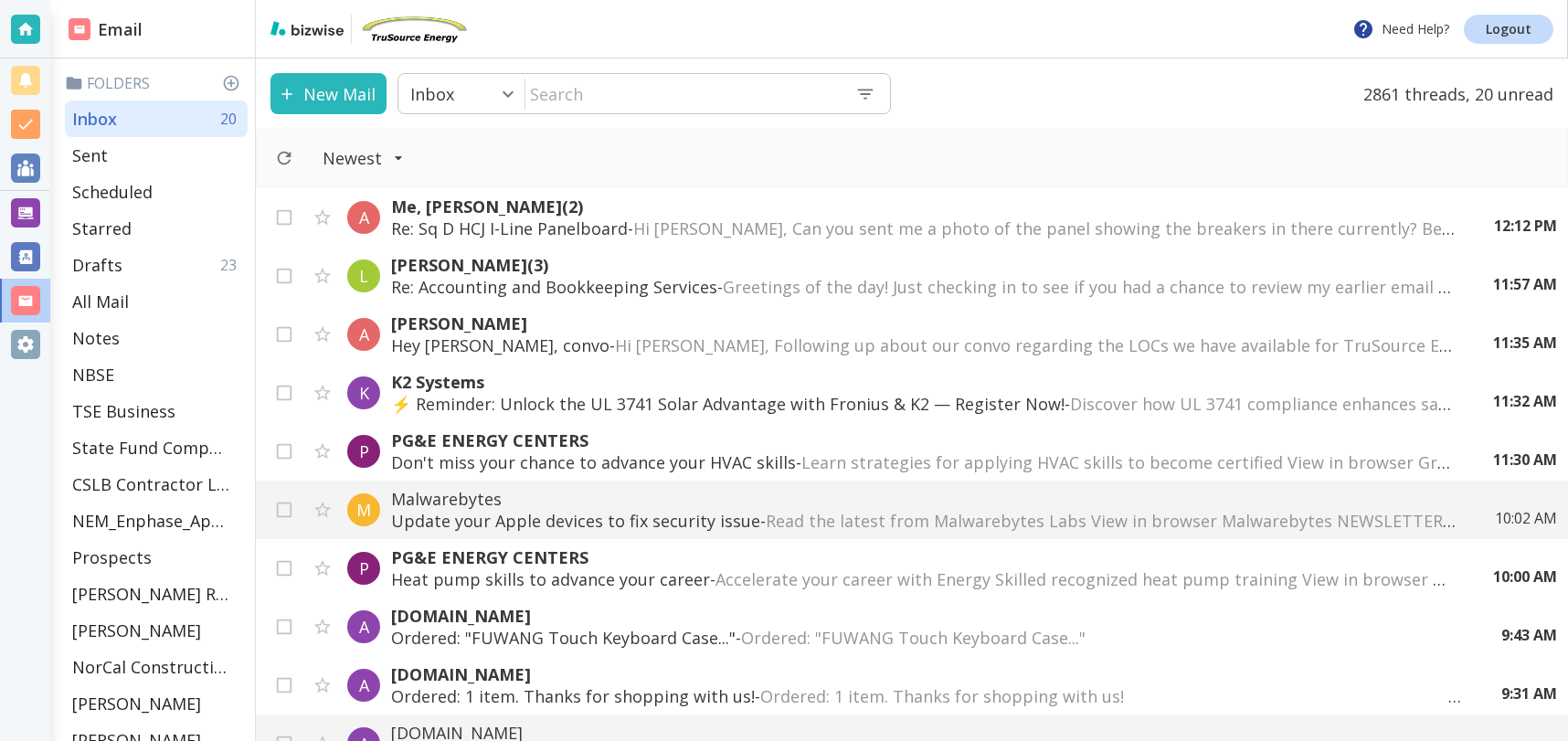
click at [818, 394] on p "⚡ Reminder: Unlock the UL 3741 Solar Advantage with Fronius & K2 — Register Now…" at bounding box center [924, 404] width 1066 height 22
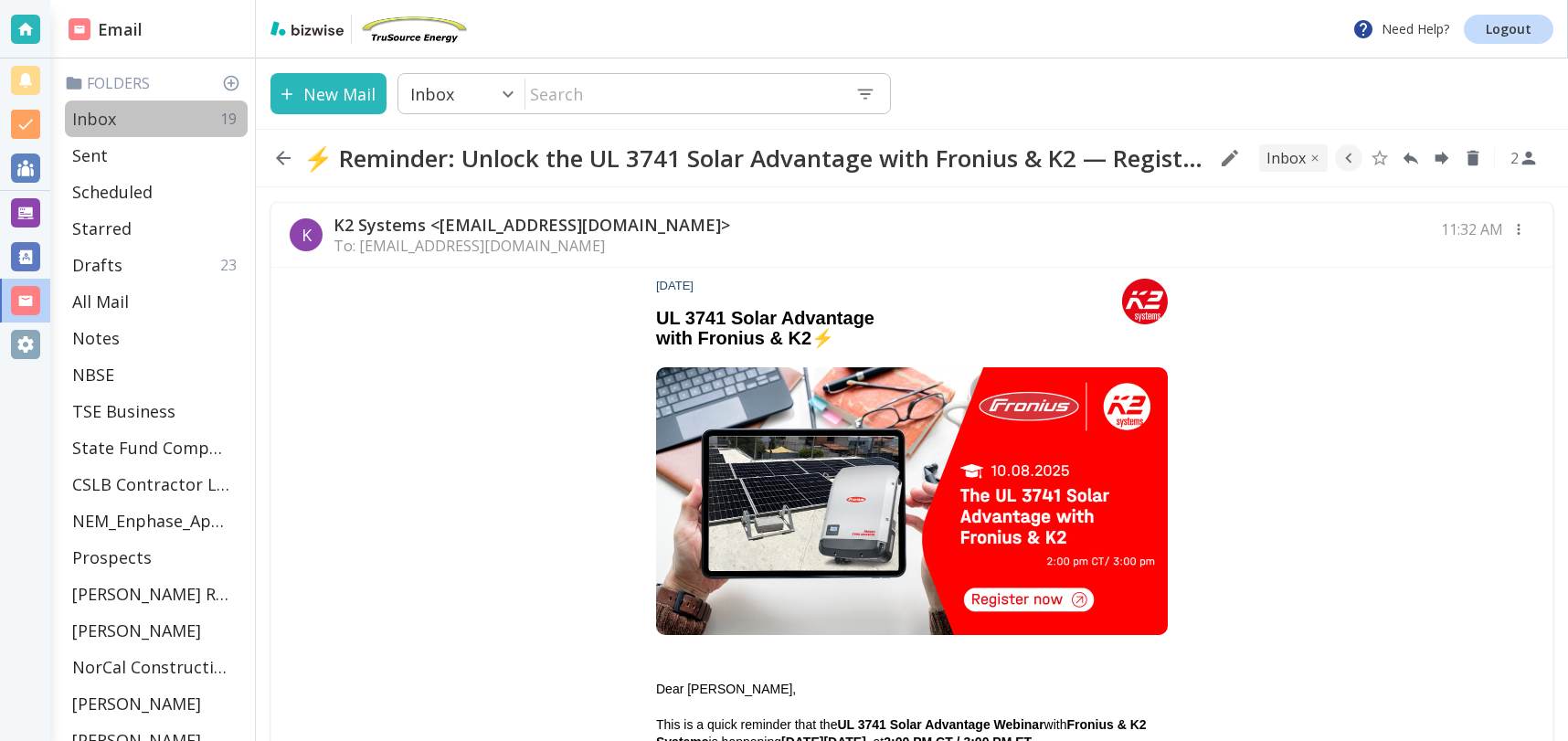
drag, startPoint x: 111, startPoint y: 118, endPoint x: 239, endPoint y: 122, distance: 128.1
click at [111, 118] on p "Inbox" at bounding box center [95, 118] width 44 height 22
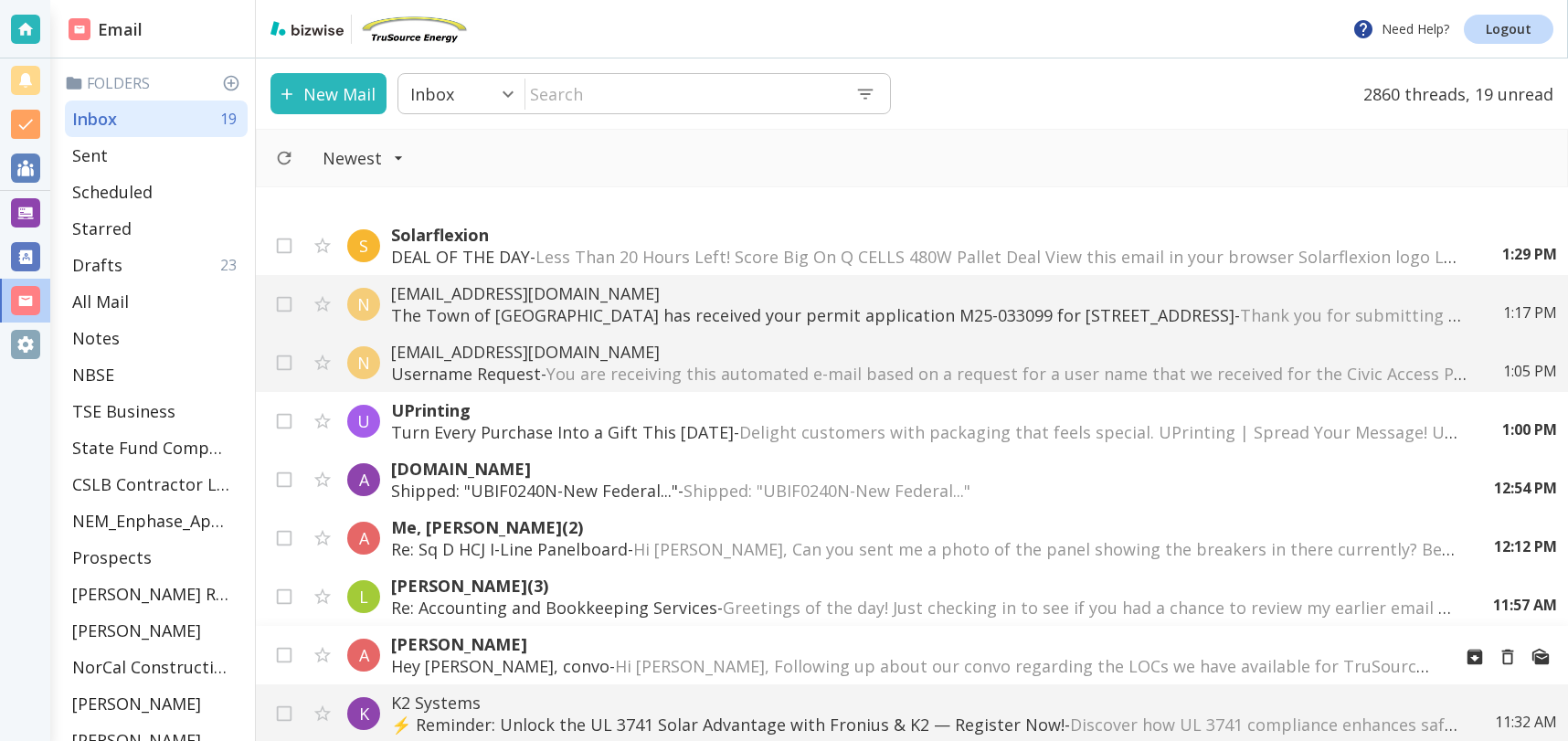
scroll to position [291, 0]
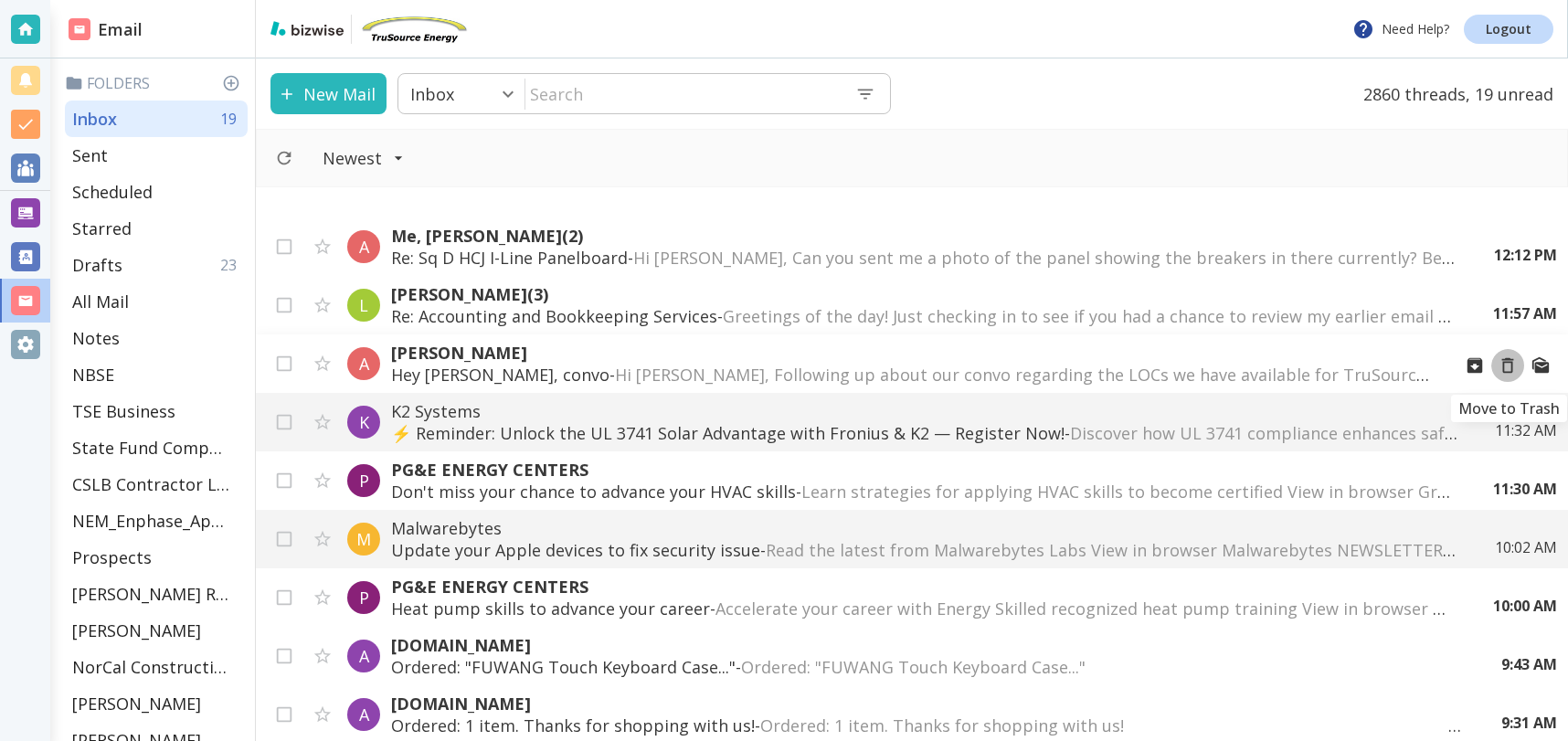
click at [1510, 364] on icon "Move to Trash" at bounding box center [1508, 365] width 20 height 20
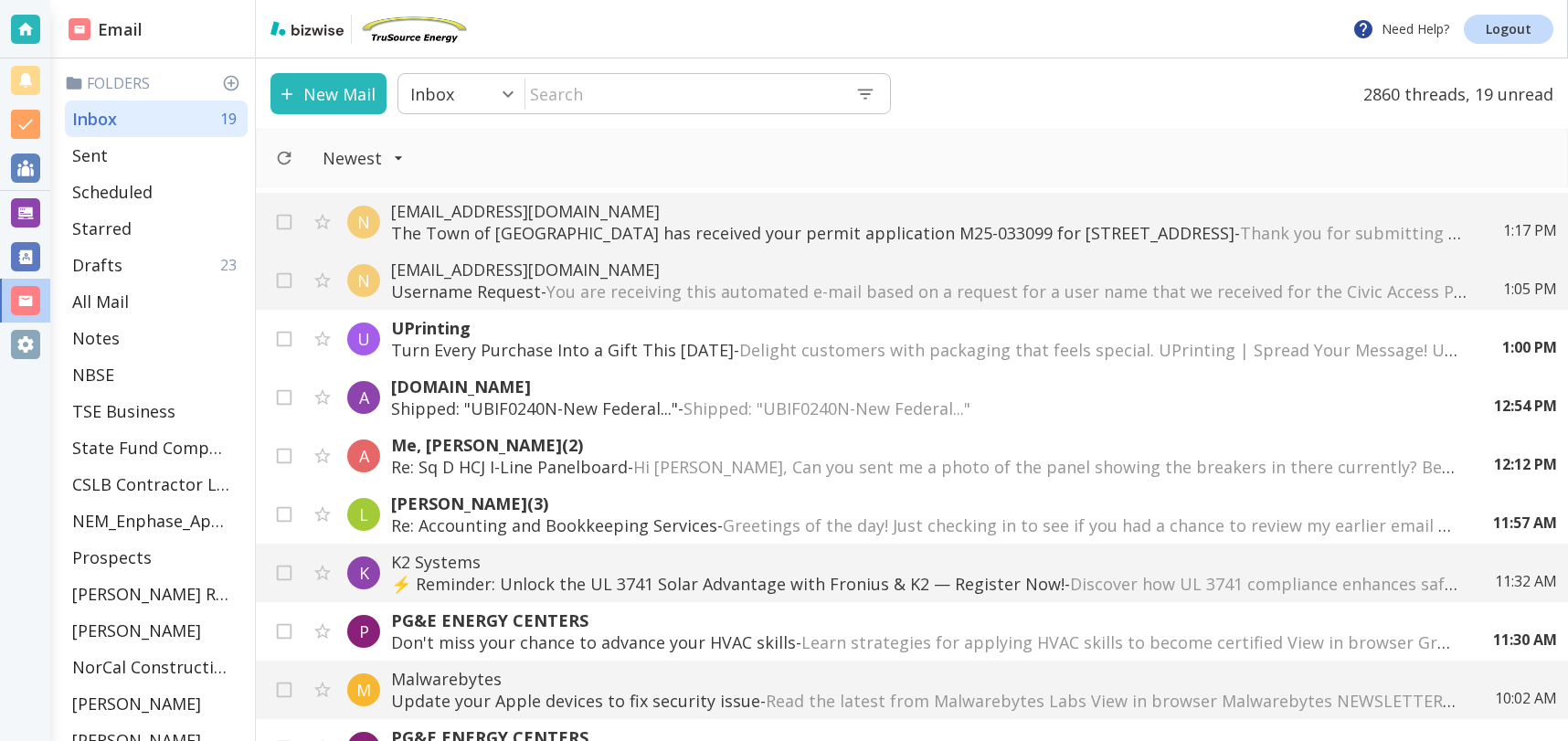
scroll to position [47, 0]
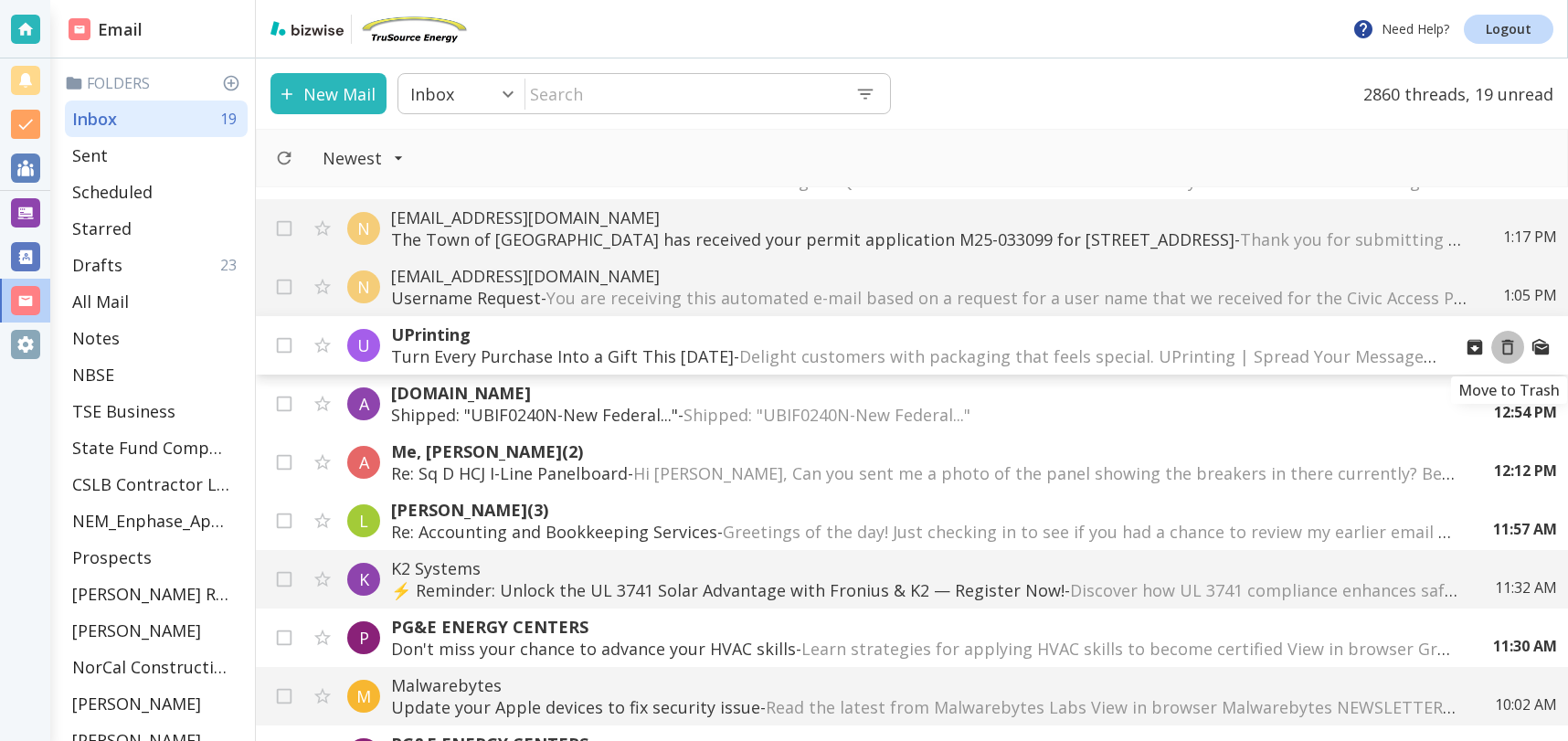
click at [1511, 347] on icon "Move to Trash" at bounding box center [1508, 347] width 20 height 20
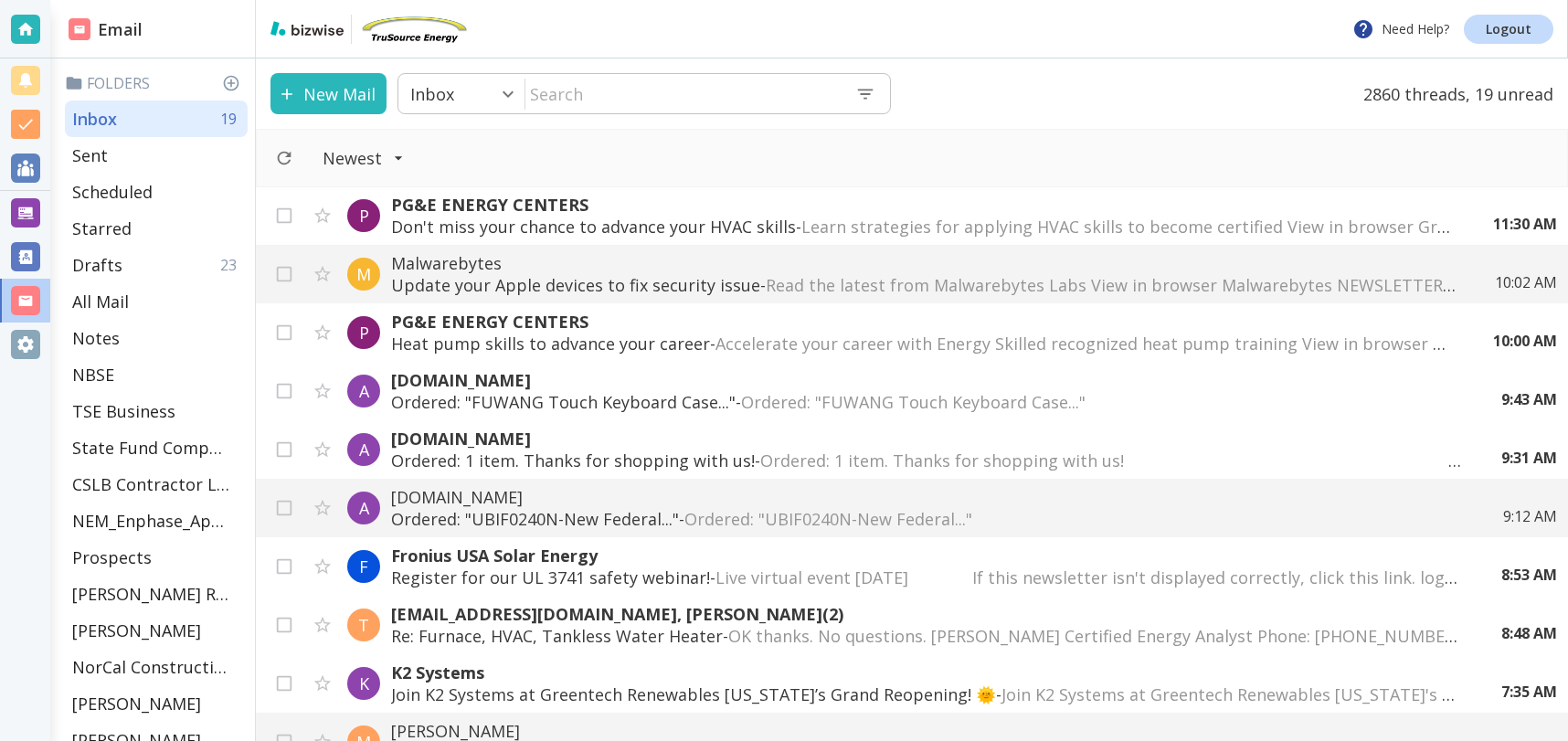
scroll to position [416, 0]
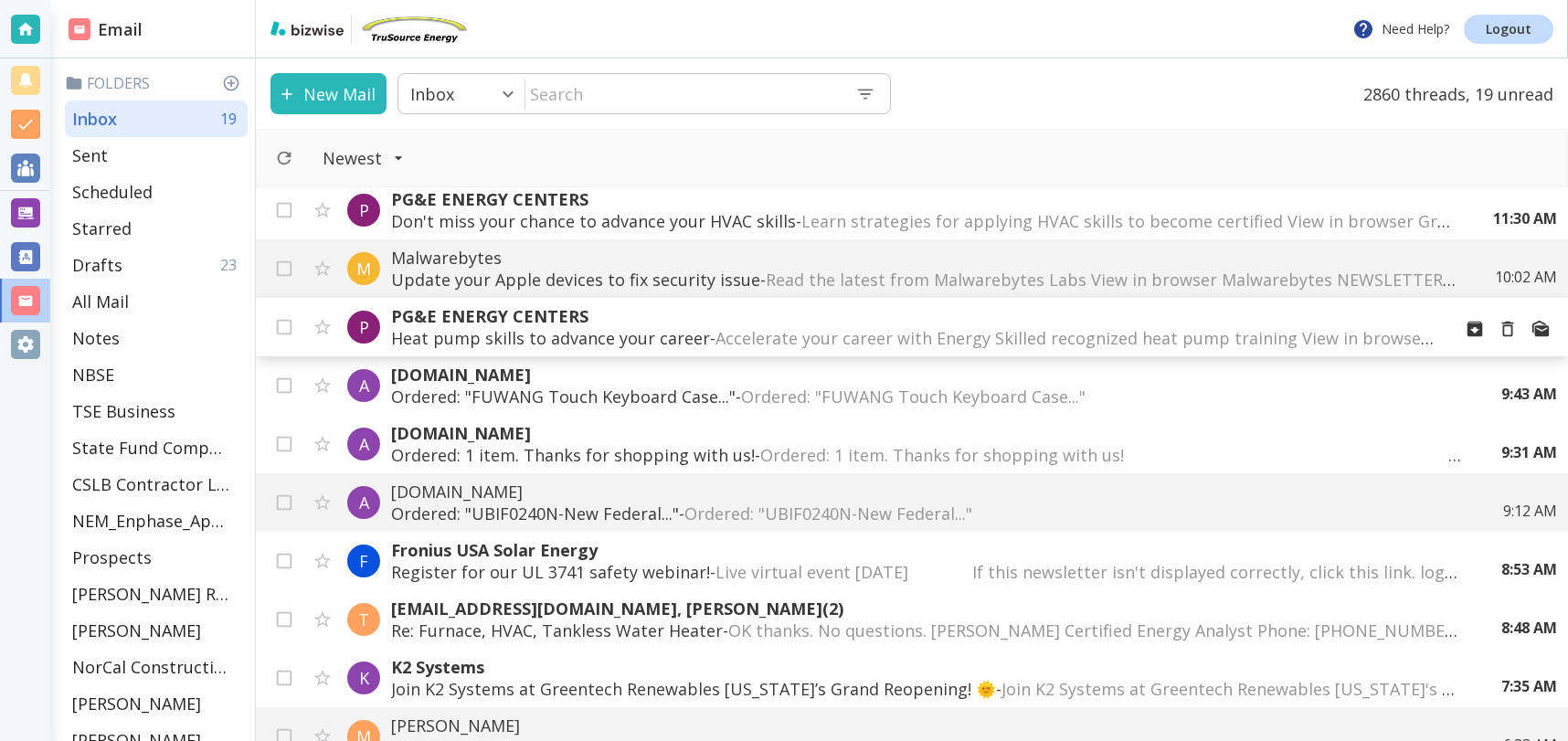
click at [1192, 338] on span "Accelerate your career with Energy Skilled recognized heat pump training View i…" at bounding box center [1523, 338] width 1615 height 22
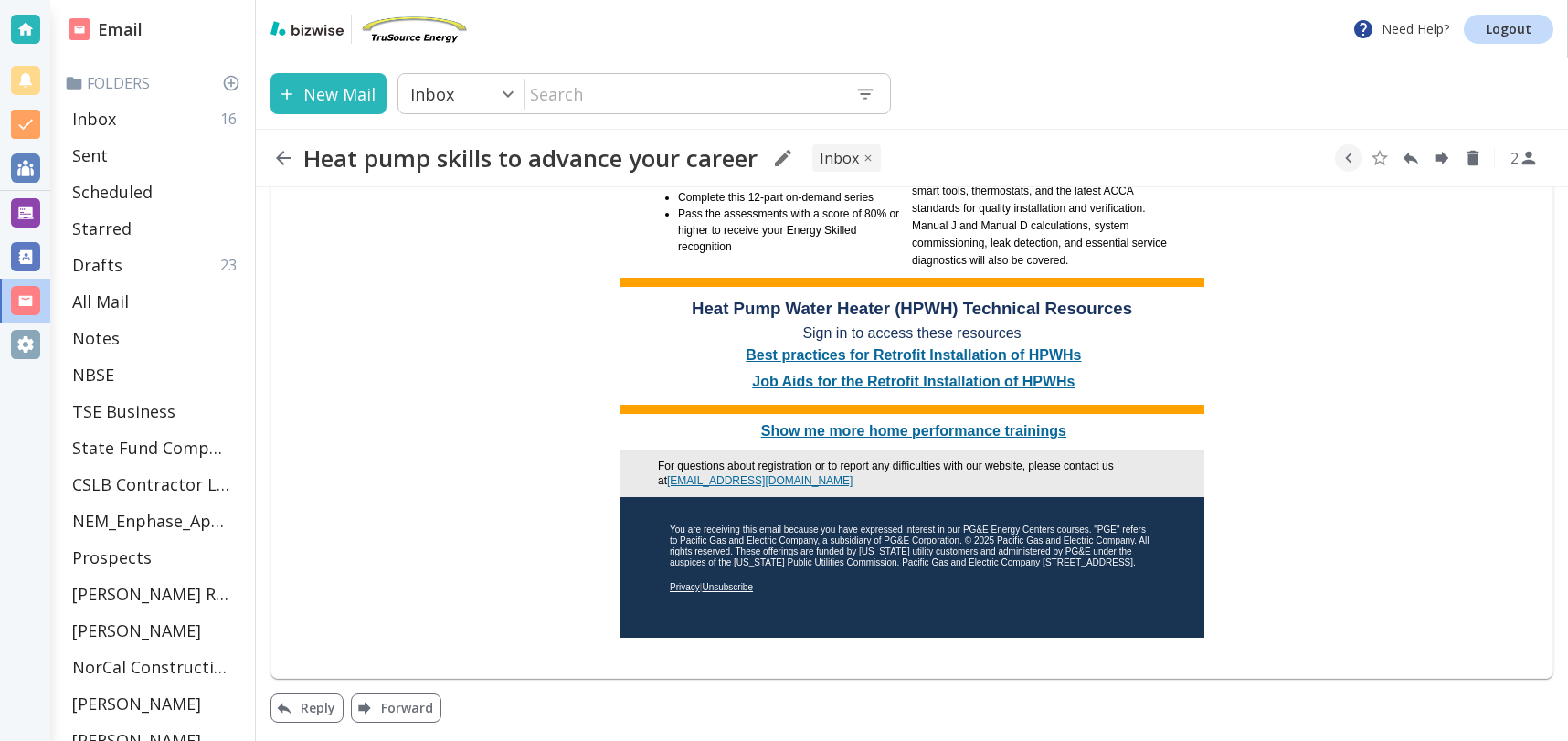
scroll to position [1072, 0]
click at [127, 119] on div "Inbox 16" at bounding box center [156, 118] width 183 height 37
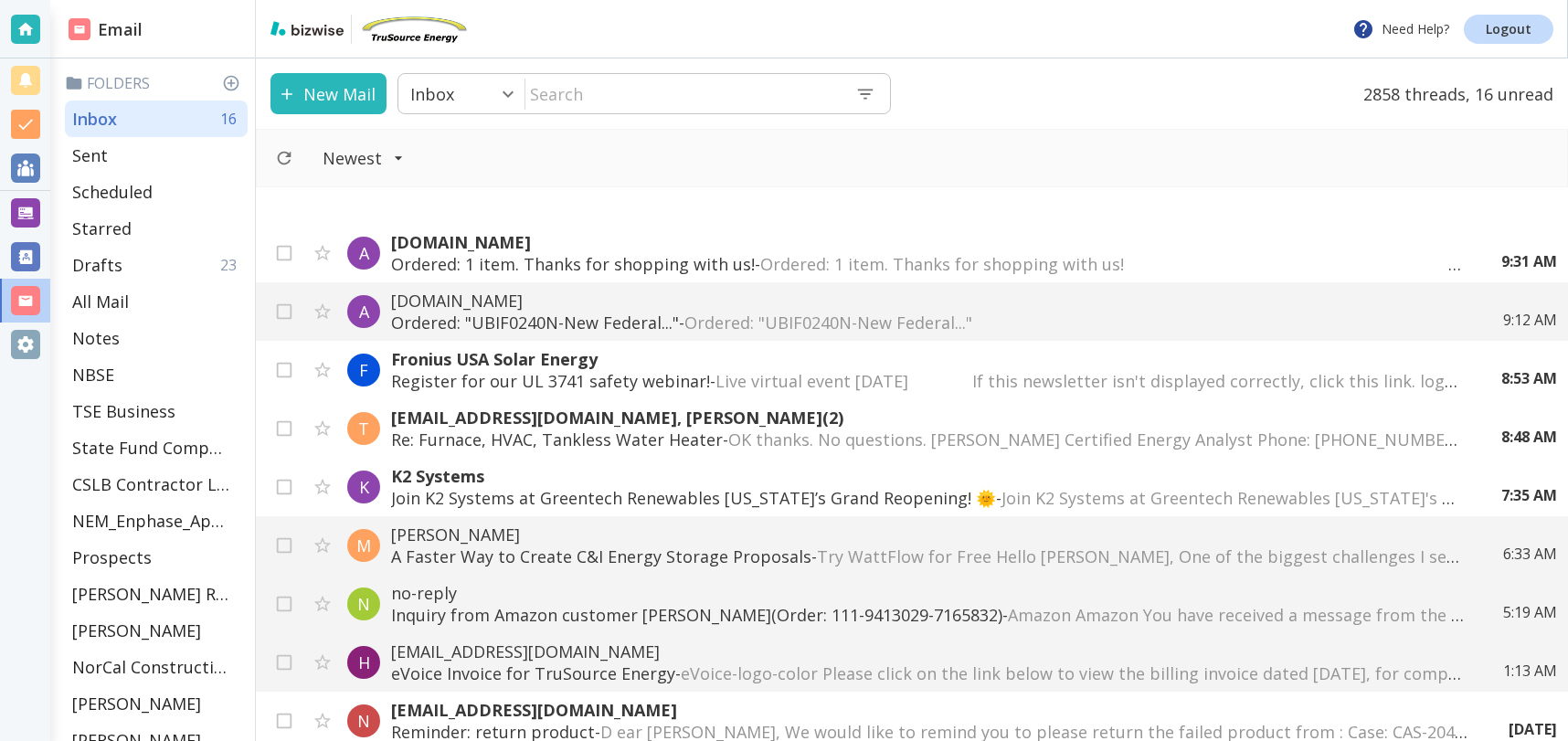
scroll to position [636, 0]
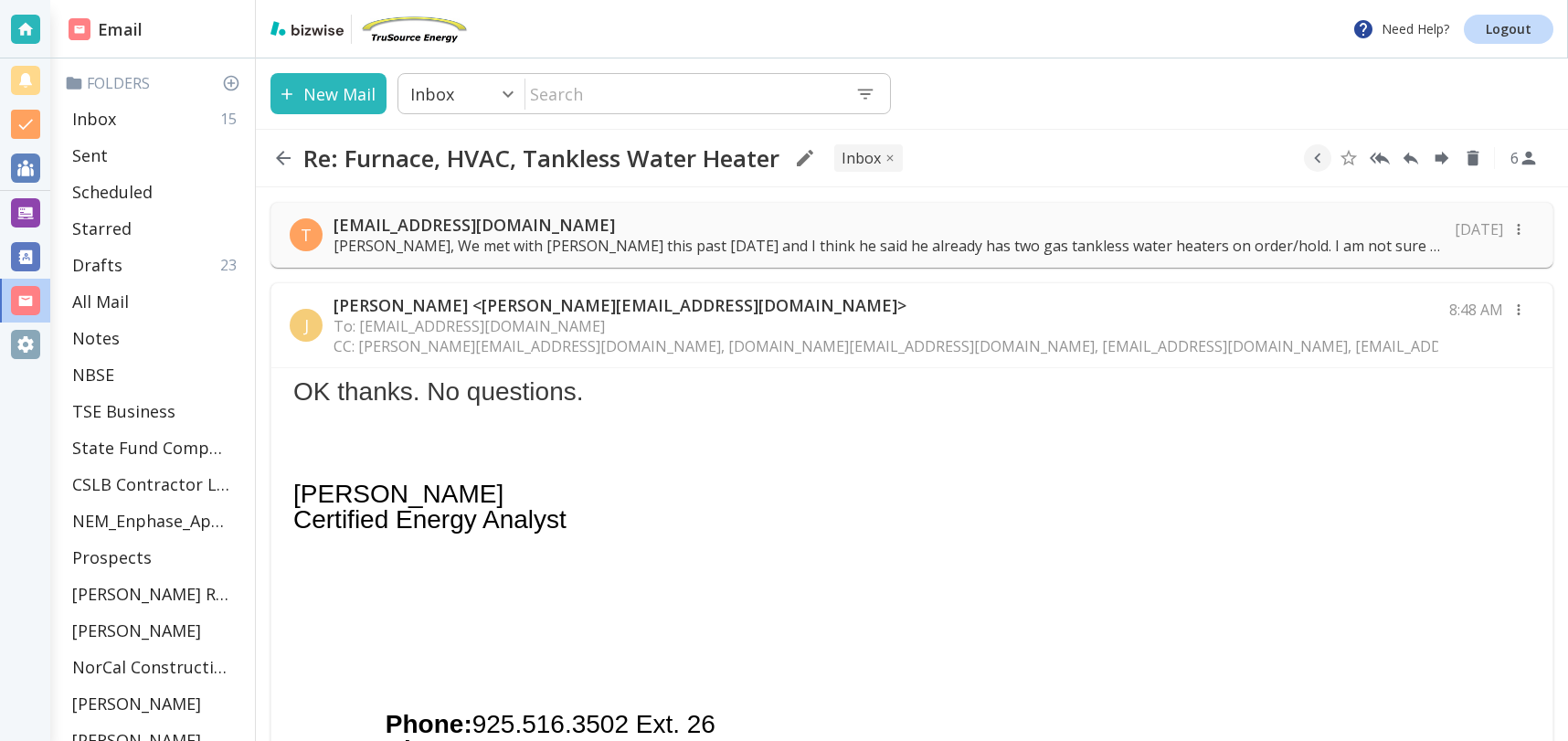
click at [812, 238] on p "[PERSON_NAME], We met with [PERSON_NAME] this past [DATE] and I think he said h…" at bounding box center [888, 246] width 1111 height 20
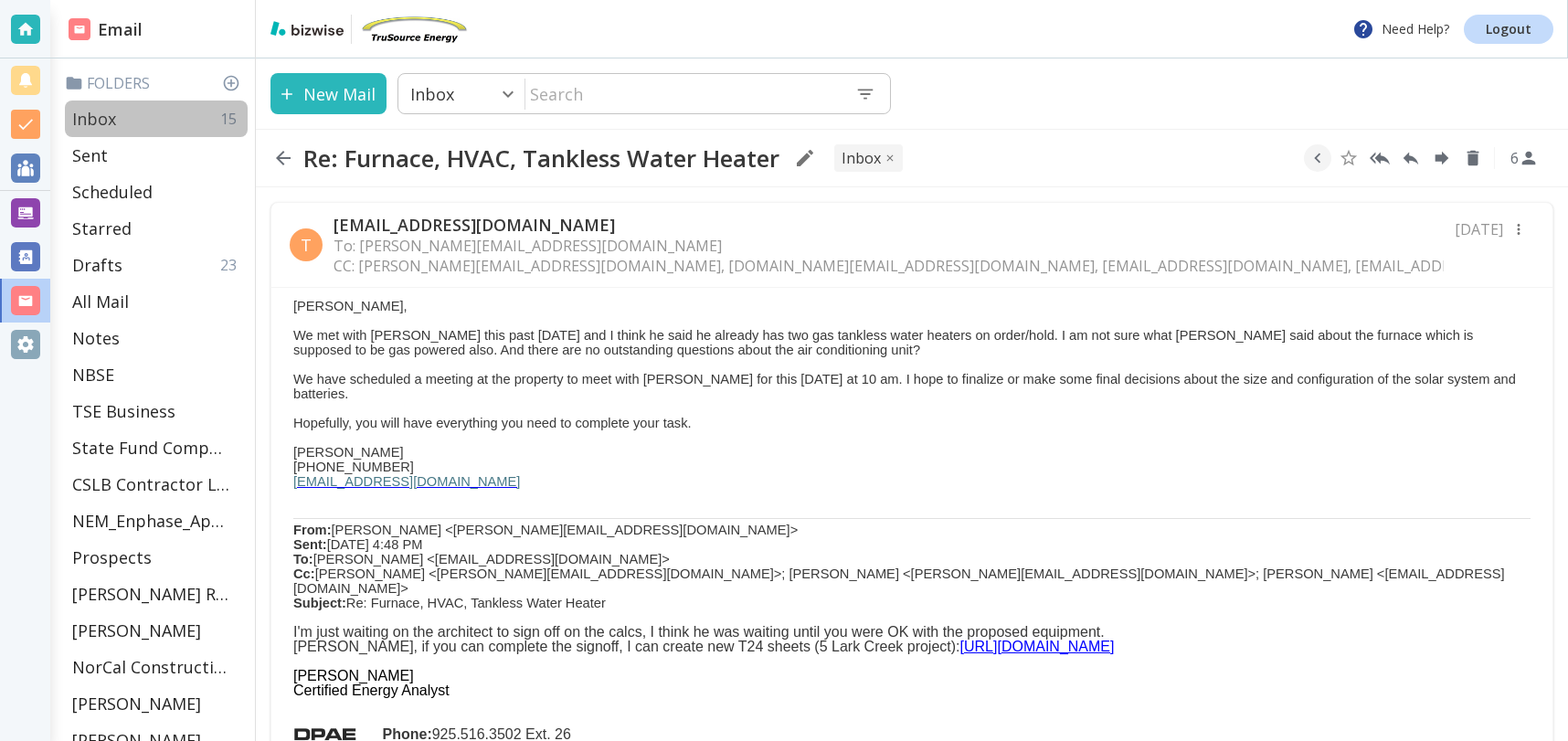
click at [124, 118] on div "Inbox 15" at bounding box center [156, 118] width 183 height 37
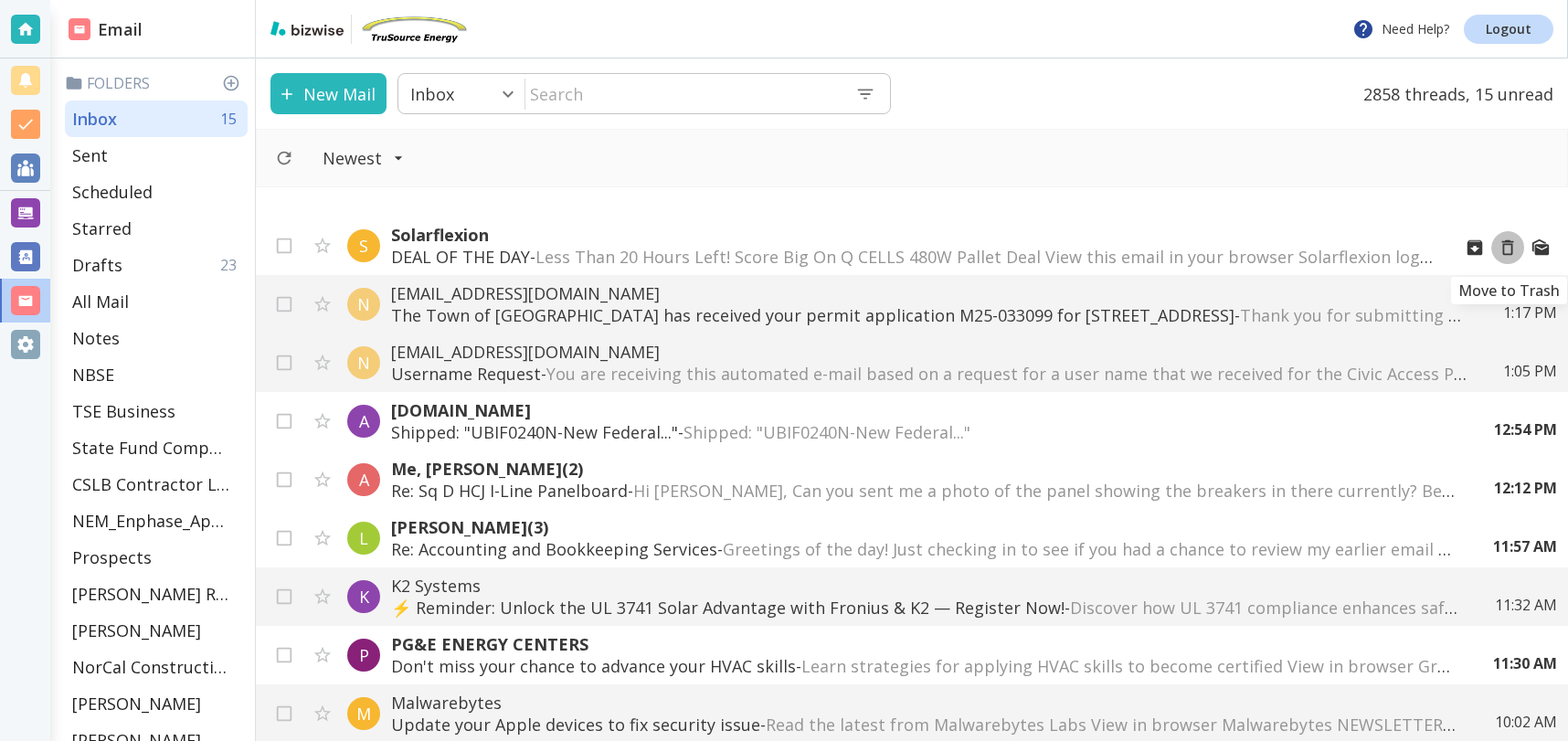
click at [1512, 250] on icon "Move to Trash" at bounding box center [1508, 248] width 12 height 16
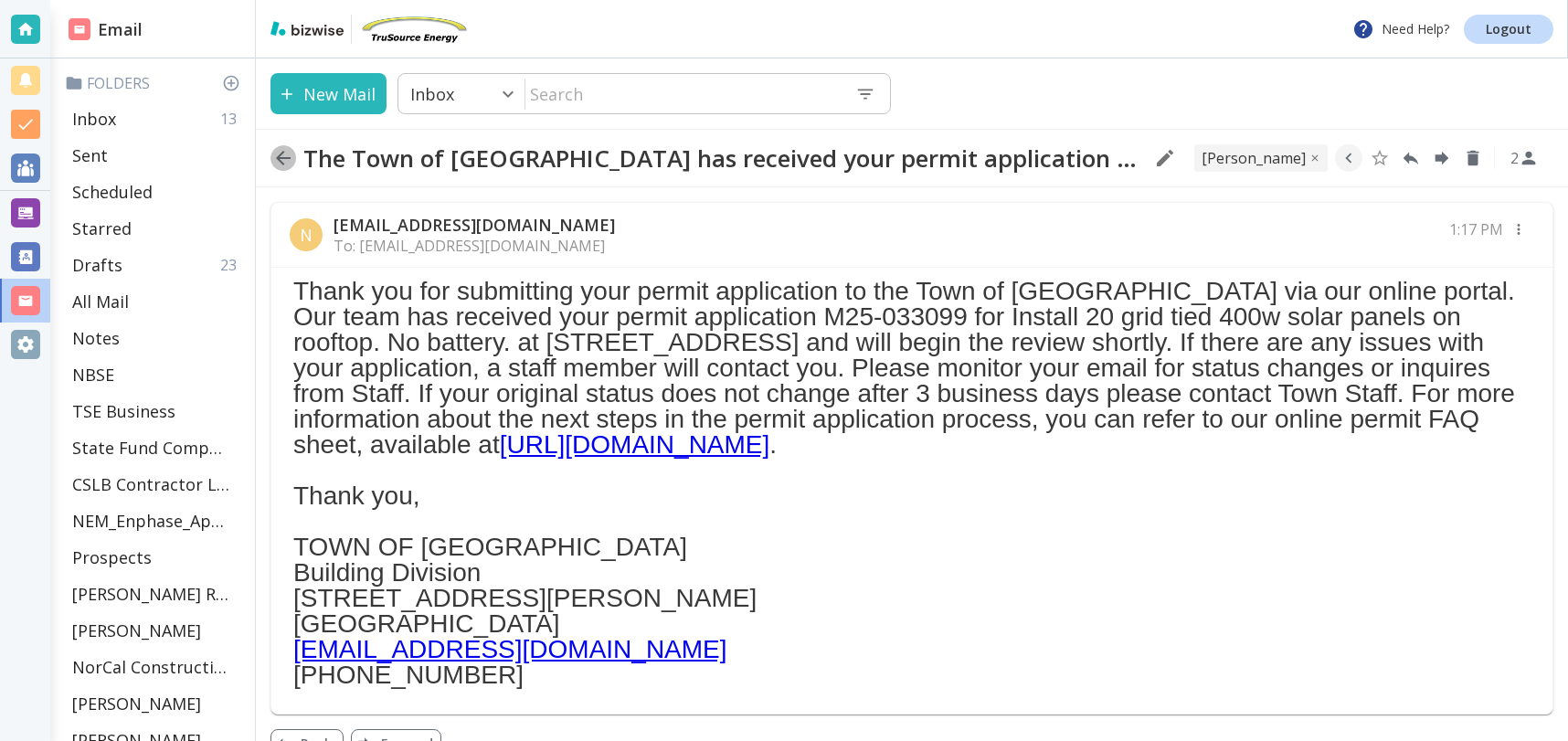
click at [275, 160] on icon "button" at bounding box center [283, 158] width 22 height 22
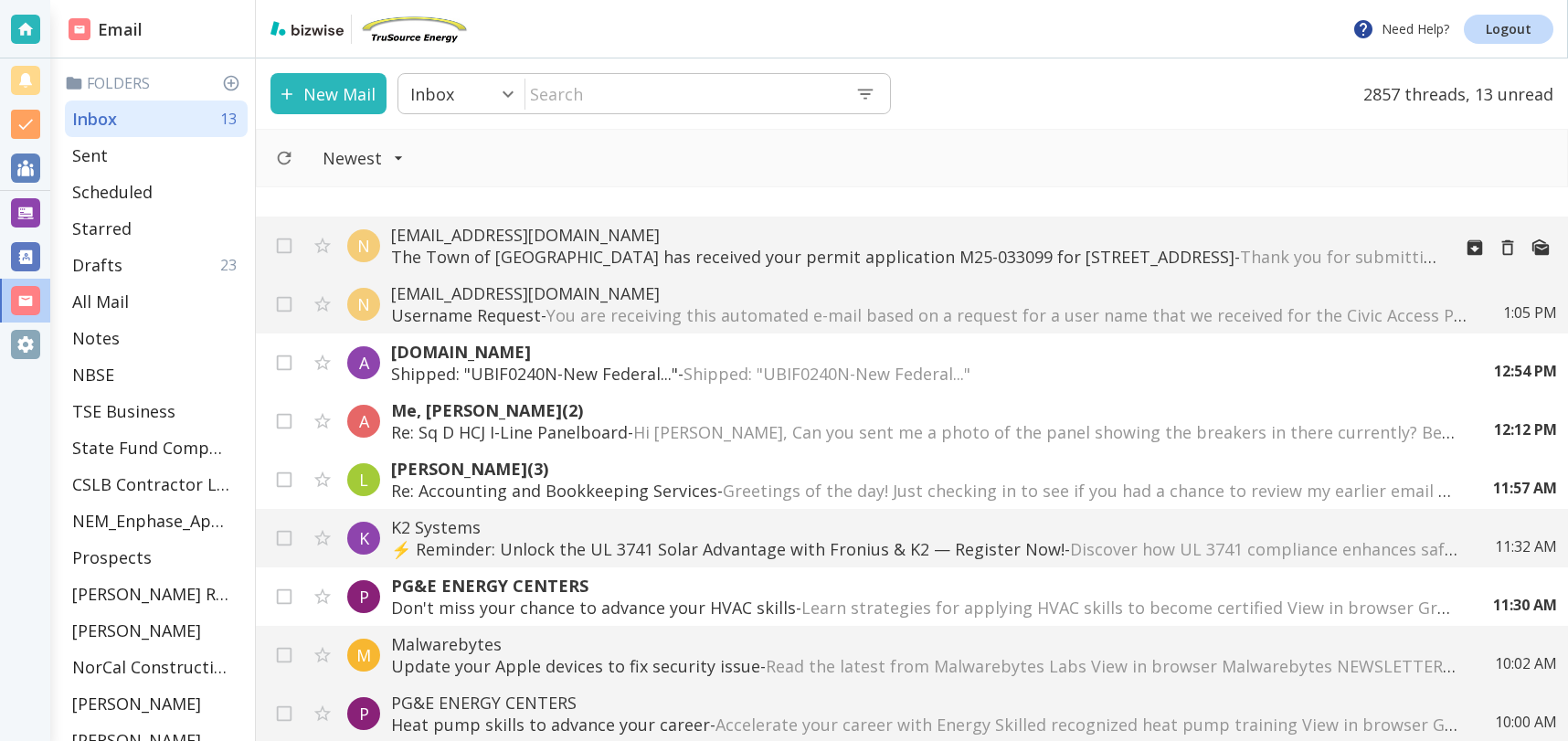
click at [750, 246] on p "The Town of [GEOGRAPHIC_DATA] has received your permit application M25-033099 f…" at bounding box center [914, 257] width 1045 height 22
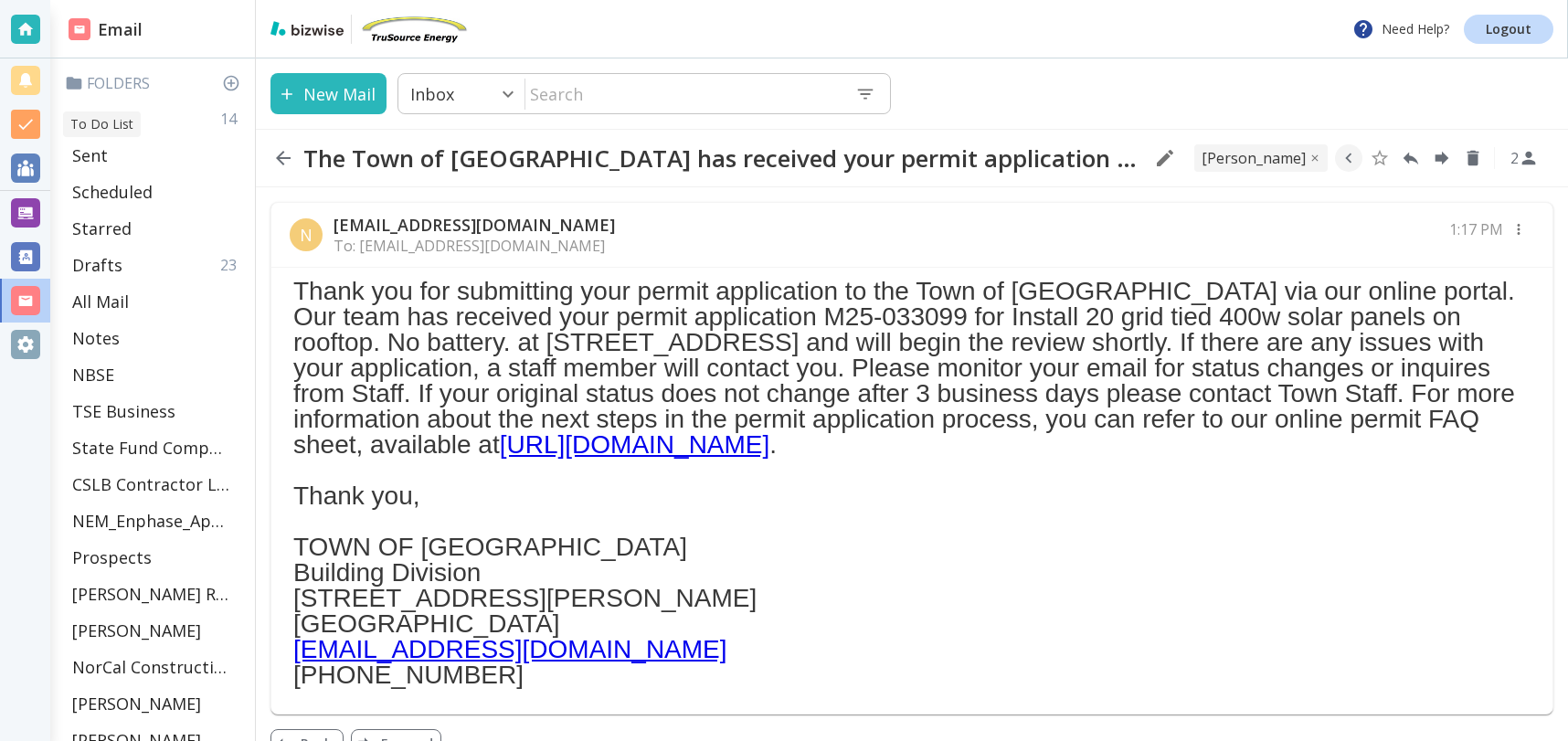
click at [110, 120] on p "To Do List" at bounding box center [102, 124] width 63 height 18
click at [93, 128] on p "Inbox" at bounding box center [95, 118] width 44 height 22
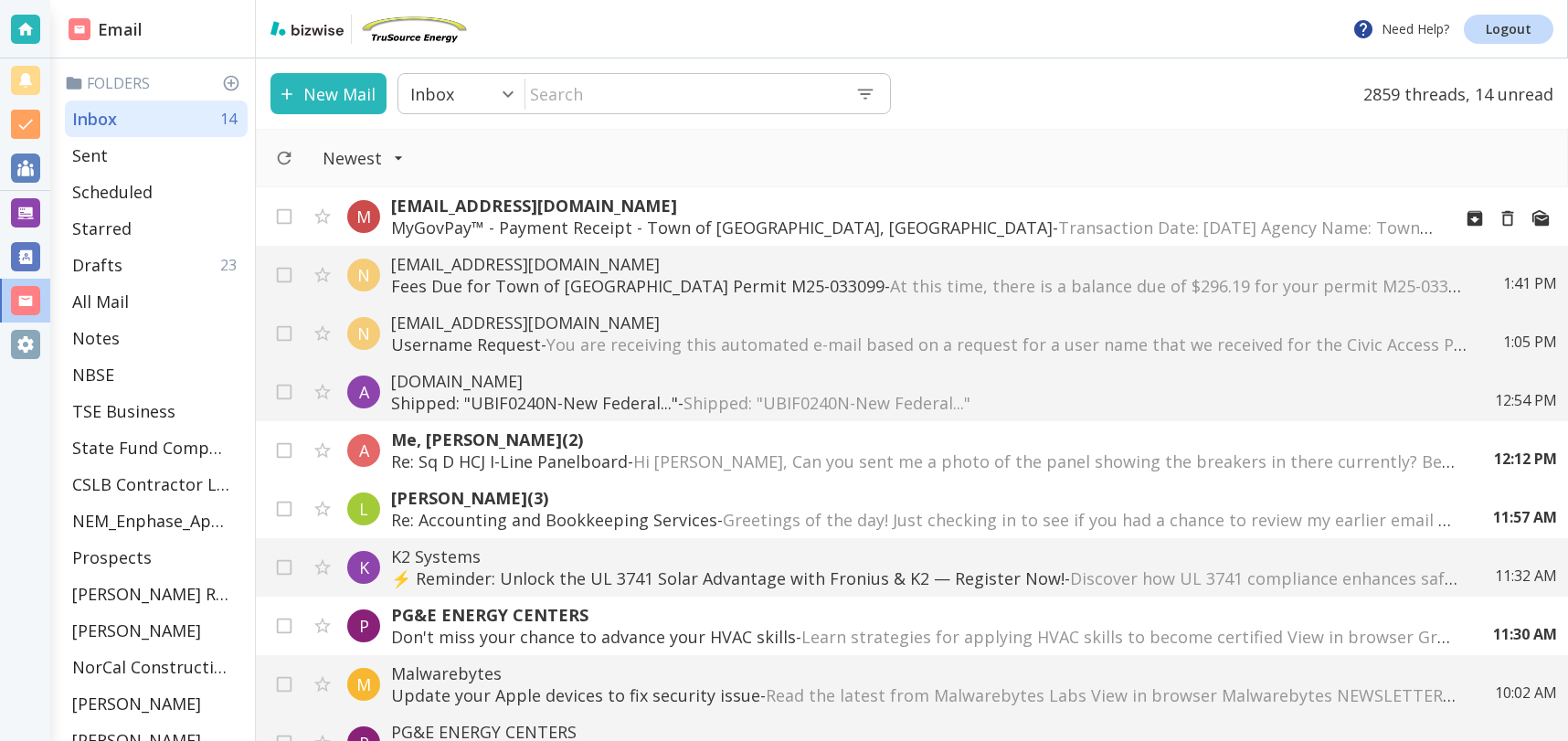
click at [631, 227] on p "MyGovPay™ - Payment Receipt - Town of [GEOGRAPHIC_DATA], [GEOGRAPHIC_DATA] - Tr…" at bounding box center [914, 228] width 1045 height 22
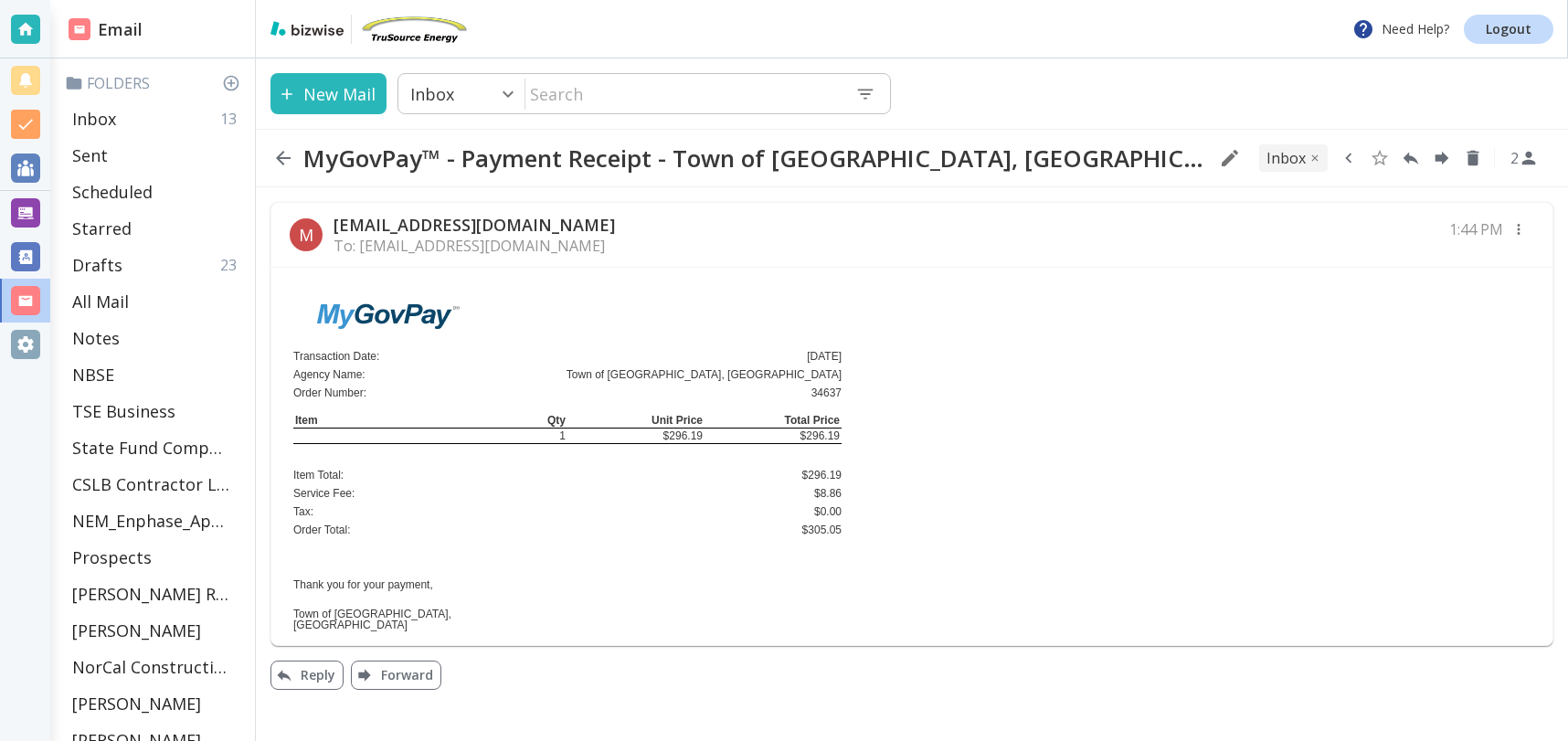
click at [1352, 153] on icon "button" at bounding box center [1349, 158] width 20 height 20
click at [1279, 155] on icon "Move to Folder" at bounding box center [1279, 158] width 17 height 14
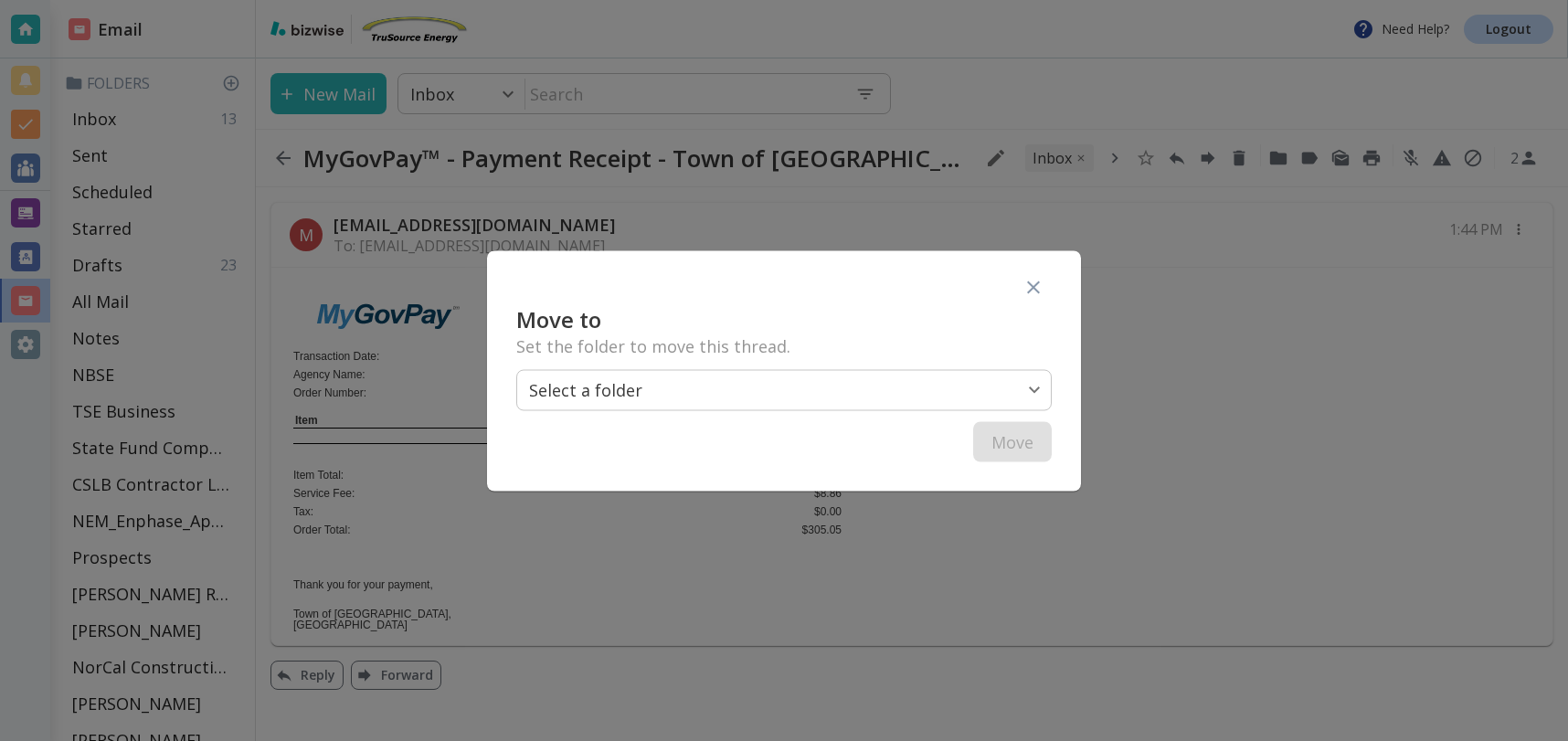
click at [795, 0] on body "Need Help? Logout Email Folders Inbox 13 Sent Scheduled Starred Drafts 23 All M…" at bounding box center [784, 0] width 1568 height 0
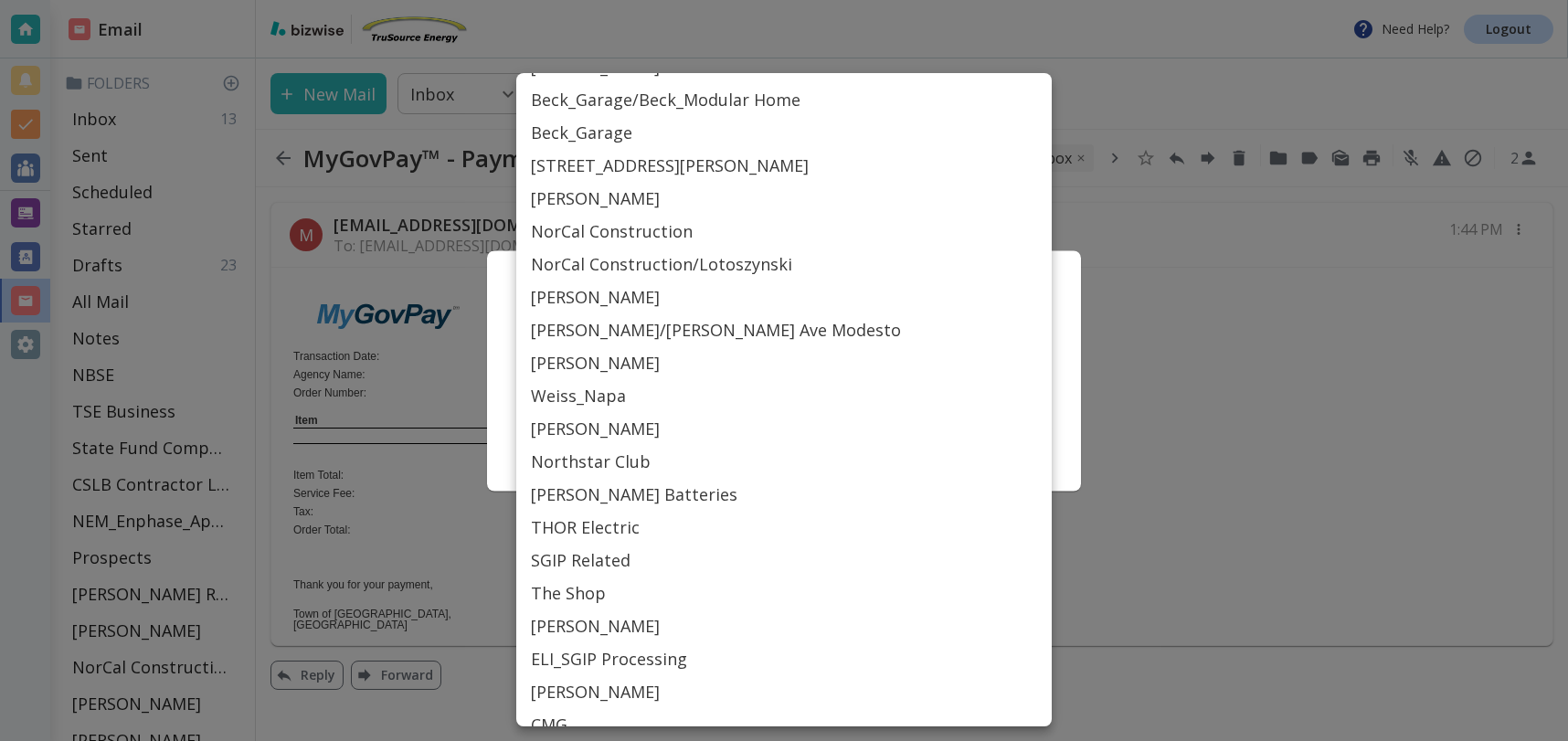
scroll to position [382, 0]
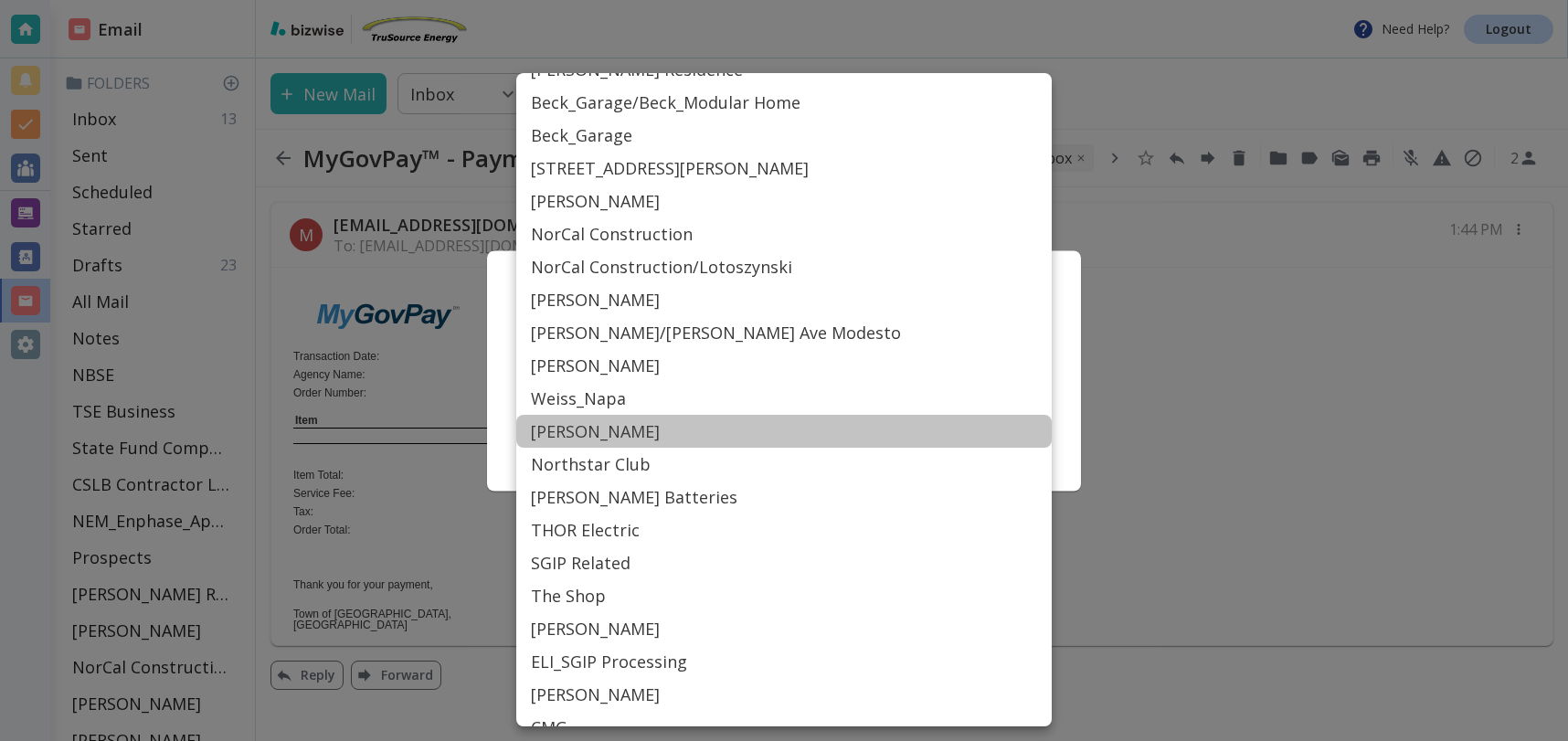
click at [583, 432] on li "[PERSON_NAME]" at bounding box center [784, 432] width 536 height 33
type input "Label_54"
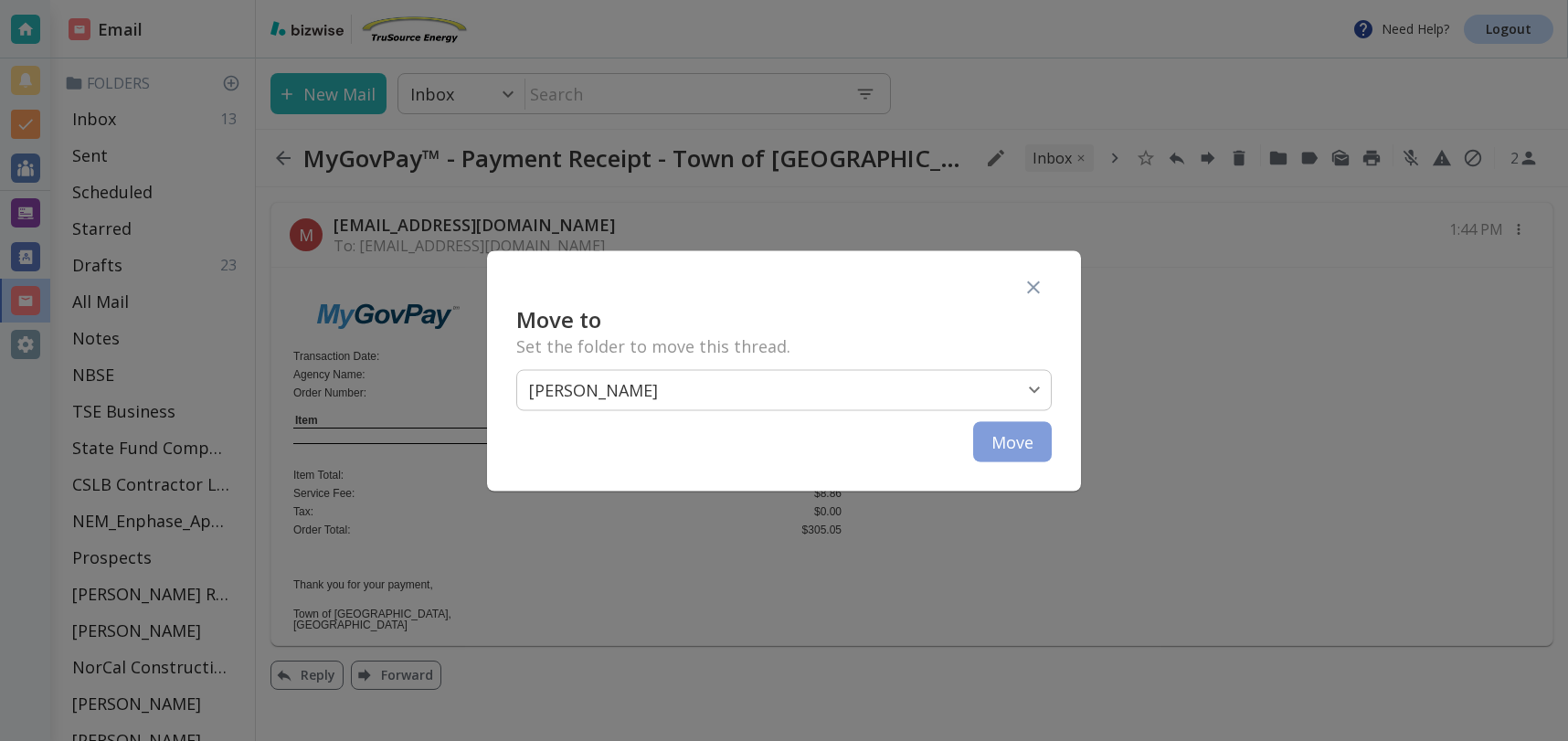
click at [1010, 441] on button "Move" at bounding box center [1013, 442] width 79 height 40
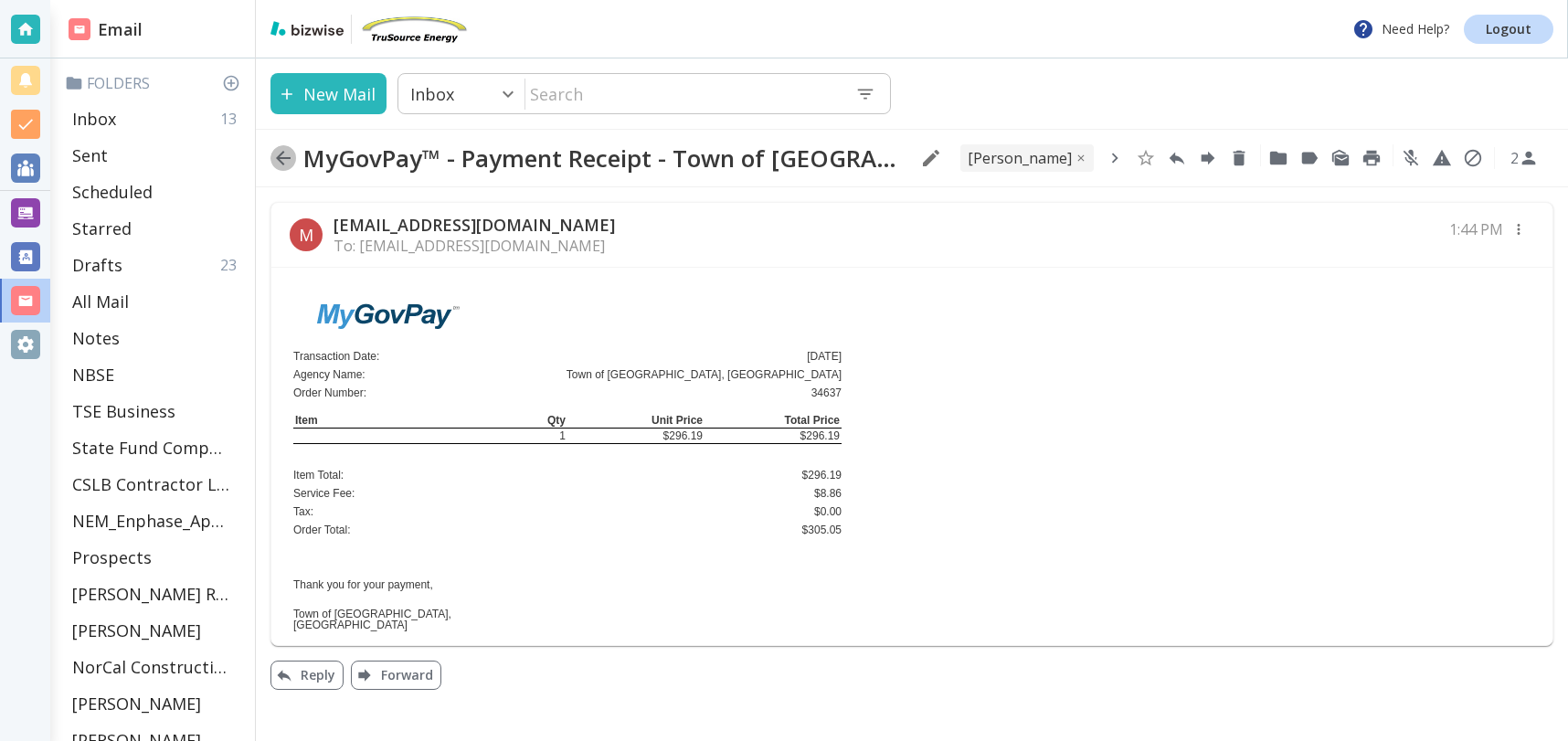
click at [288, 163] on icon "button" at bounding box center [283, 158] width 22 height 22
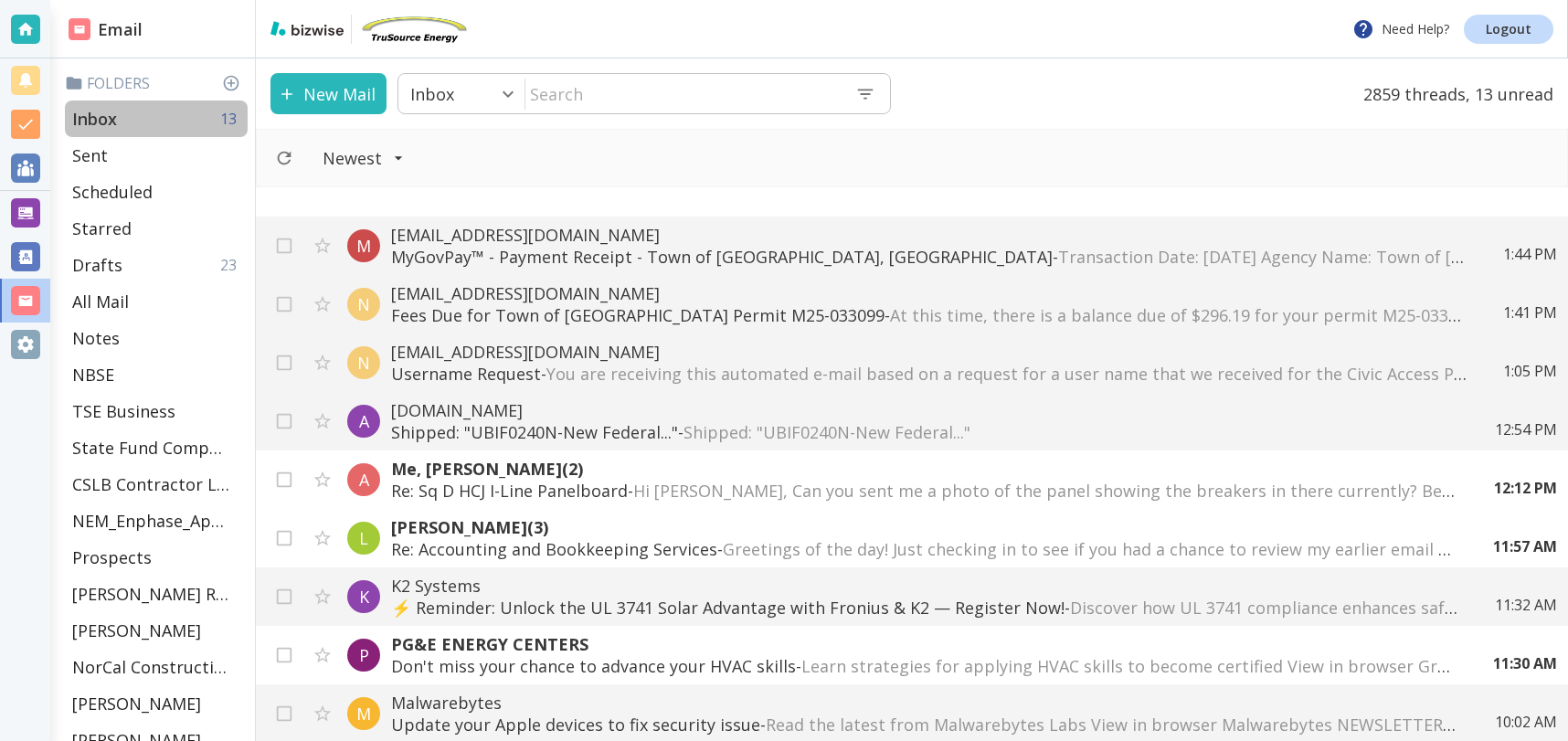
click at [103, 112] on p "Inbox" at bounding box center [95, 118] width 45 height 22
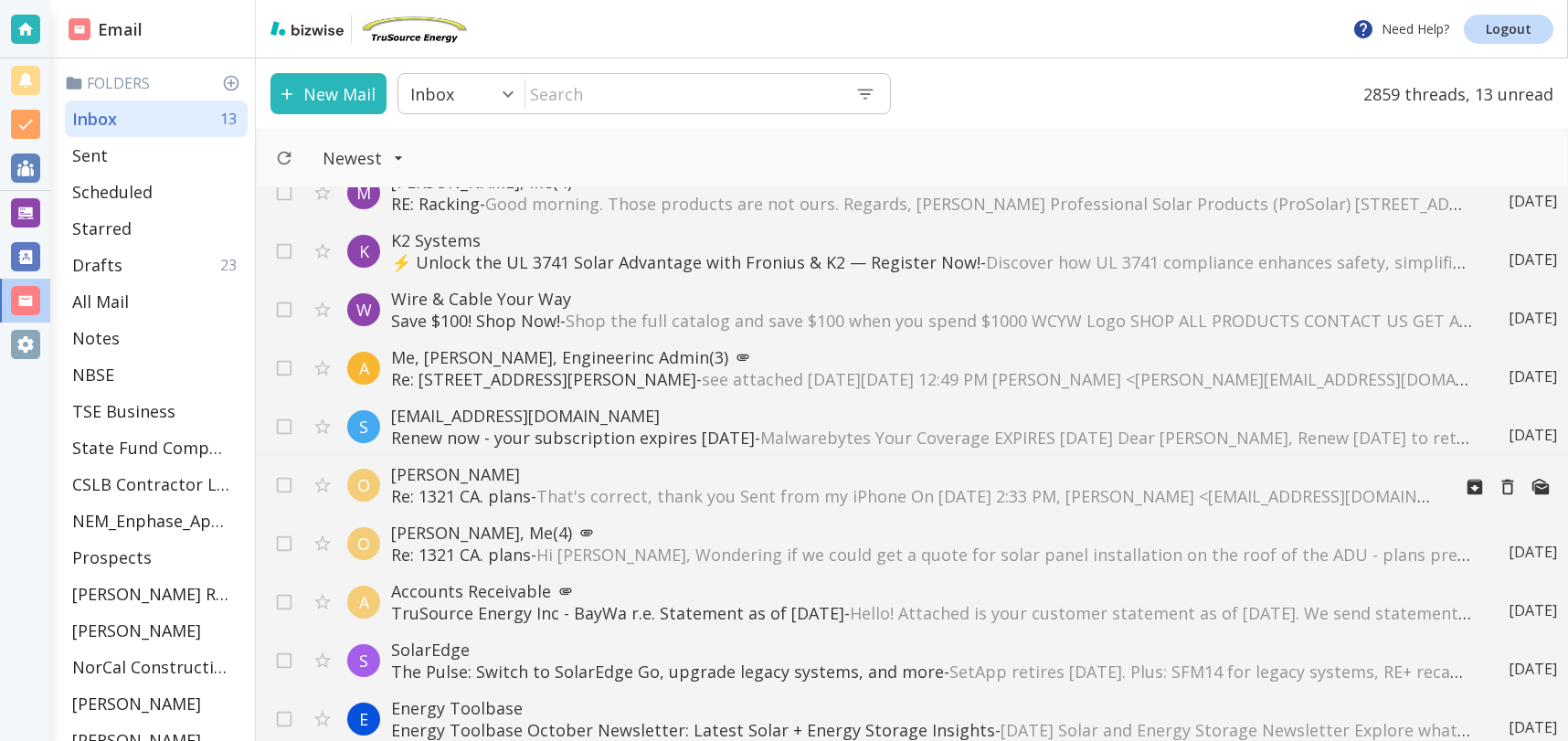
scroll to position [3355, 0]
click at [497, 476] on p "Oakley Johnson" at bounding box center [914, 475] width 1045 height 22
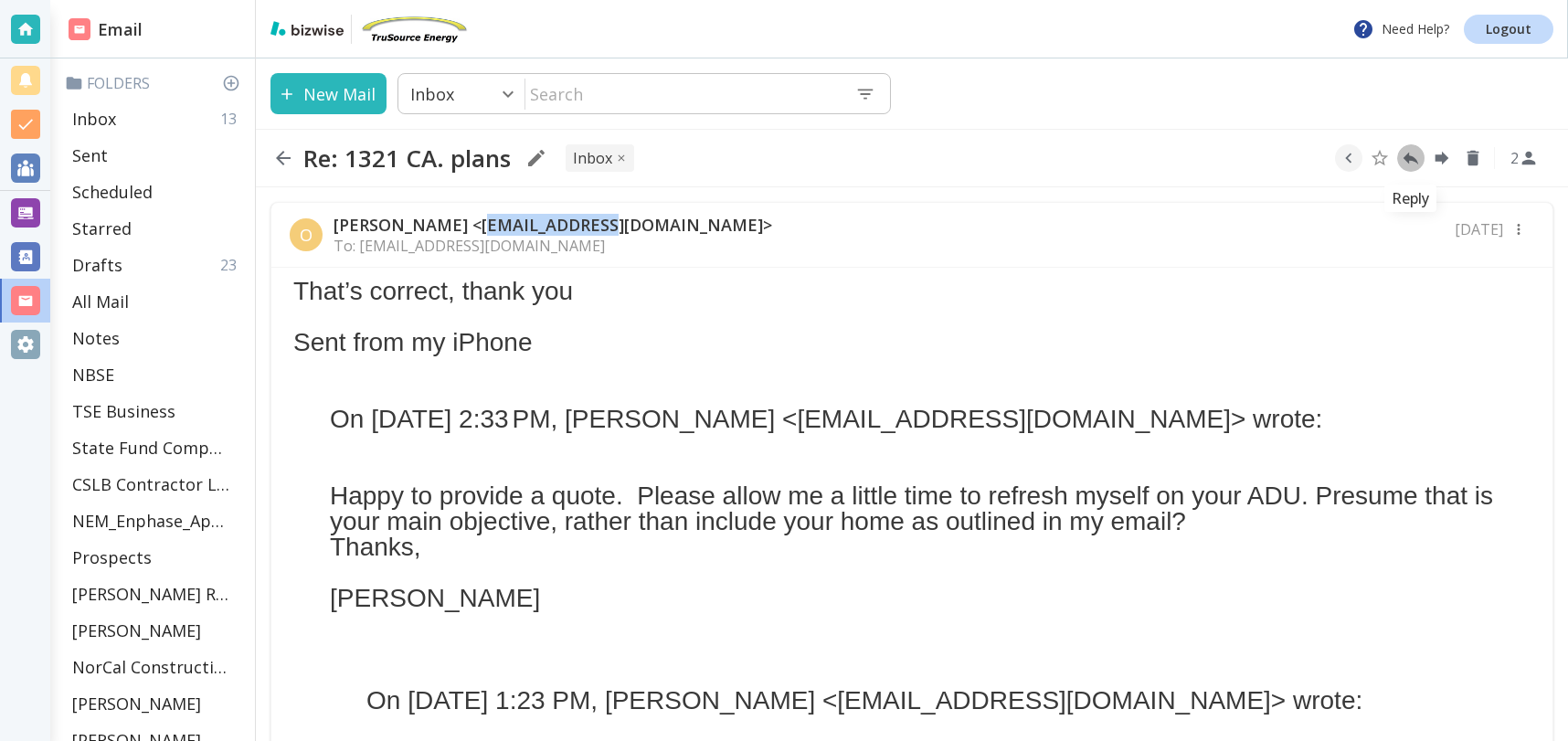
click at [1415, 157] on icon "Reply" at bounding box center [1411, 158] width 20 height 20
type textarea "<div class="bizwise_content"></div><div class="gmail_signature"><br>--<br><p>Th…"
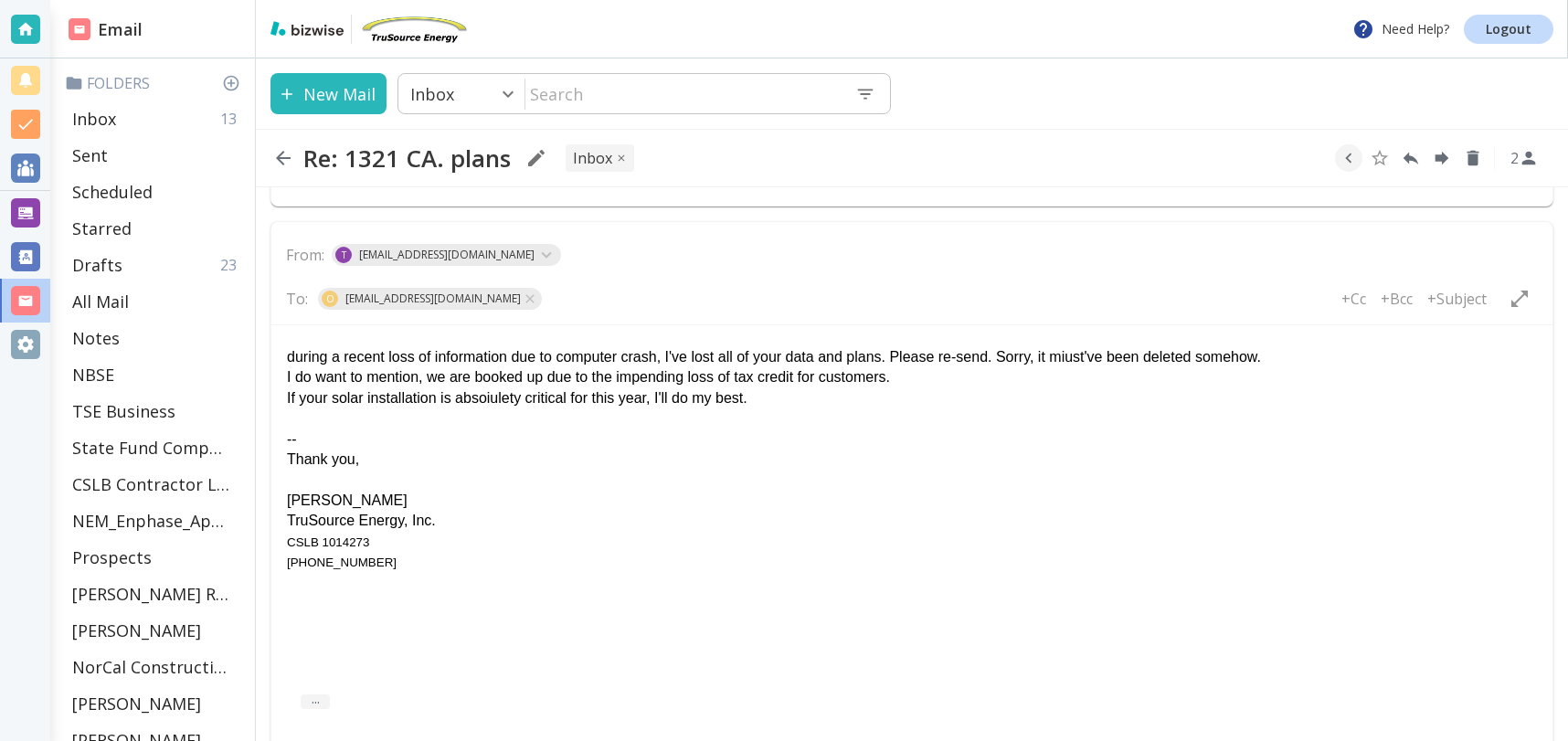
scroll to position [2063, 0]
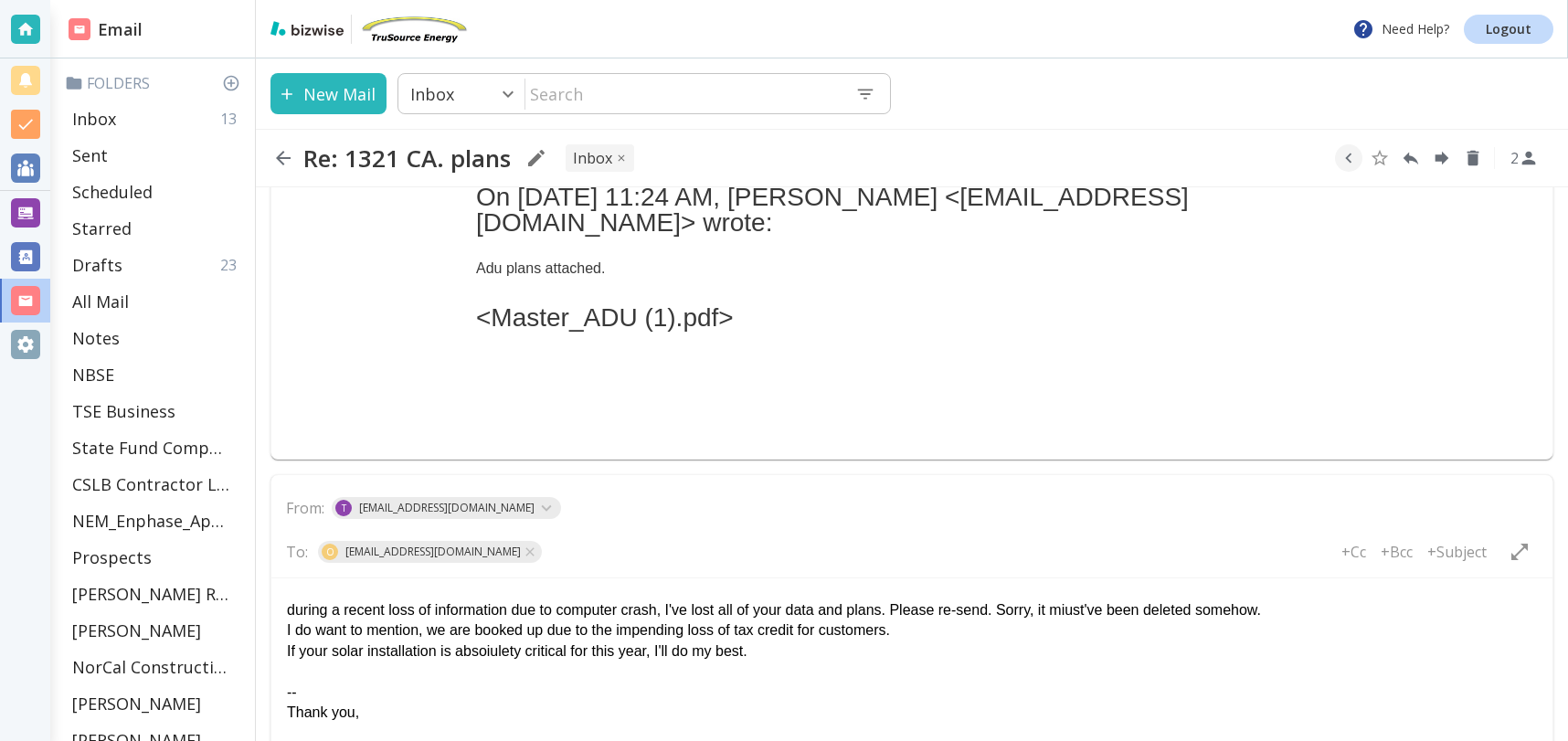
drag, startPoint x: 293, startPoint y: 612, endPoint x: 418, endPoint y: 596, distance: 126.0
click at [299, 612] on div "during a recent loss of information due to computer crash, I've lost all of you…" at bounding box center [911, 611] width 1250 height 20
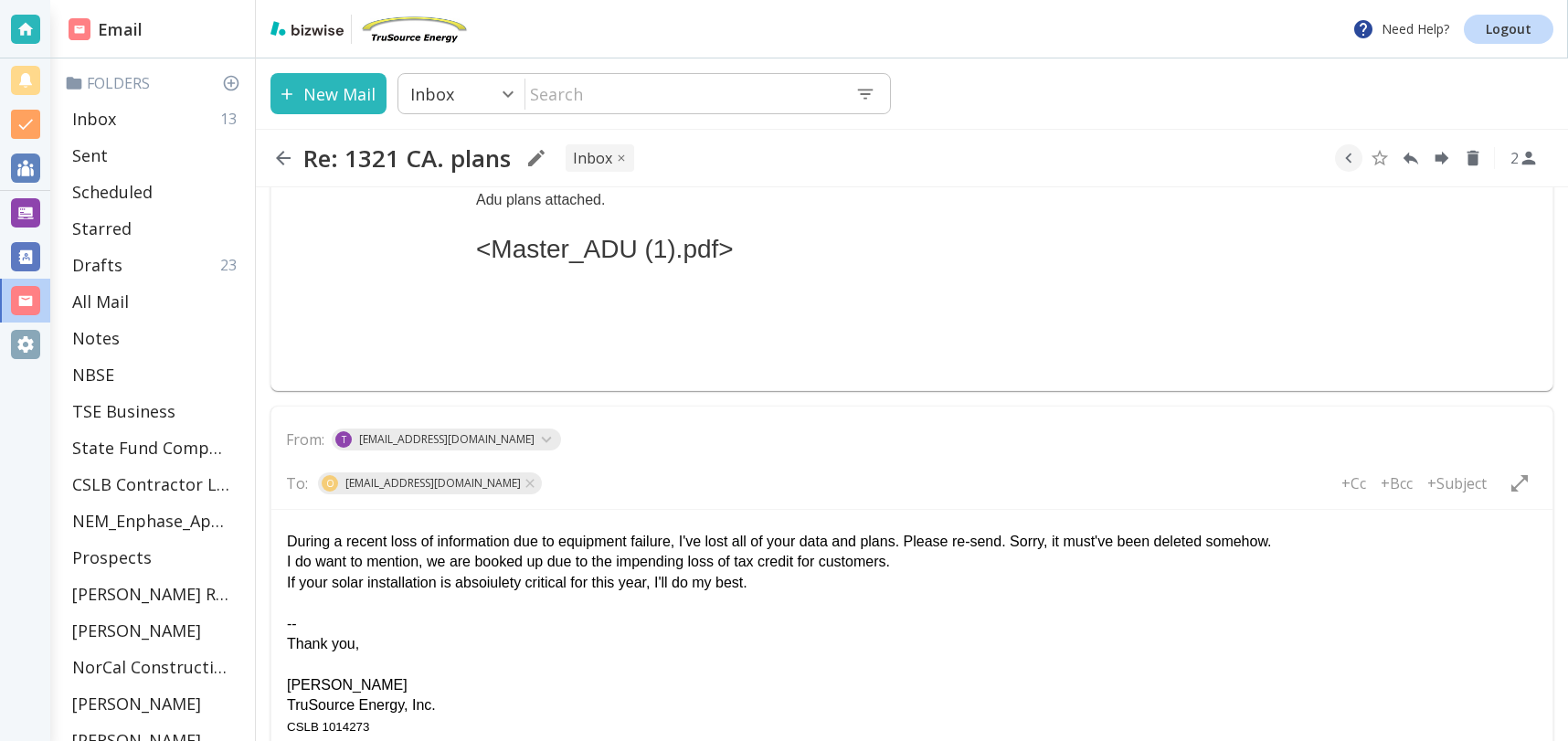
scroll to position [2136, 0]
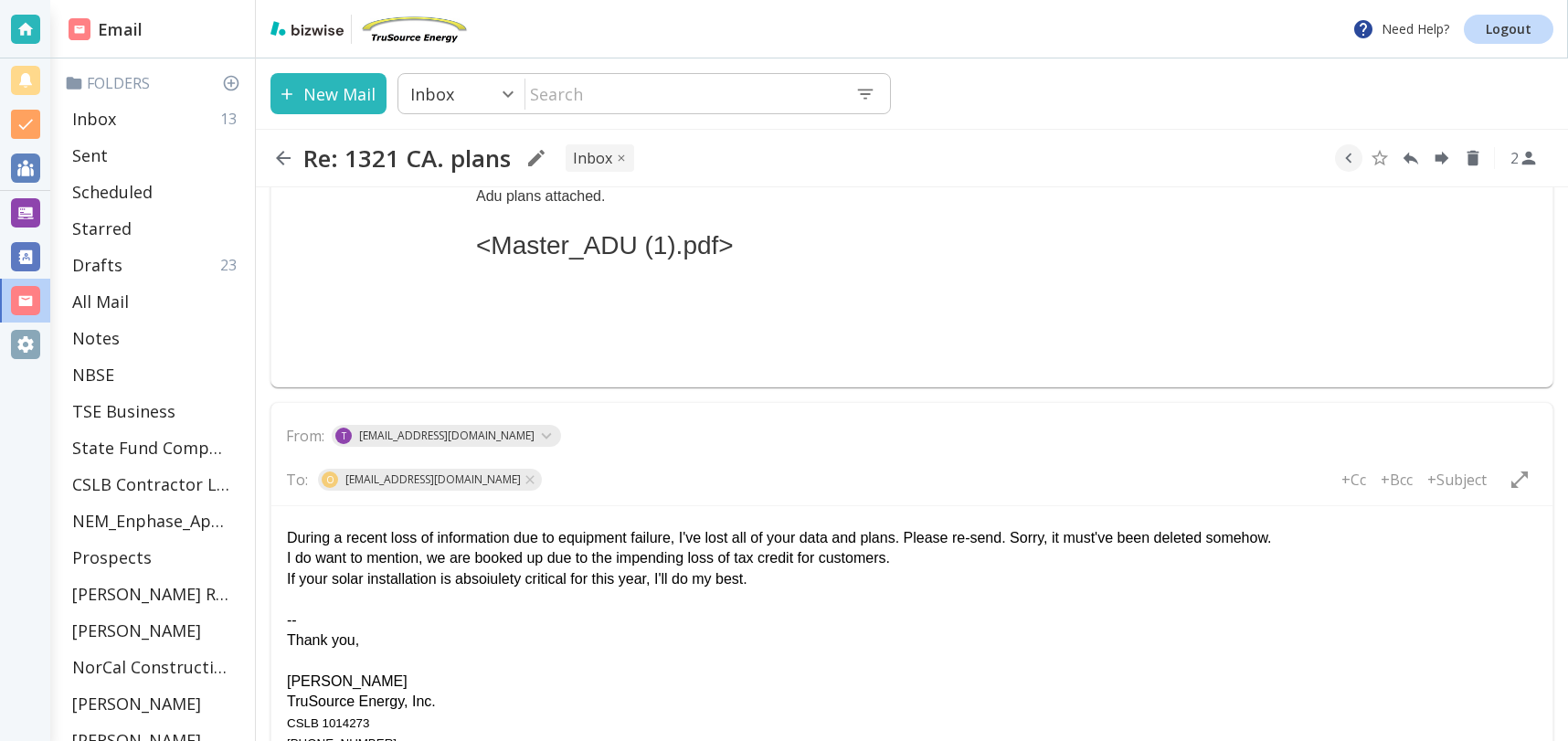
click at [1315, 540] on div "During a recent loss of information due to equipment failure, I've lost all of …" at bounding box center [911, 538] width 1250 height 20
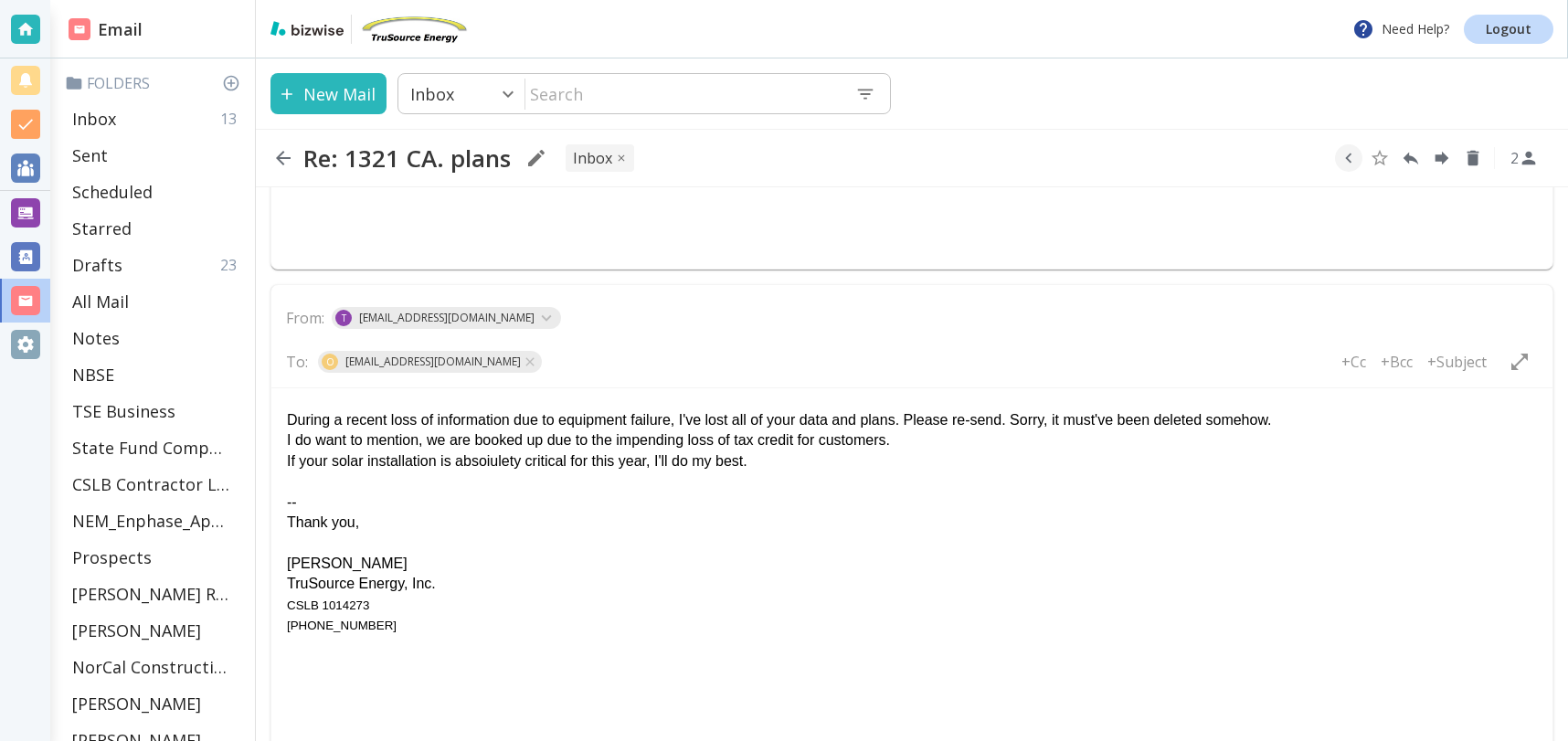
scroll to position [2265, 0]
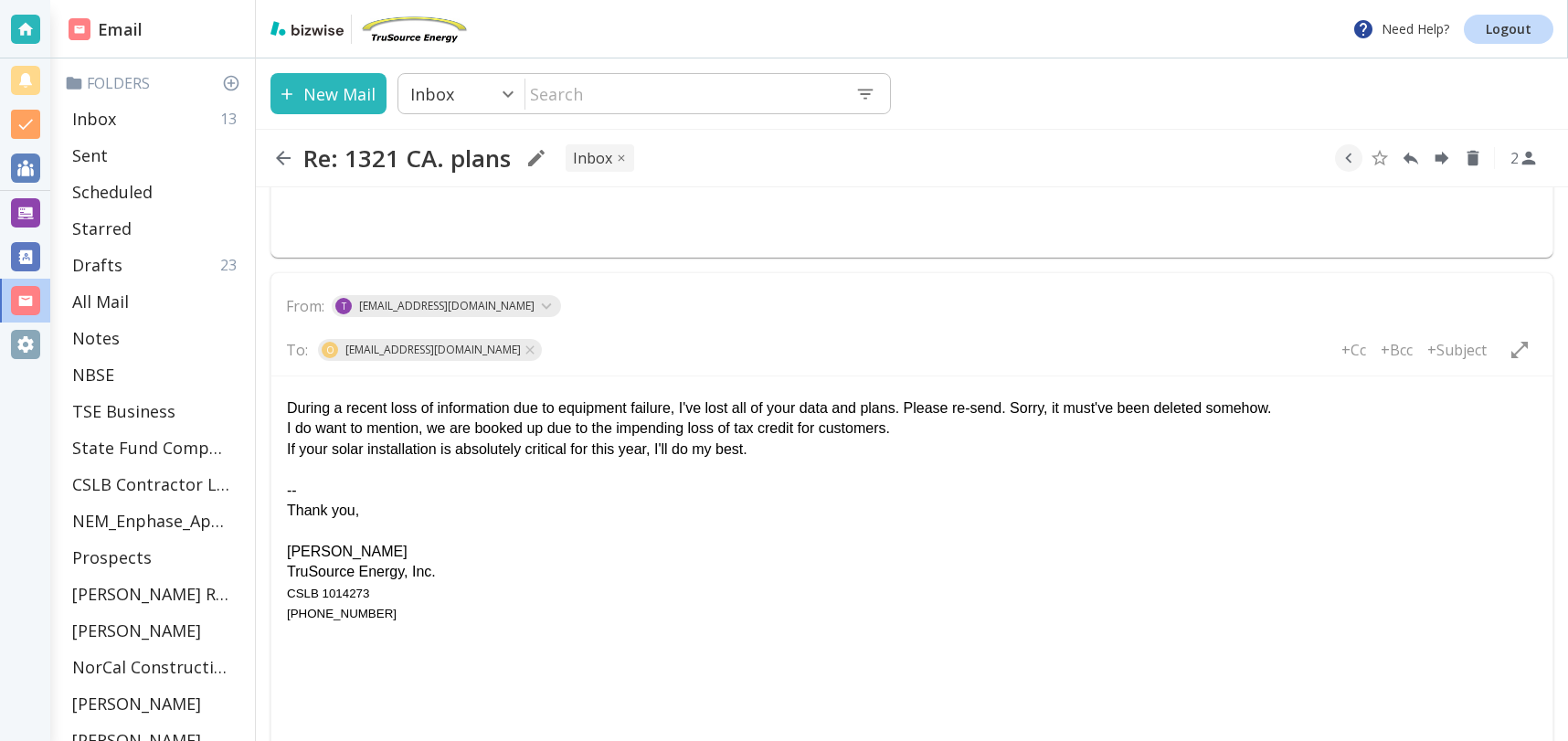
click at [782, 451] on div "If your solar installation is absolutely critical for this year, I'll do my bes…" at bounding box center [911, 450] width 1250 height 20
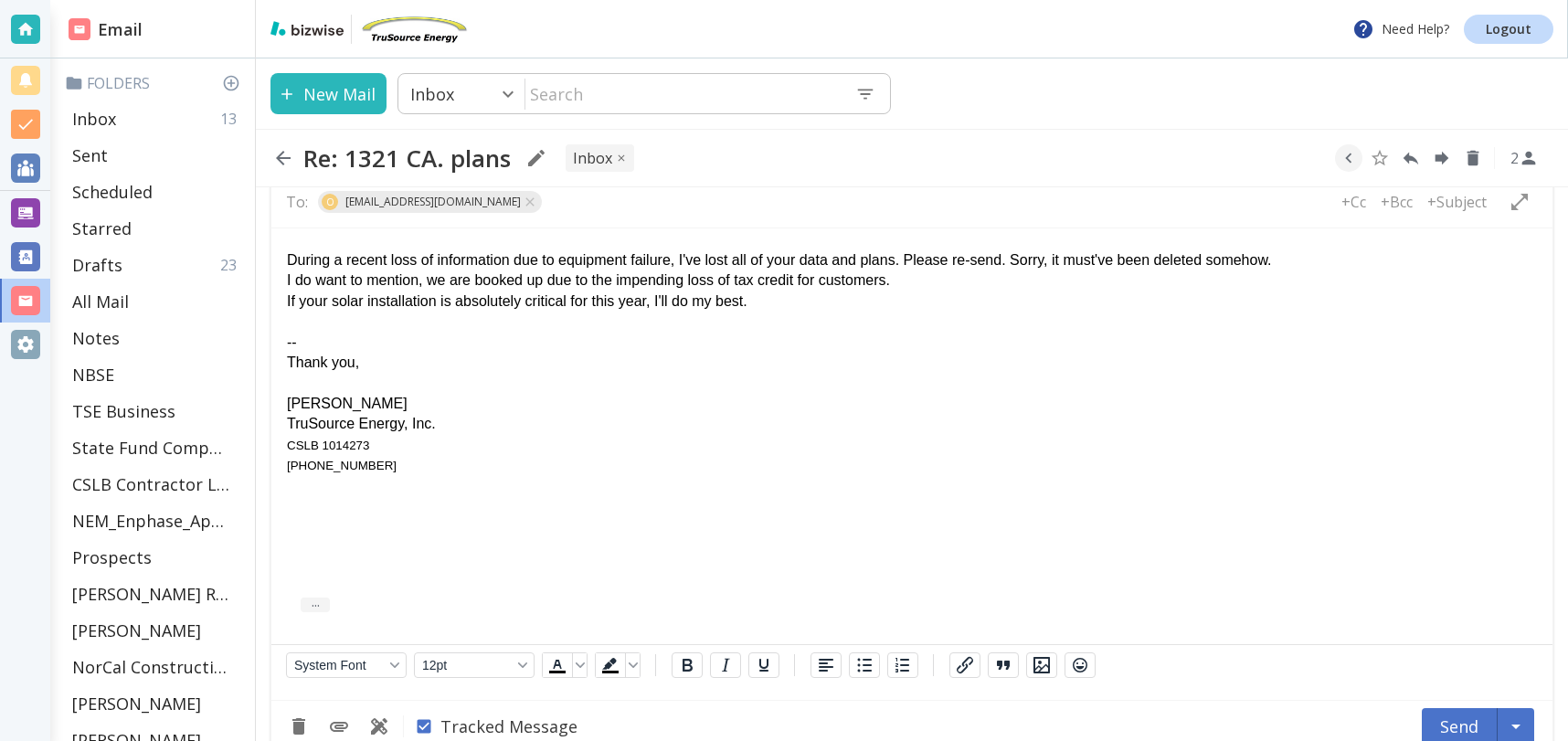
scroll to position [2419, 0]
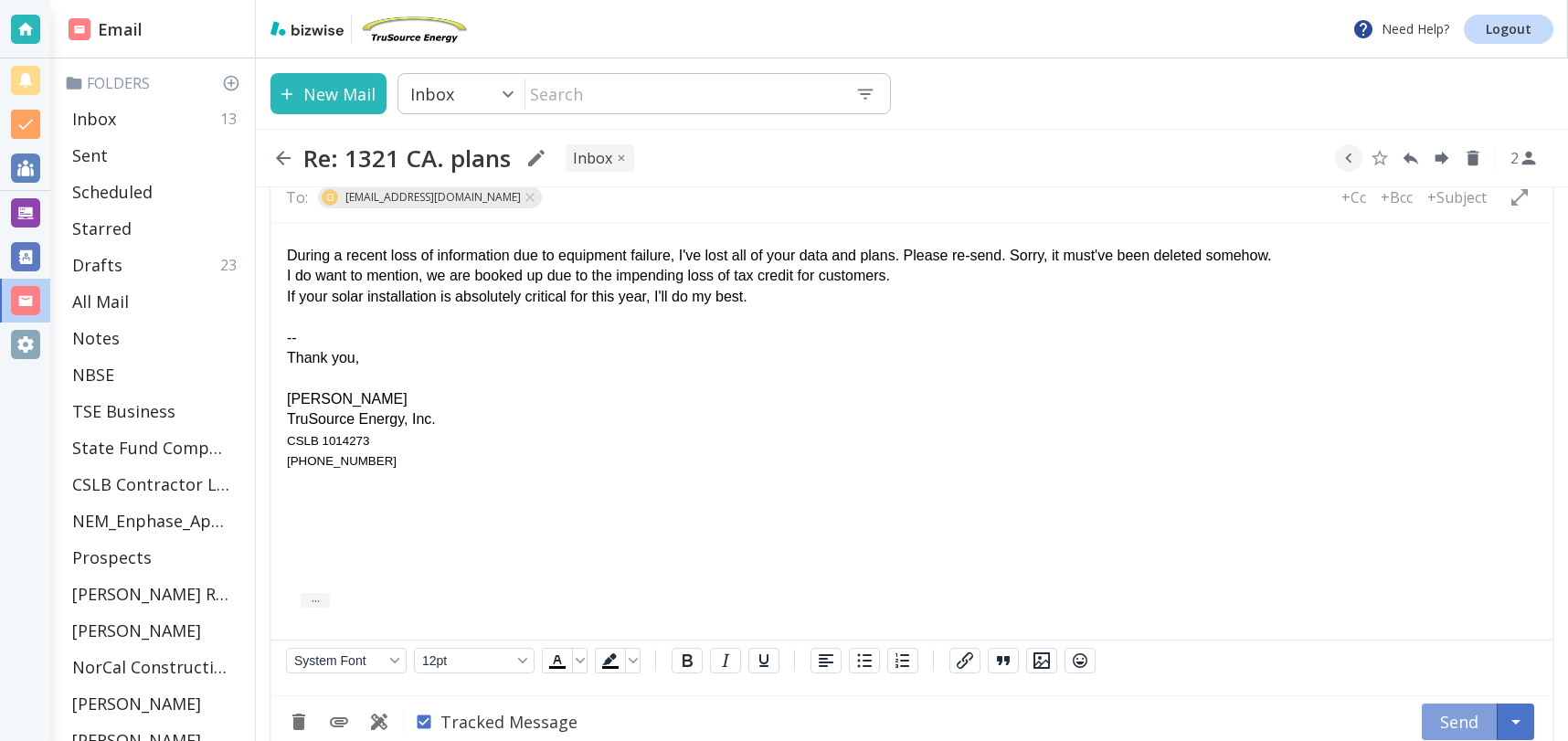
click at [1467, 703] on button "Send" at bounding box center [1460, 722] width 76 height 37
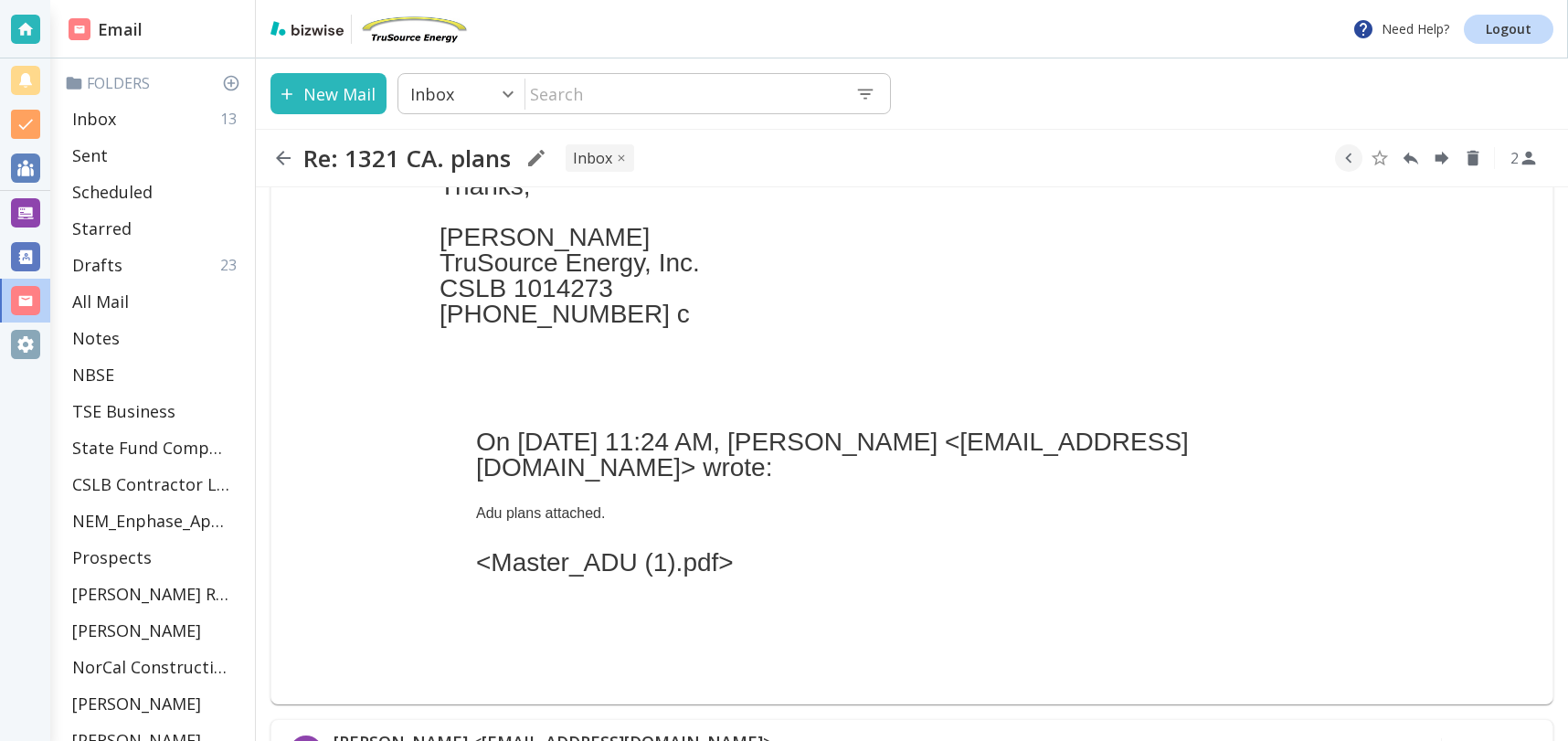
scroll to position [2036, 0]
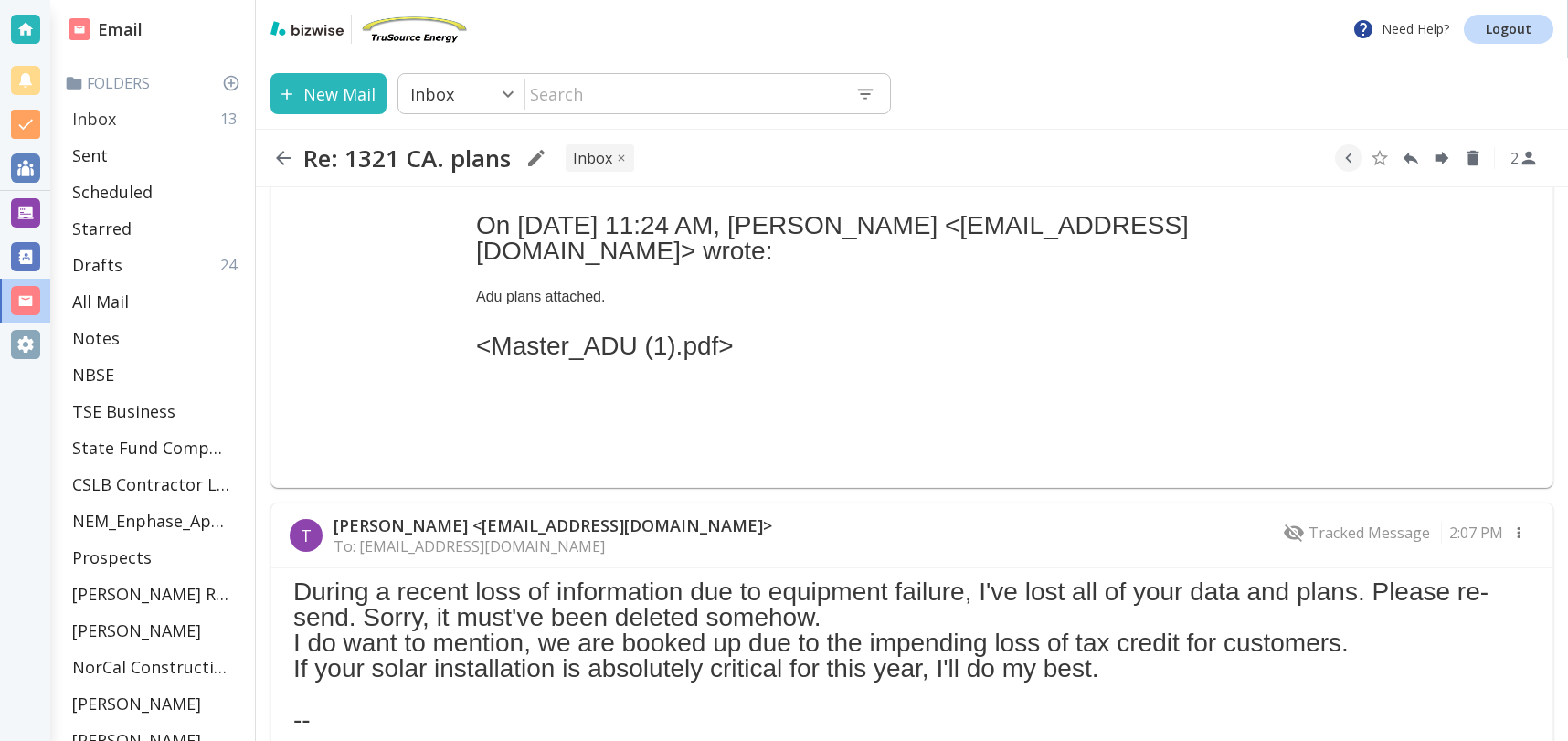
click at [212, 118] on div "Inbox 13" at bounding box center [156, 118] width 183 height 37
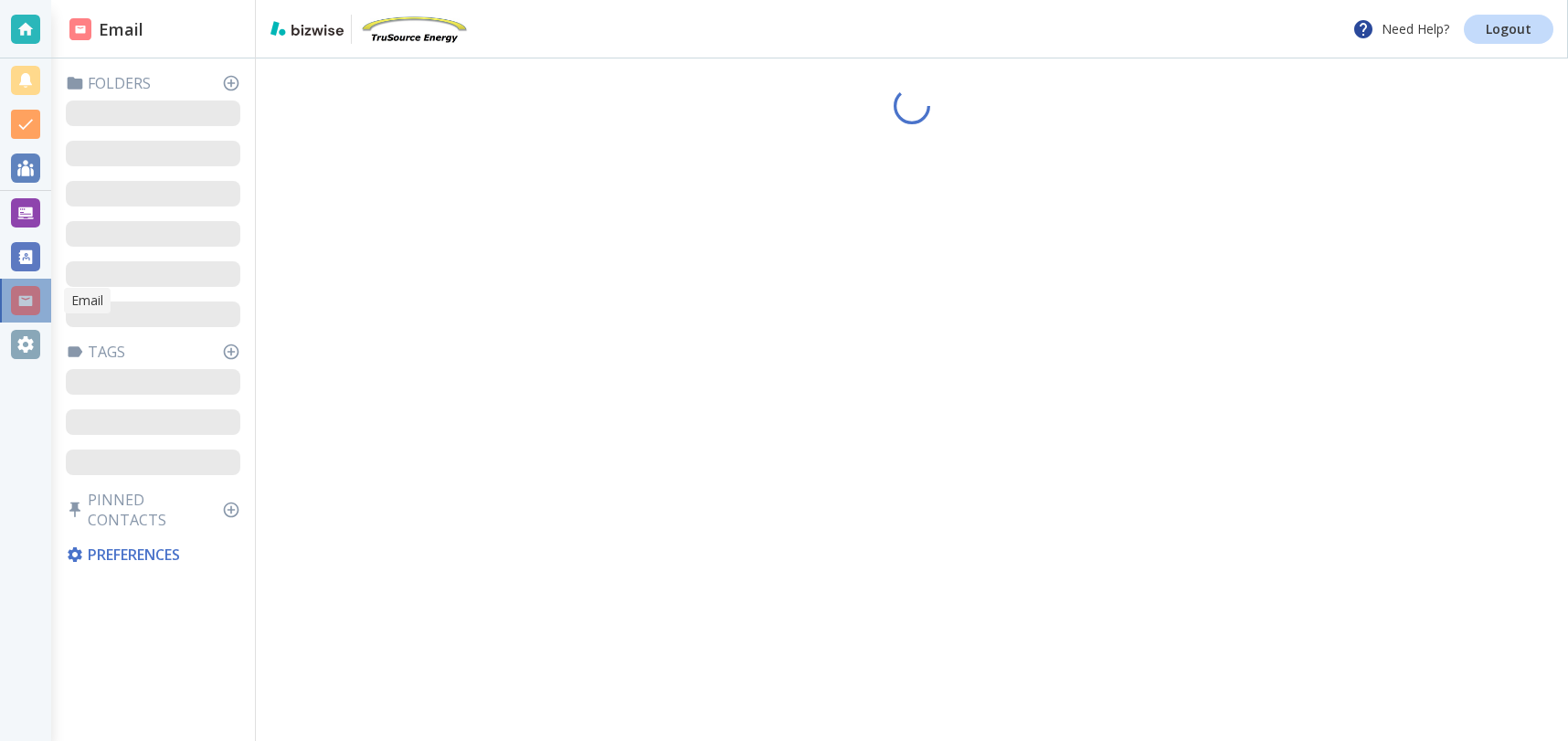
click at [27, 296] on div at bounding box center [26, 300] width 29 height 29
